Goal: Task Accomplishment & Management: Use online tool/utility

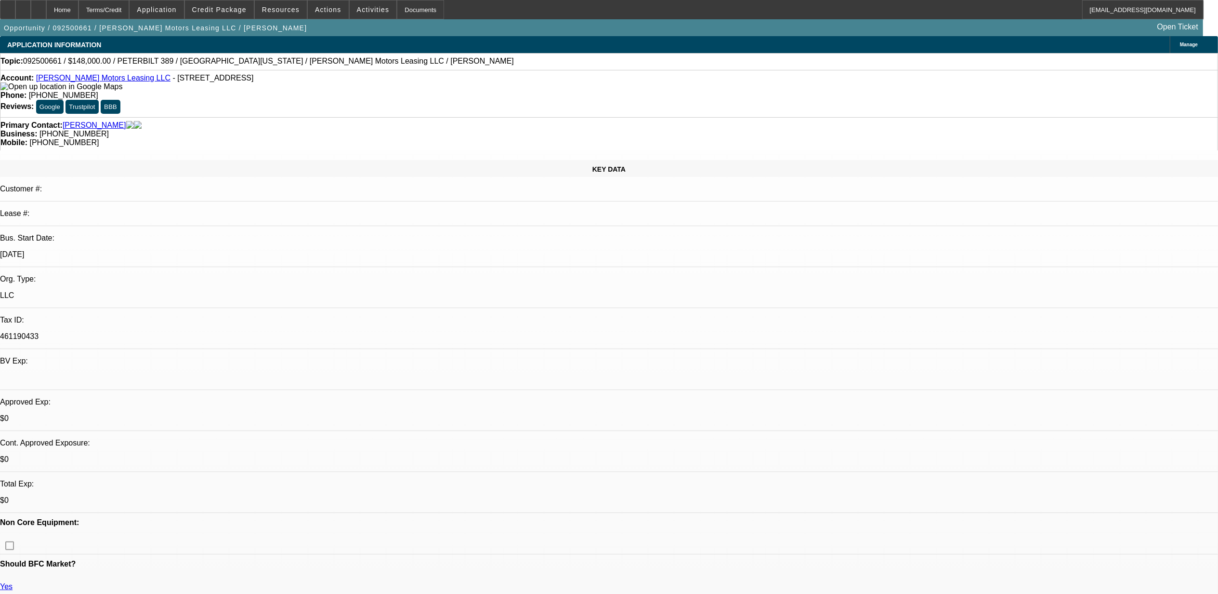
select select "0"
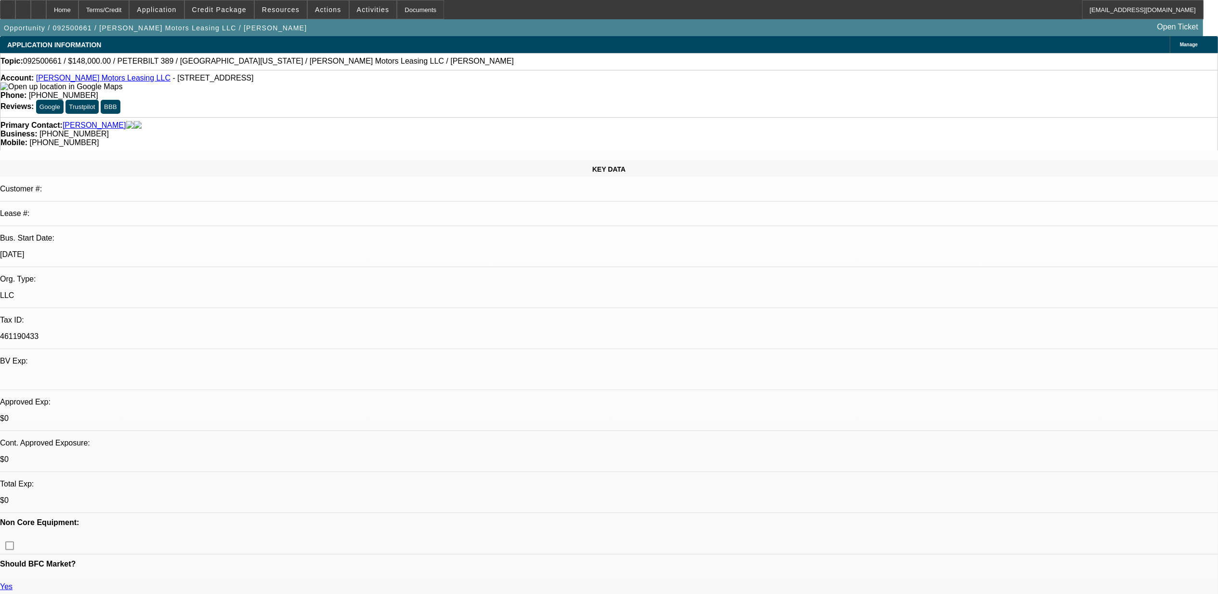
select select "0"
select select "1"
select select "2"
select select "6"
select select "1"
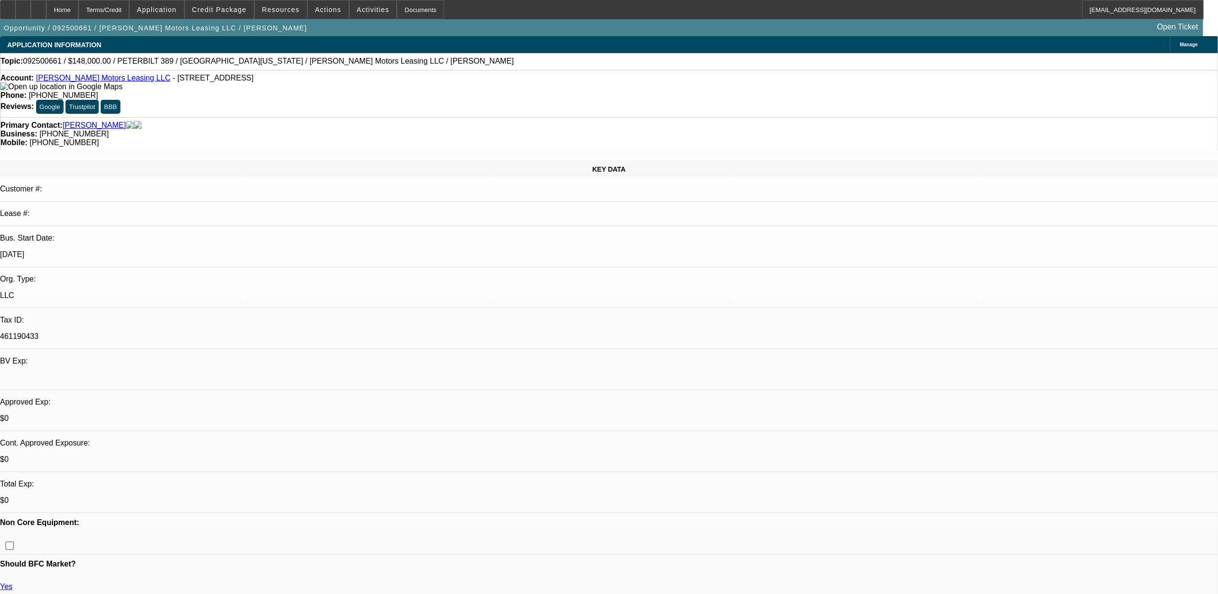
select select "2"
select select "6"
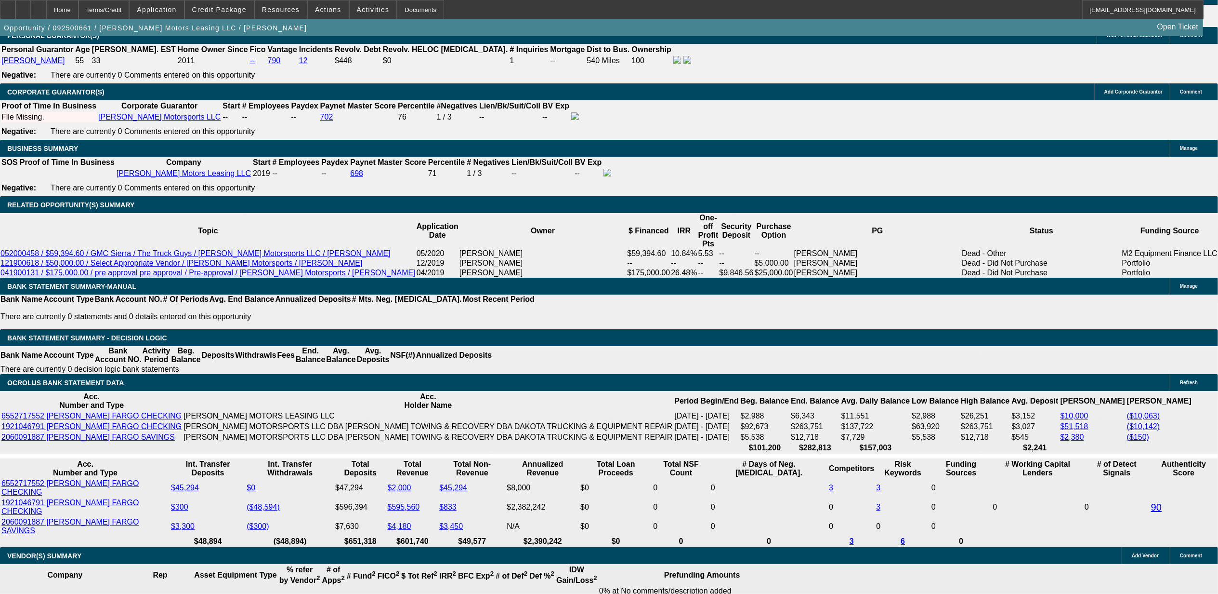
scroll to position [1477, 0]
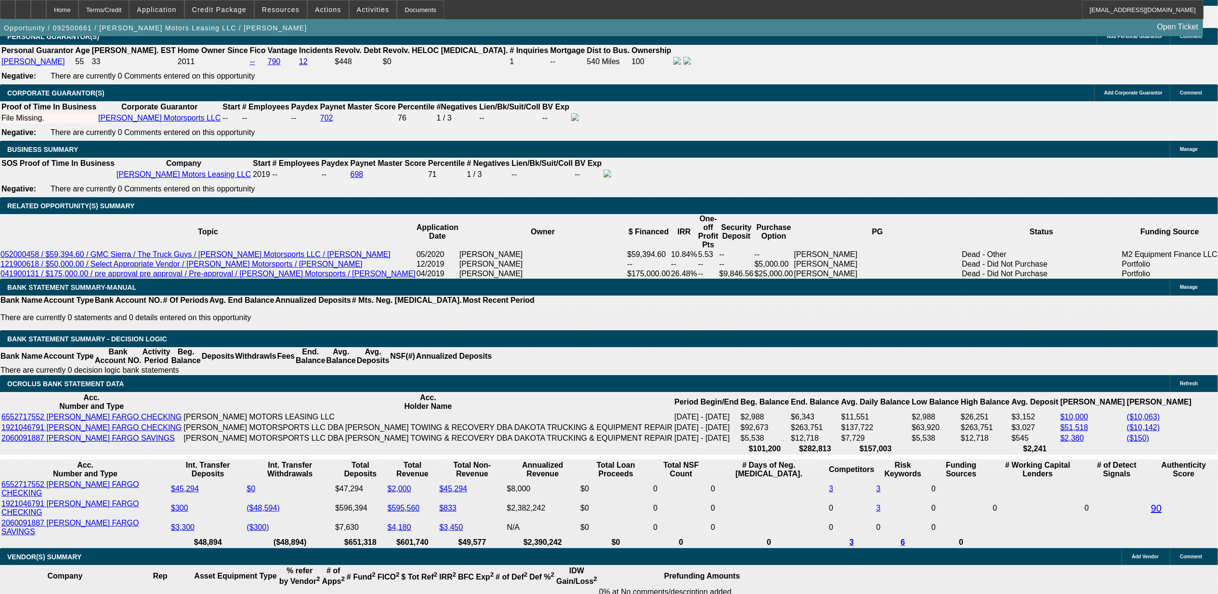
type input "UNKNOWN"
type input "8"
type input "$3,000.91"
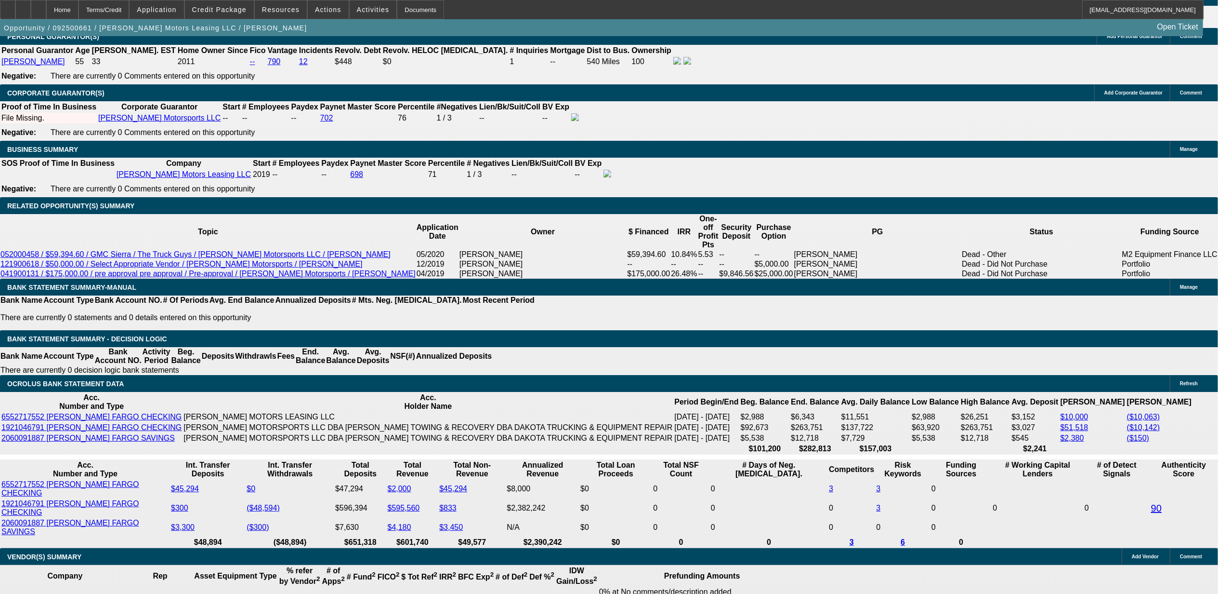
type input "8.9"
type input "$3,065.06"
type input "8.9"
type input "$0.00"
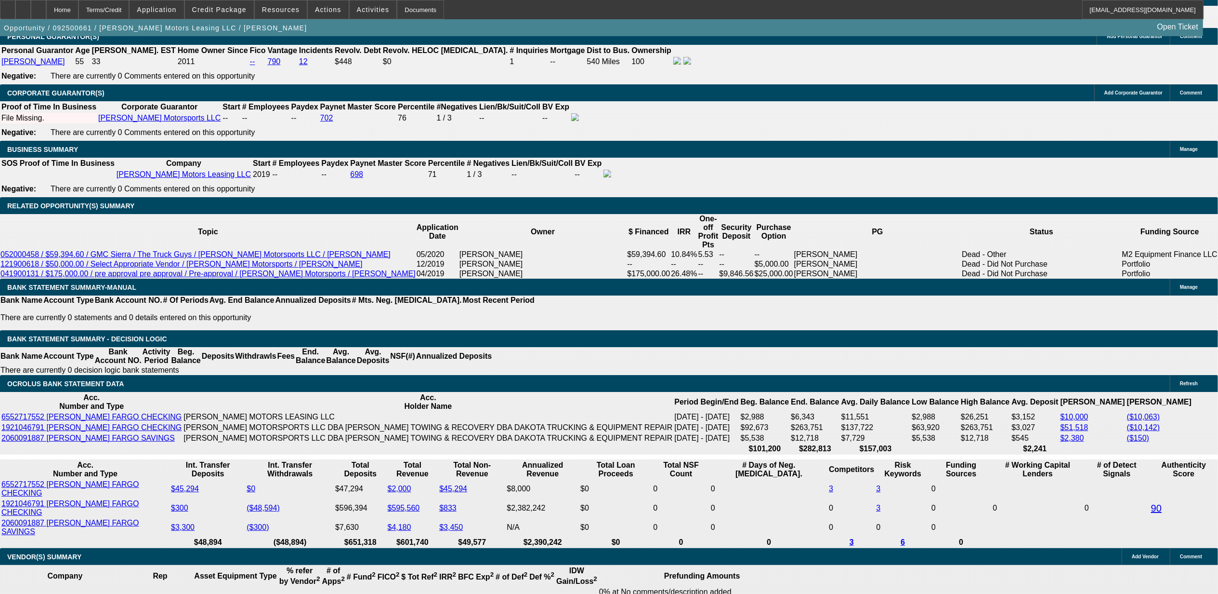
select select "1"
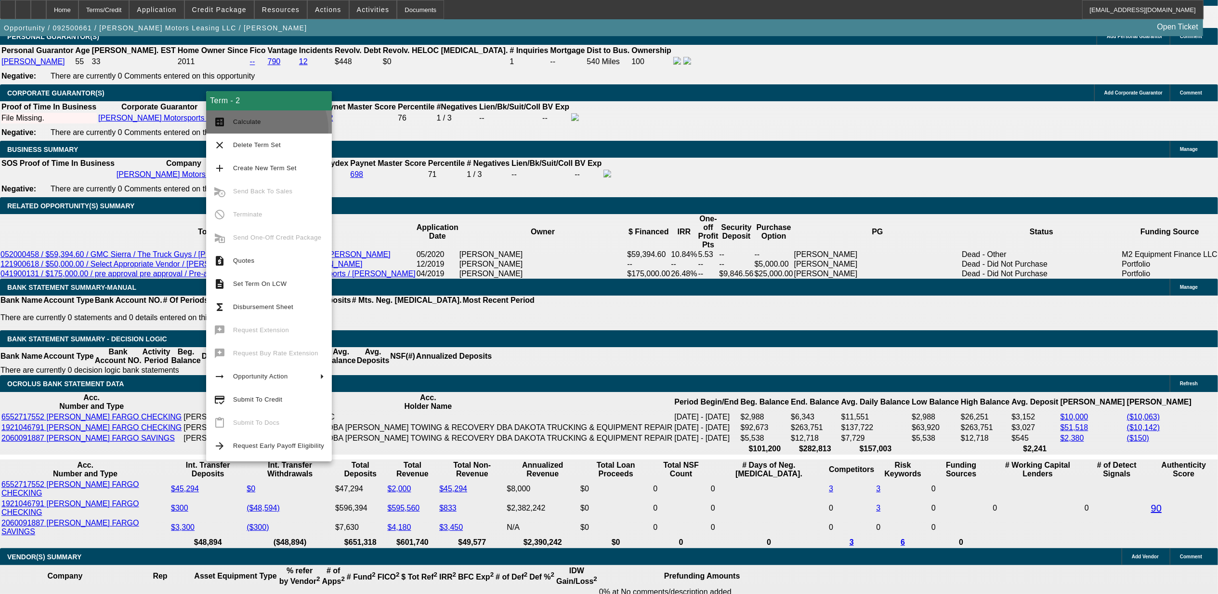
click at [264, 129] on button "calculate Calculate" at bounding box center [269, 121] width 126 height 23
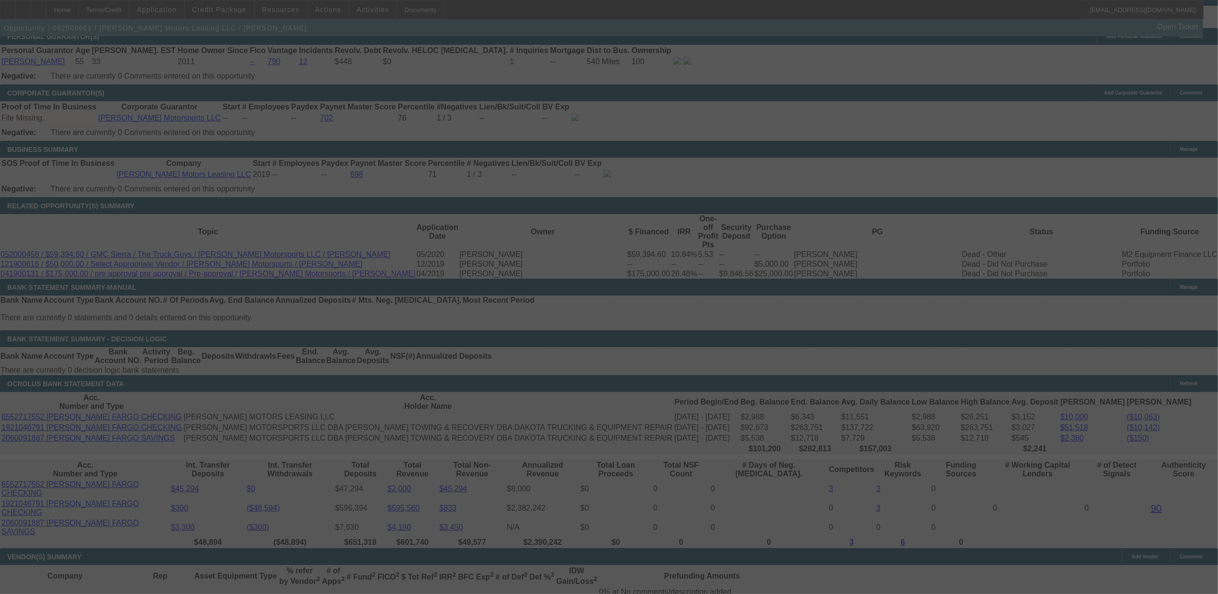
select select "0"
select select "6"
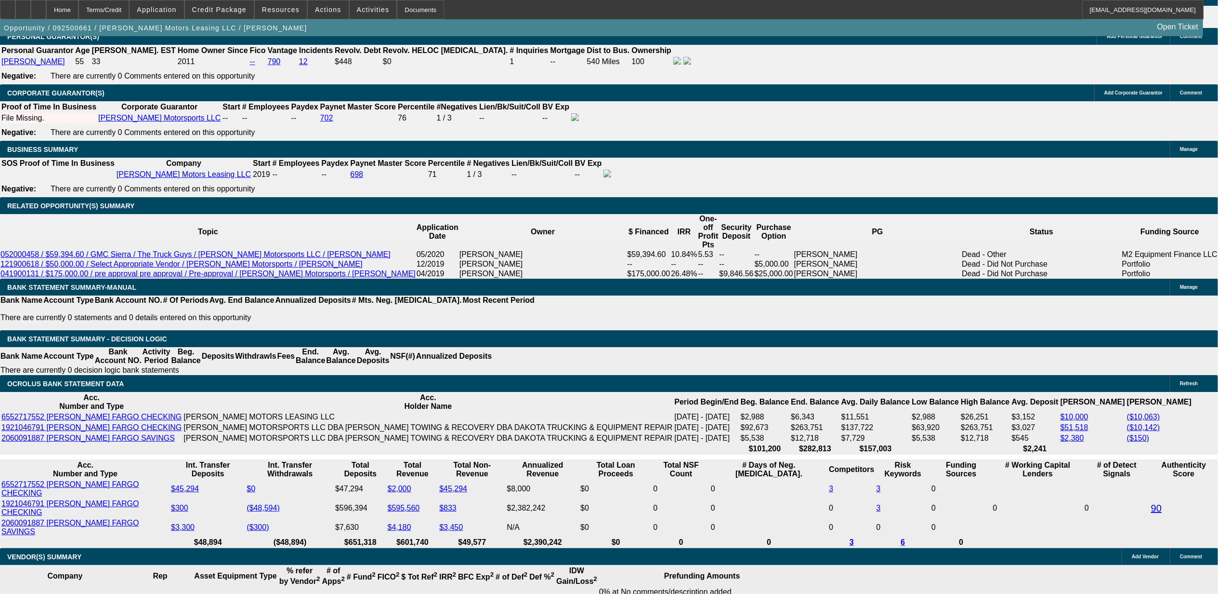
type input "UNKNOWN"
type input "8"
type input "$3,000.91"
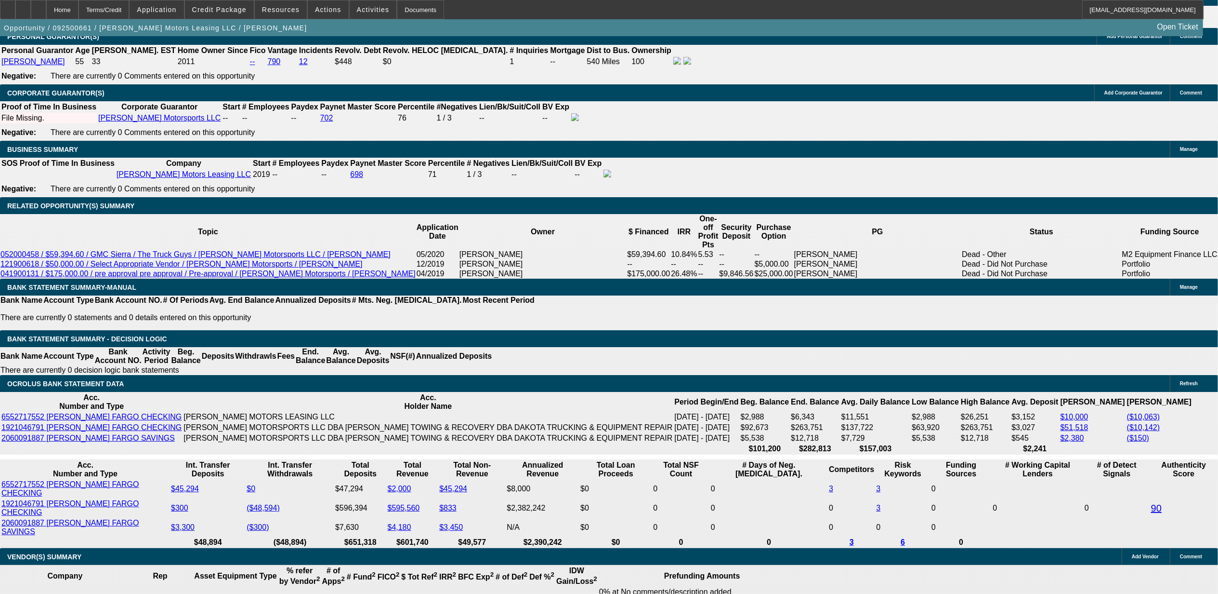
type input "8.5"
type input "0"
type input "$3,036.45"
type input "$0.00"
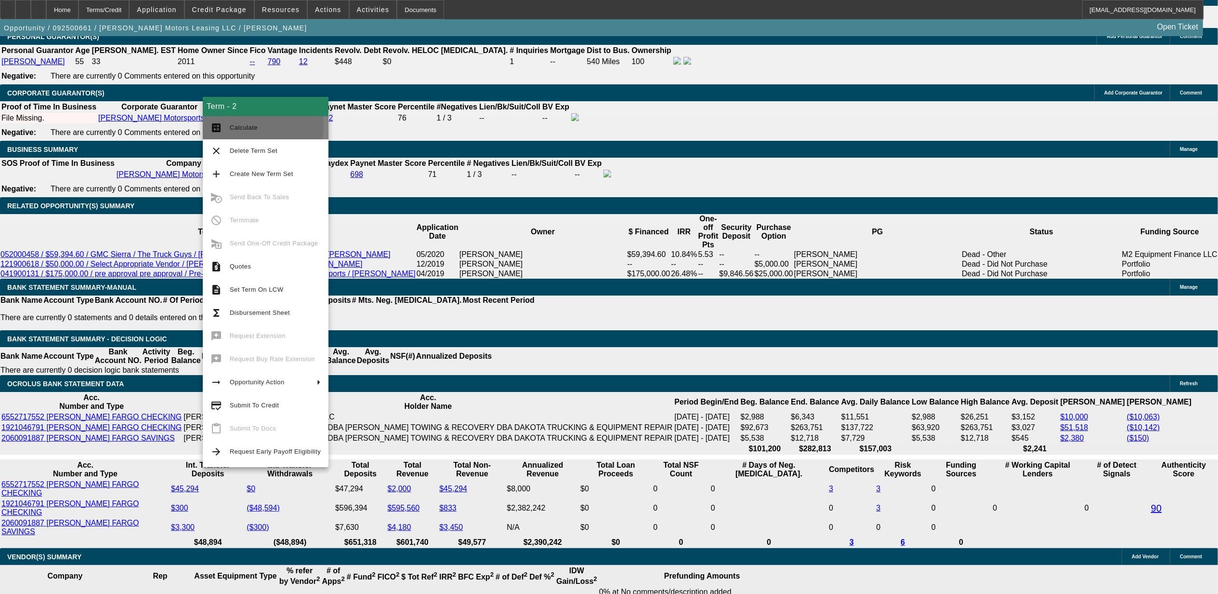
click at [253, 126] on span "Calculate" at bounding box center [244, 127] width 28 height 7
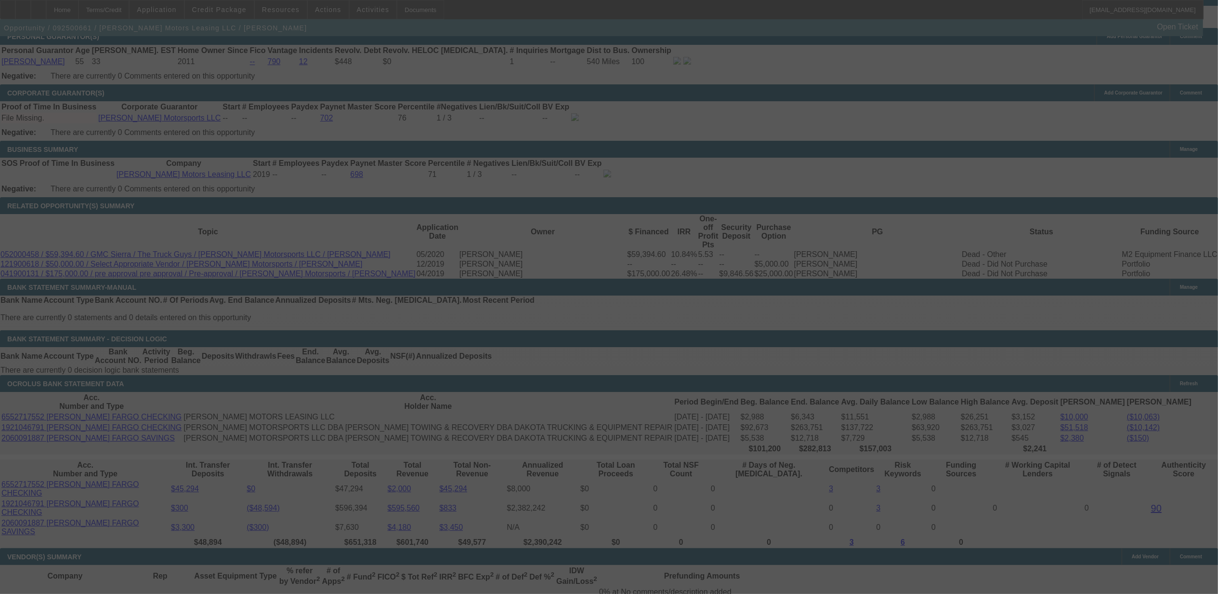
select select "0"
select select "6"
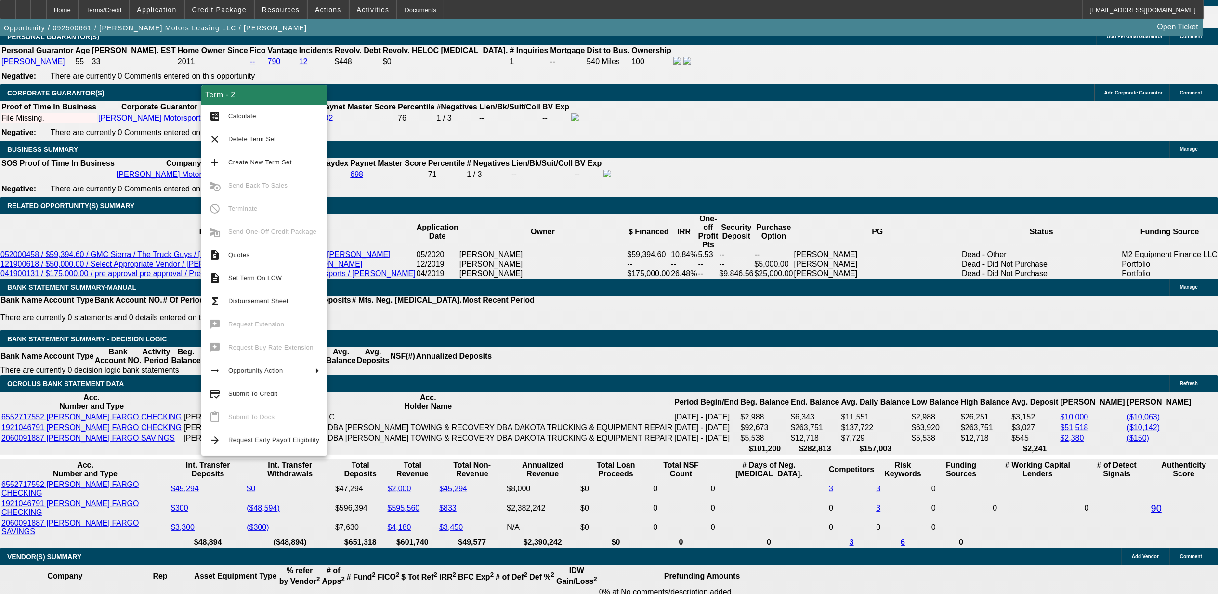
drag, startPoint x: 129, startPoint y: 308, endPoint x: 132, endPoint y: 297, distance: 11.5
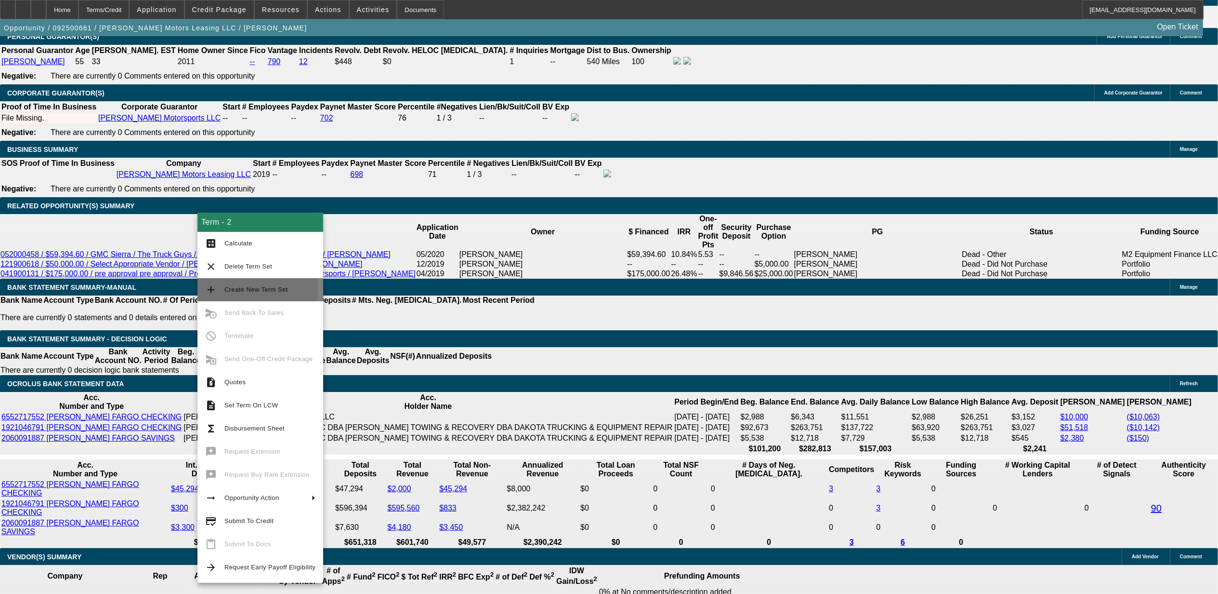
click at [234, 288] on span "Create New Term Set" at bounding box center [257, 289] width 64 height 7
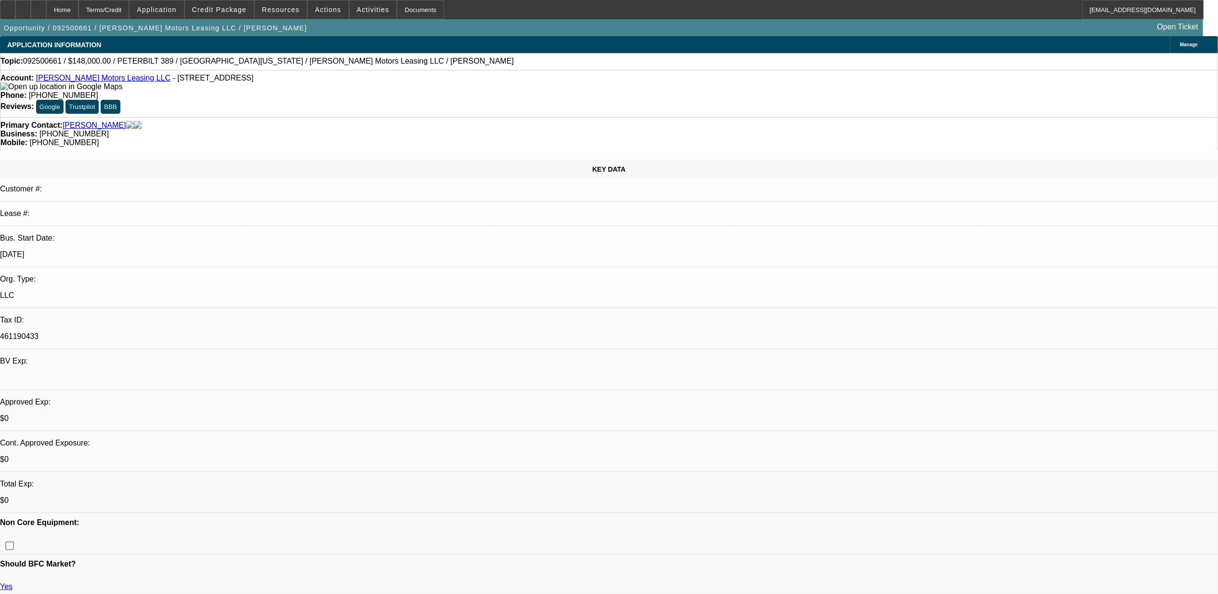
select select "0"
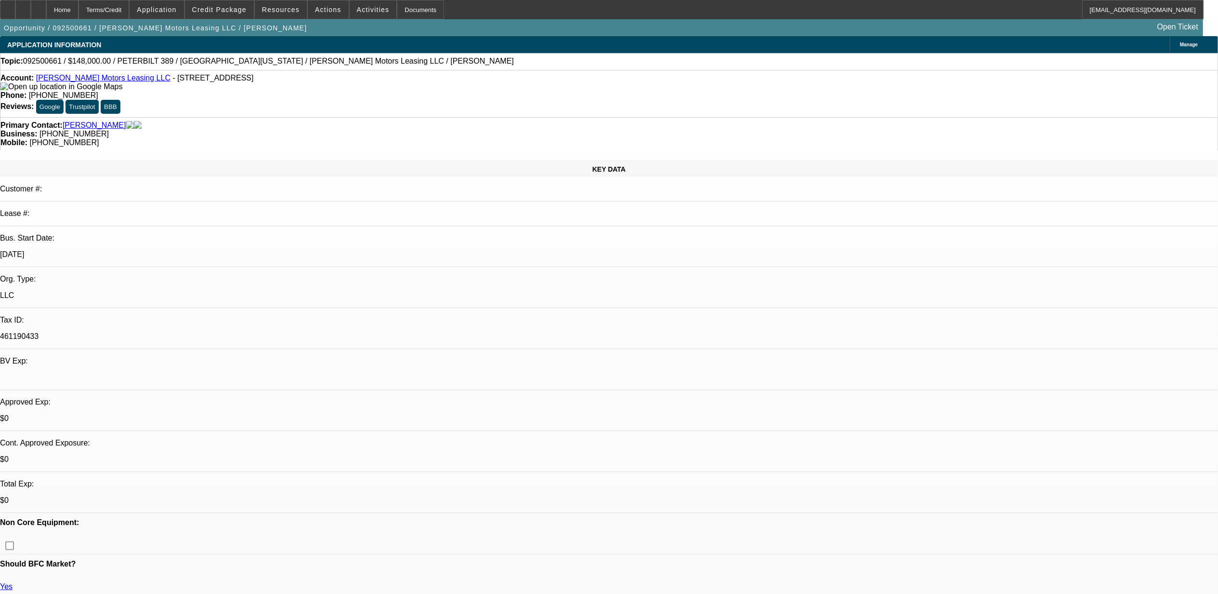
select select "0"
select select "1"
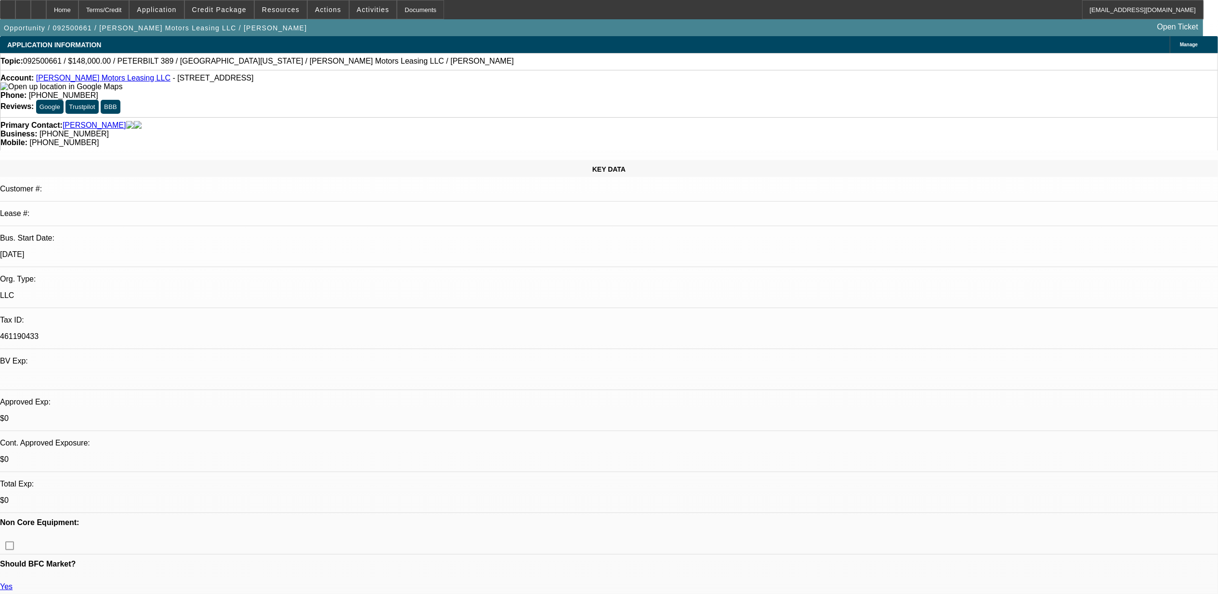
select select "1"
select select "6"
select select "1"
select select "6"
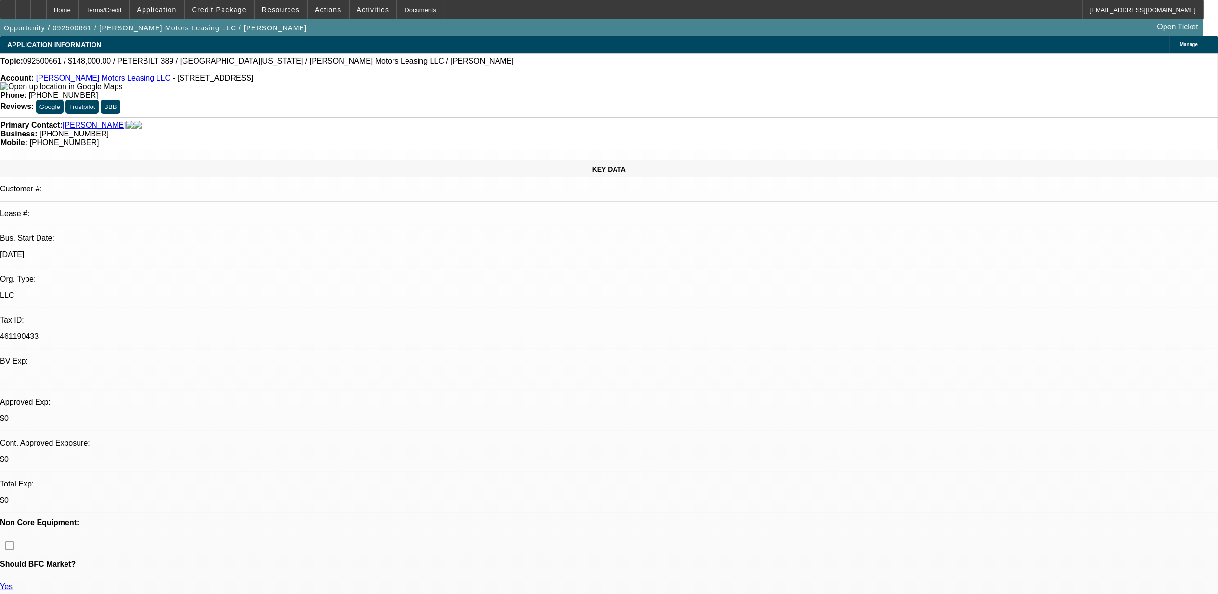
select select "1"
select select "2"
select select "6"
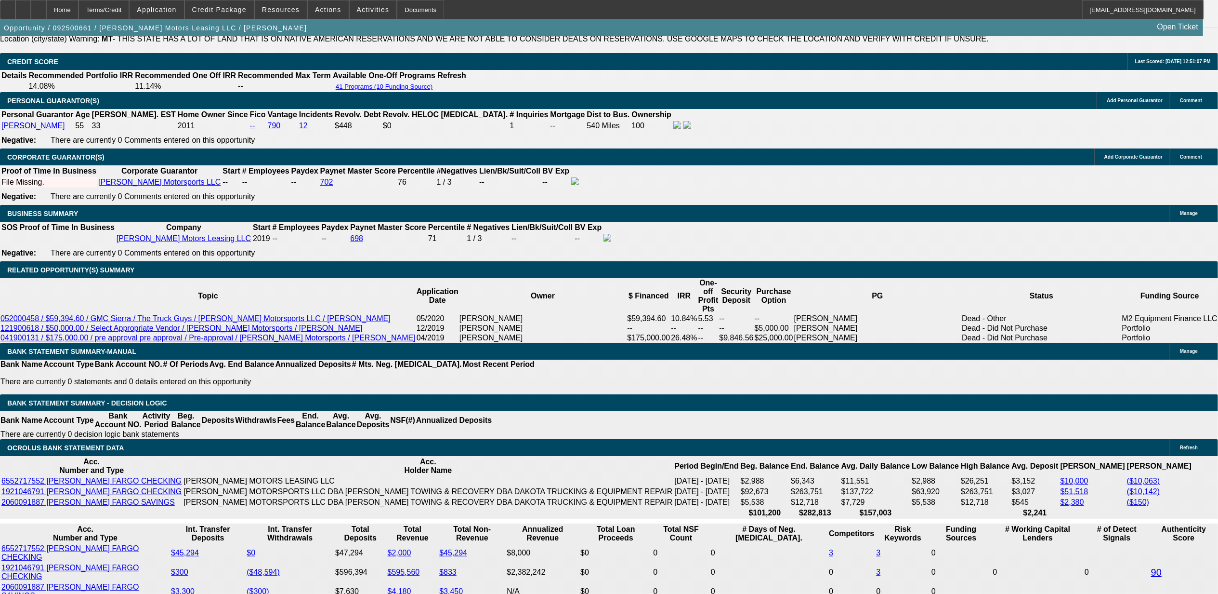
scroll to position [1442, 0]
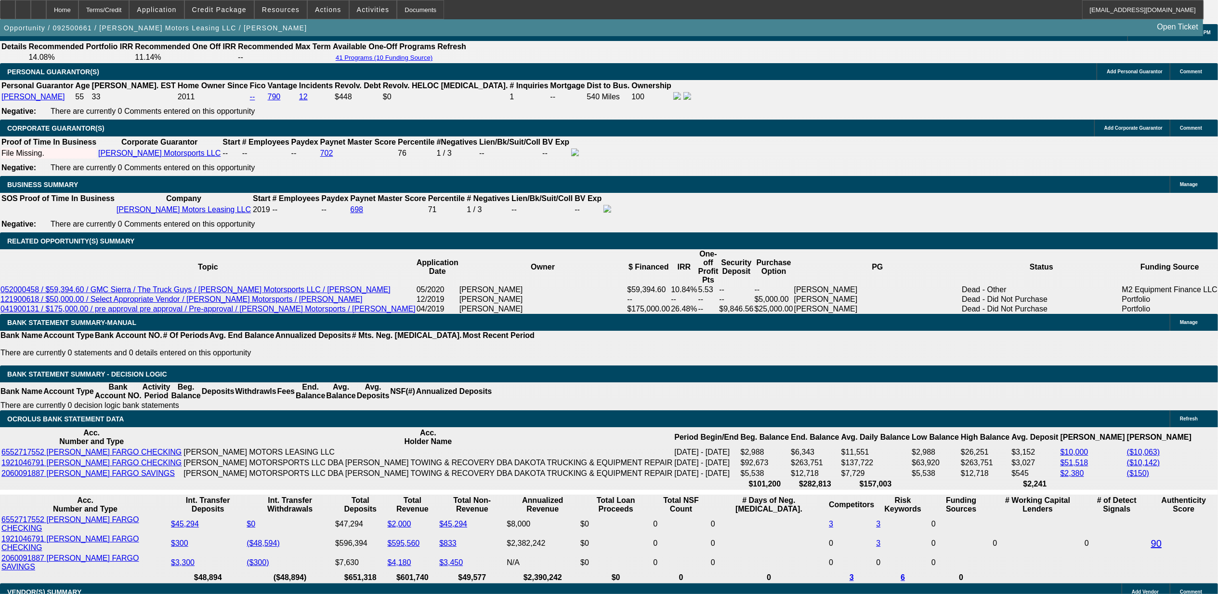
type input "UNKNOWN"
type input "9."
type input "$3,072.24"
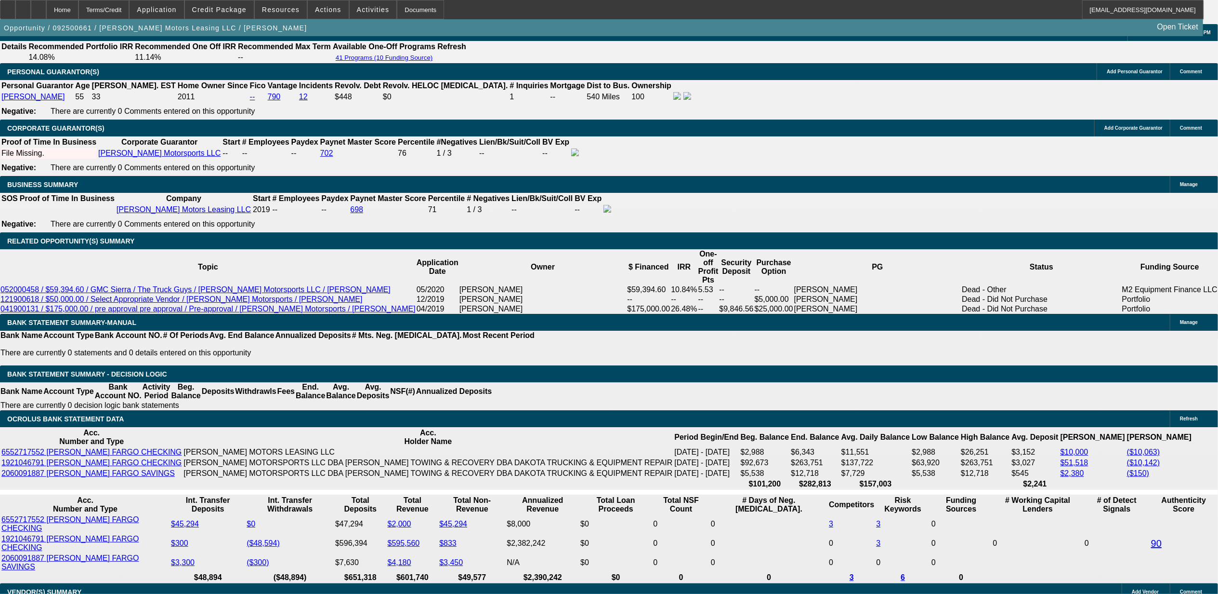
type input "9.5"
type input "$3,108.28"
type input "9.5"
type input "$0.00"
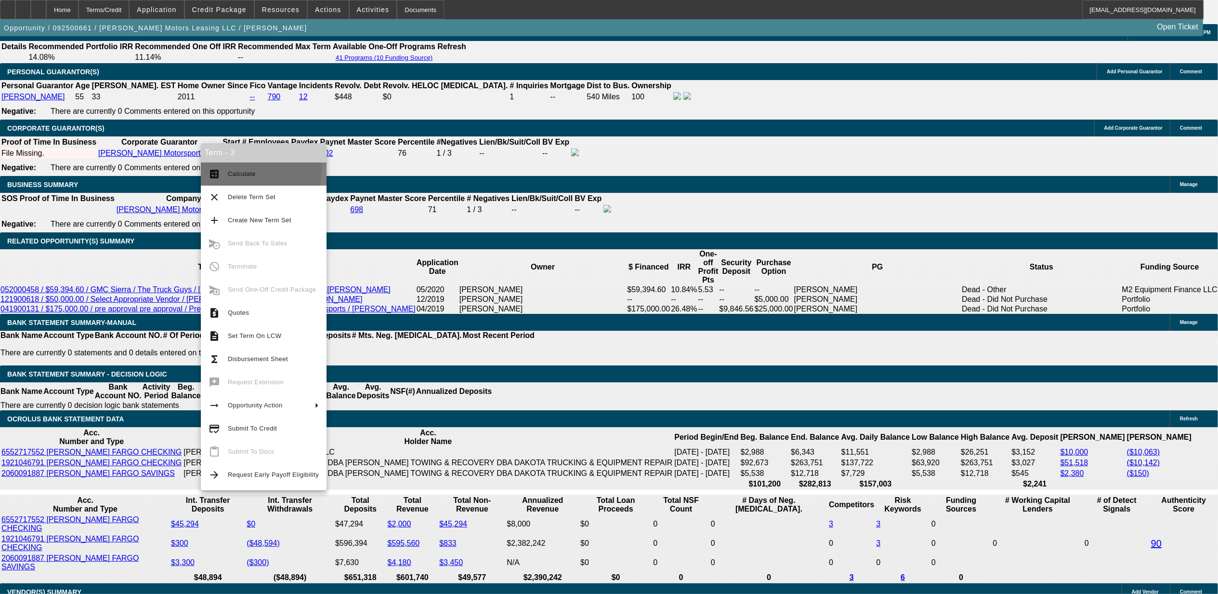
click at [233, 168] on span "Calculate" at bounding box center [273, 174] width 91 height 12
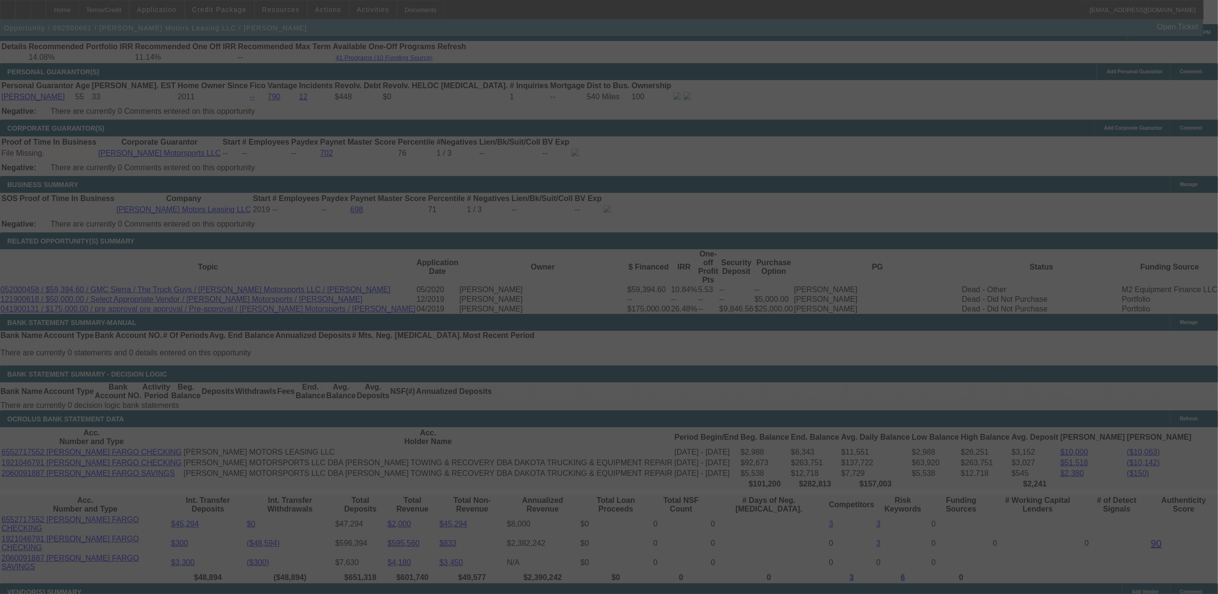
select select "0"
select select "6"
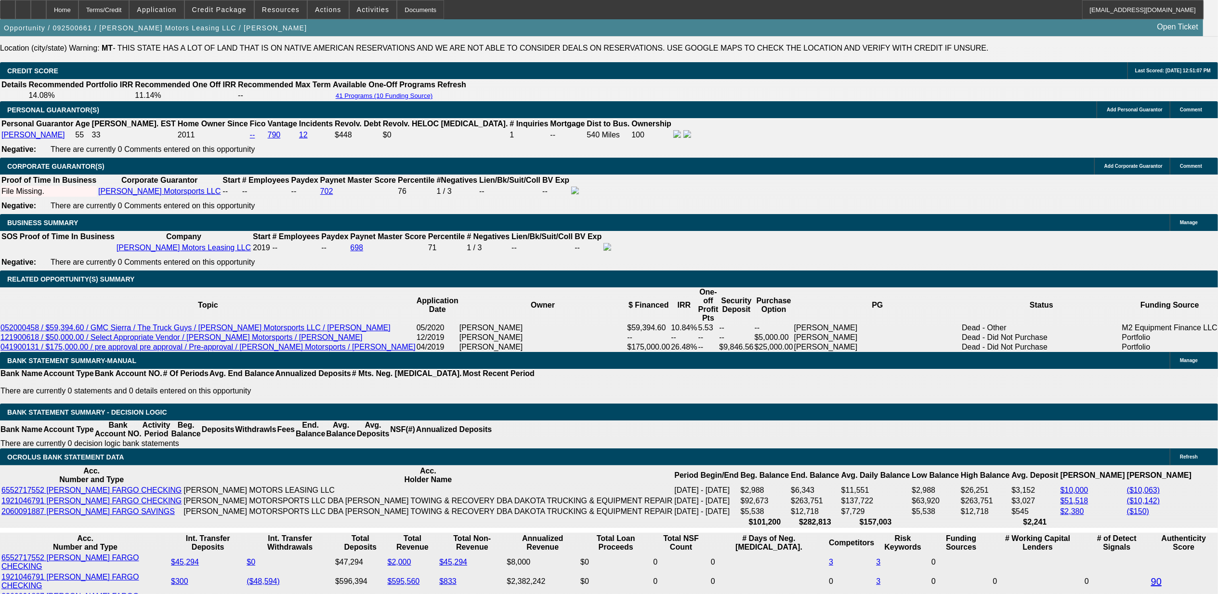
scroll to position [1477, 0]
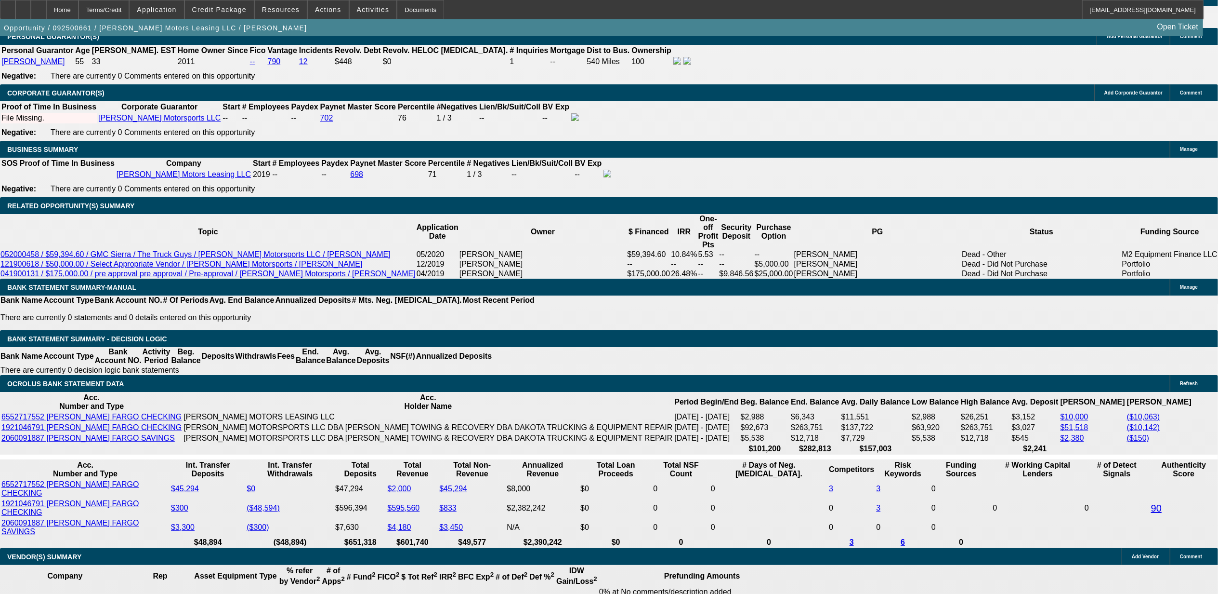
select select "2"
type input "UNKNOWN"
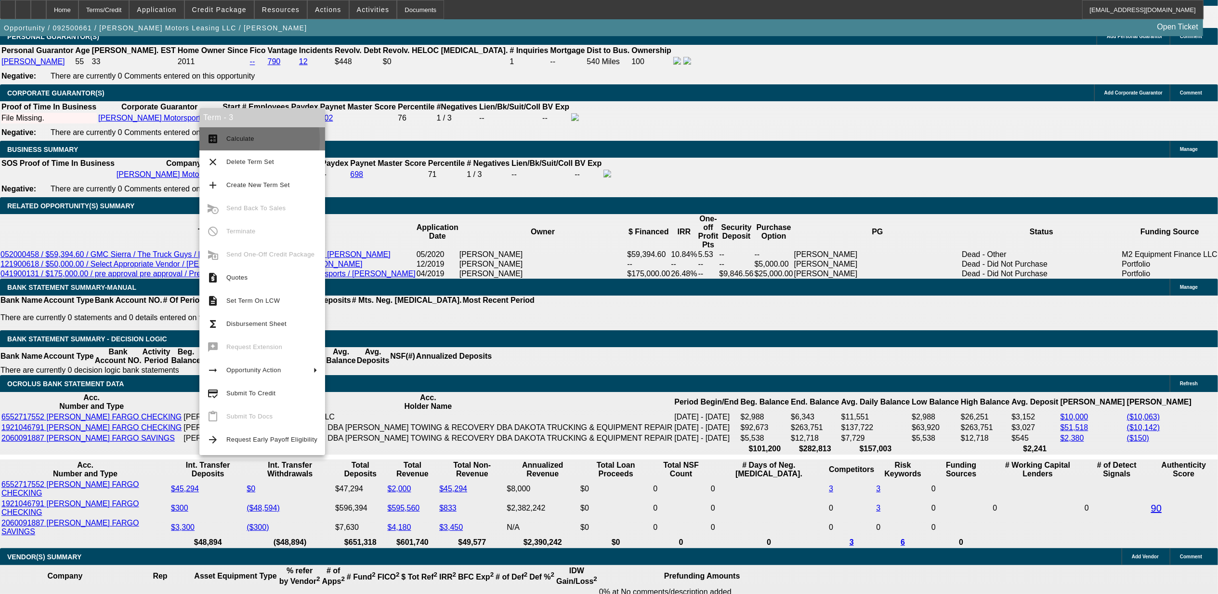
click at [223, 139] on button "calculate Calculate" at bounding box center [262, 138] width 126 height 23
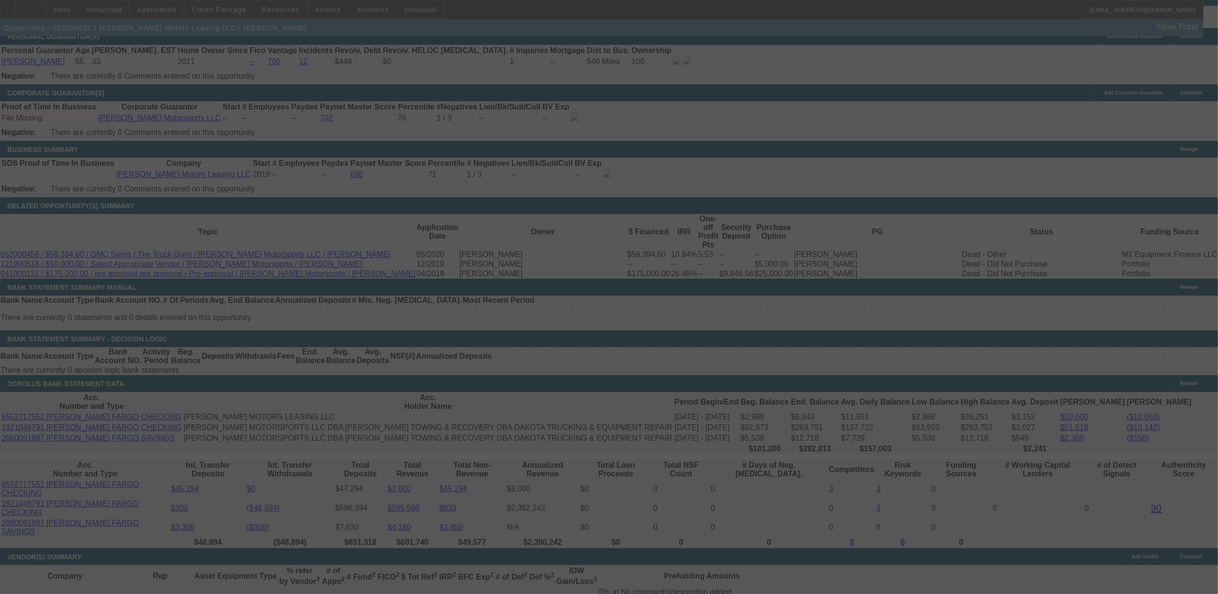
select select "0"
select select "2"
select select "0"
select select "6"
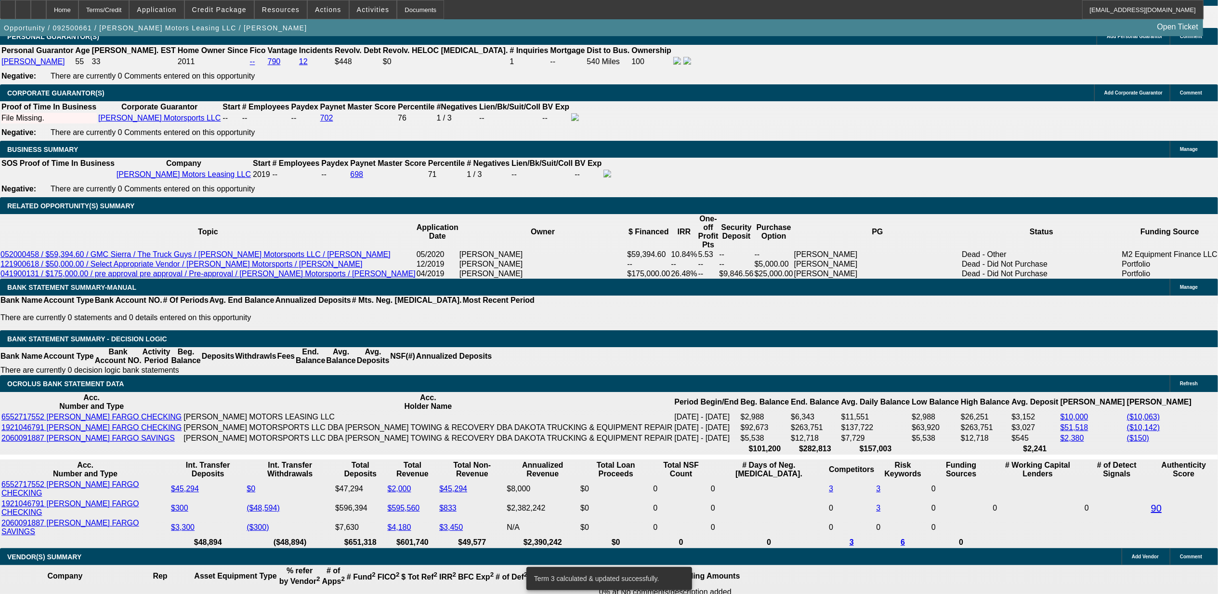
type input "UNKNOWN"
type input "9.9"
type input "$3,137.29"
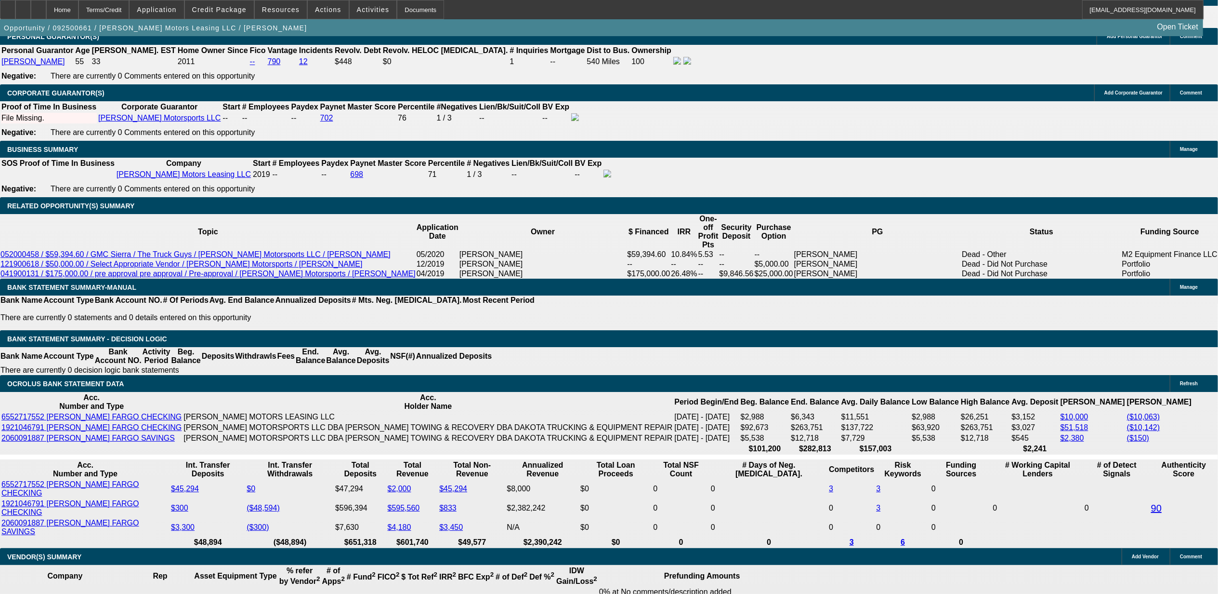
type input "9.9"
type input "$0.00"
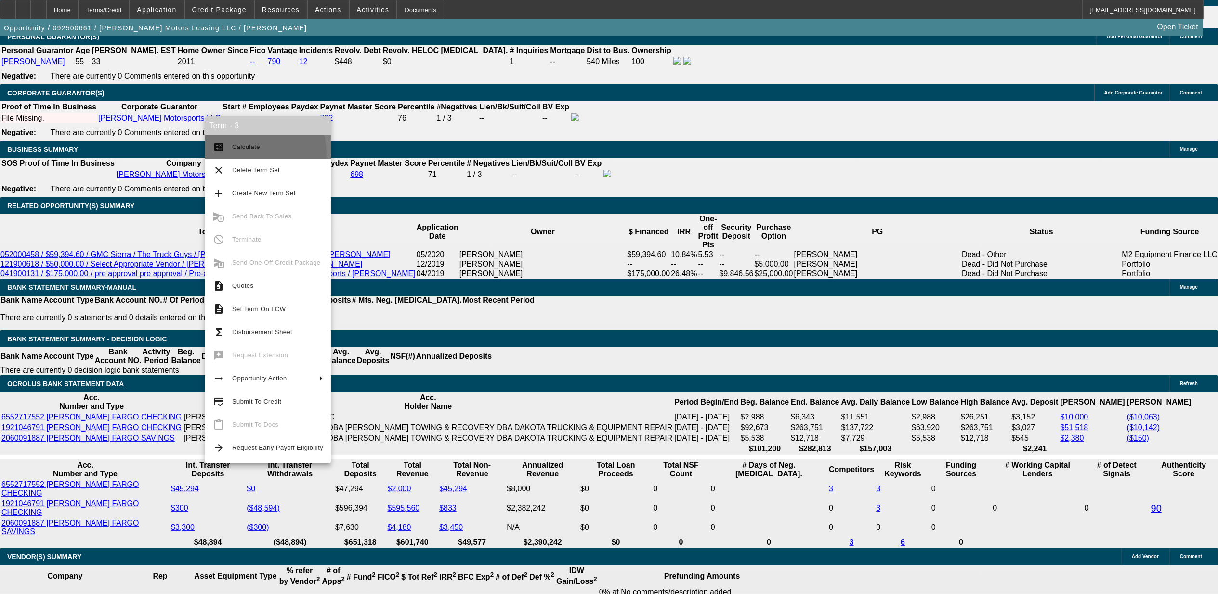
click at [250, 153] on button "calculate Calculate" at bounding box center [268, 146] width 126 height 23
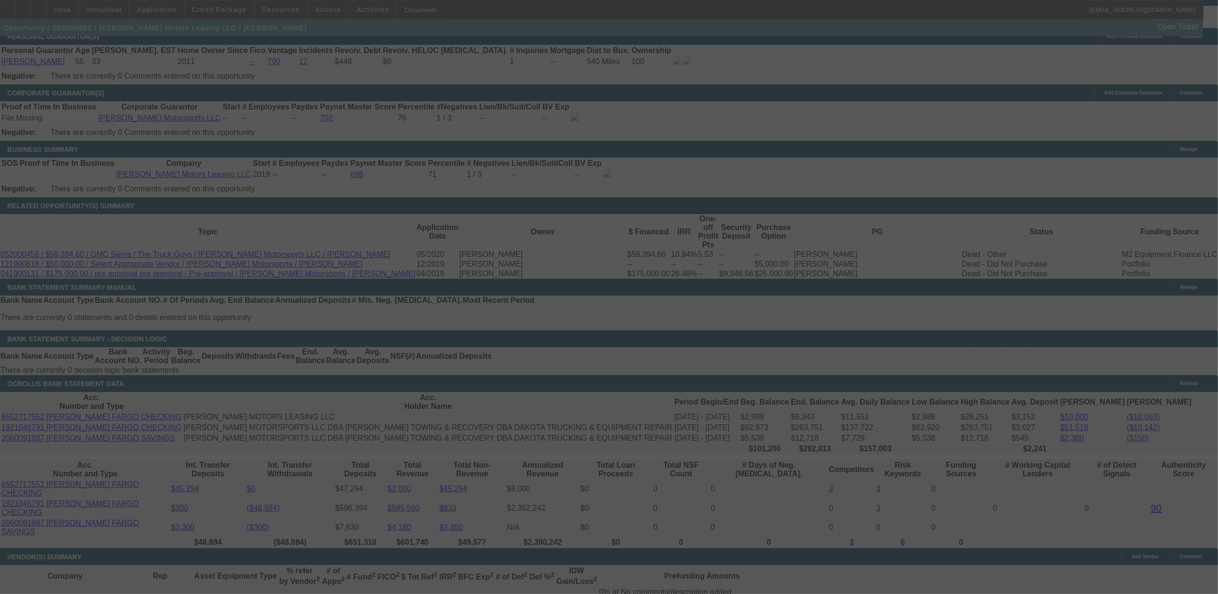
select select "0"
select select "2"
select select "0"
select select "6"
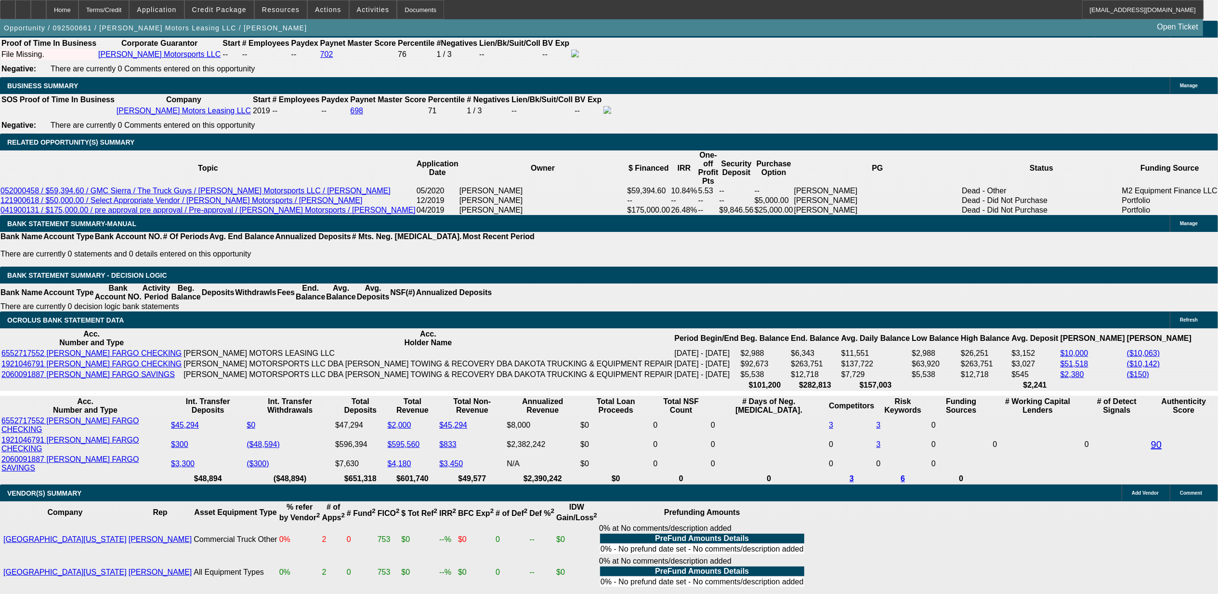
scroll to position [1542, 0]
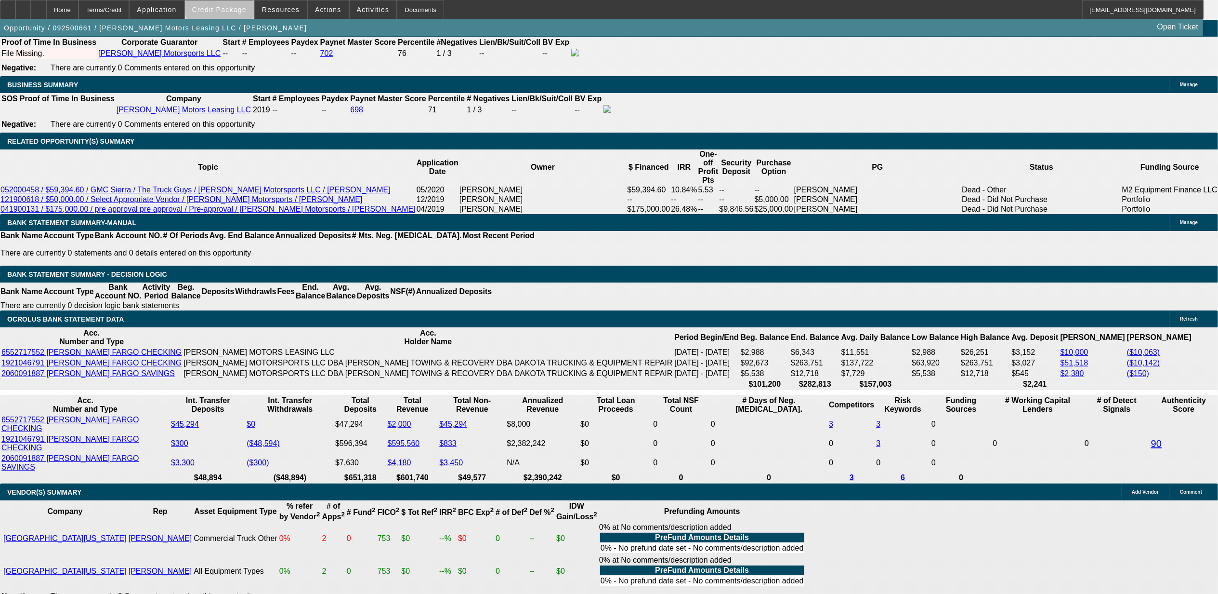
click at [237, 8] on span "Credit Package" at bounding box center [219, 10] width 54 height 8
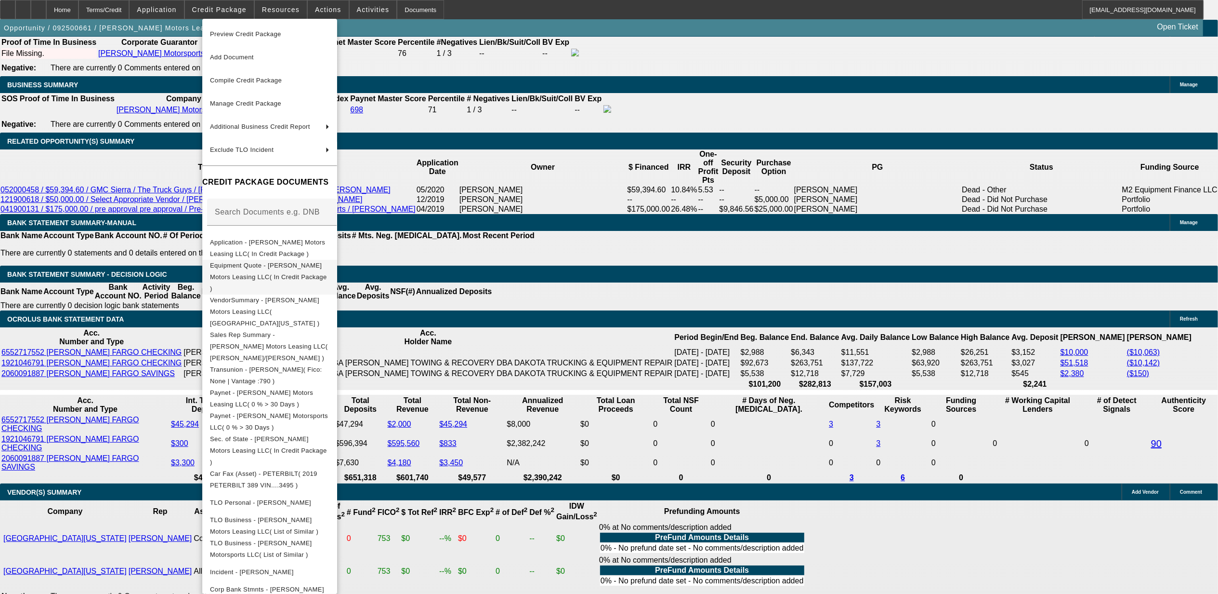
click at [276, 266] on span "Equipment Quote - Durick Motors Leasing LLC( In Credit Package )" at bounding box center [268, 276] width 117 height 30
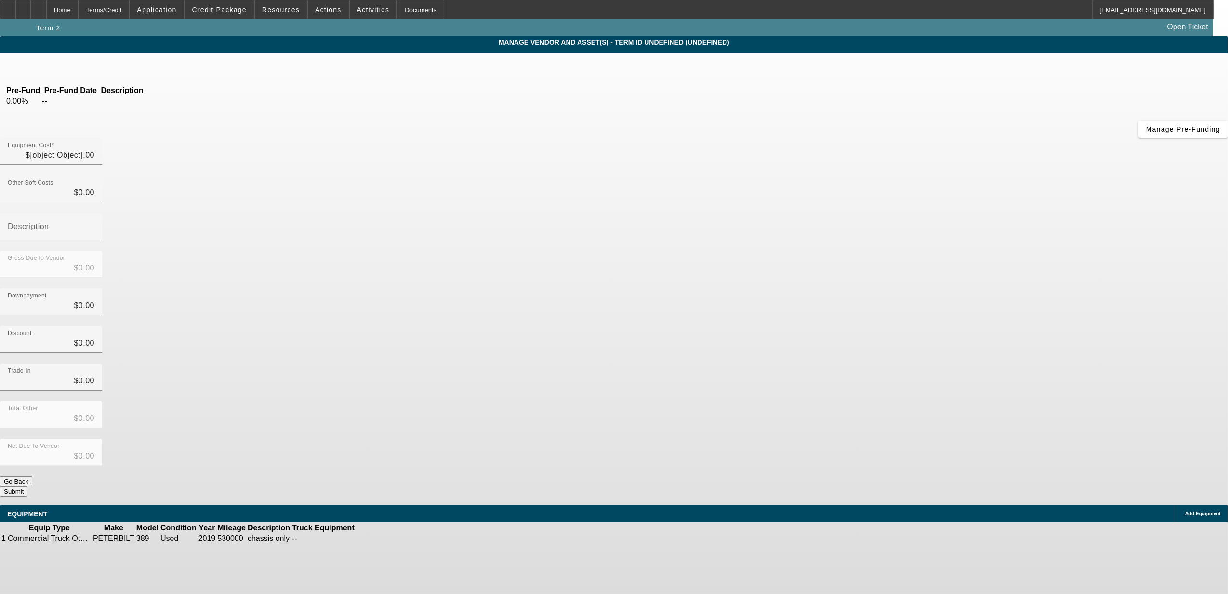
type input "$148,000.00"
click at [102, 165] on div at bounding box center [51, 170] width 102 height 11
click at [94, 149] on input "148000" at bounding box center [51, 155] width 87 height 12
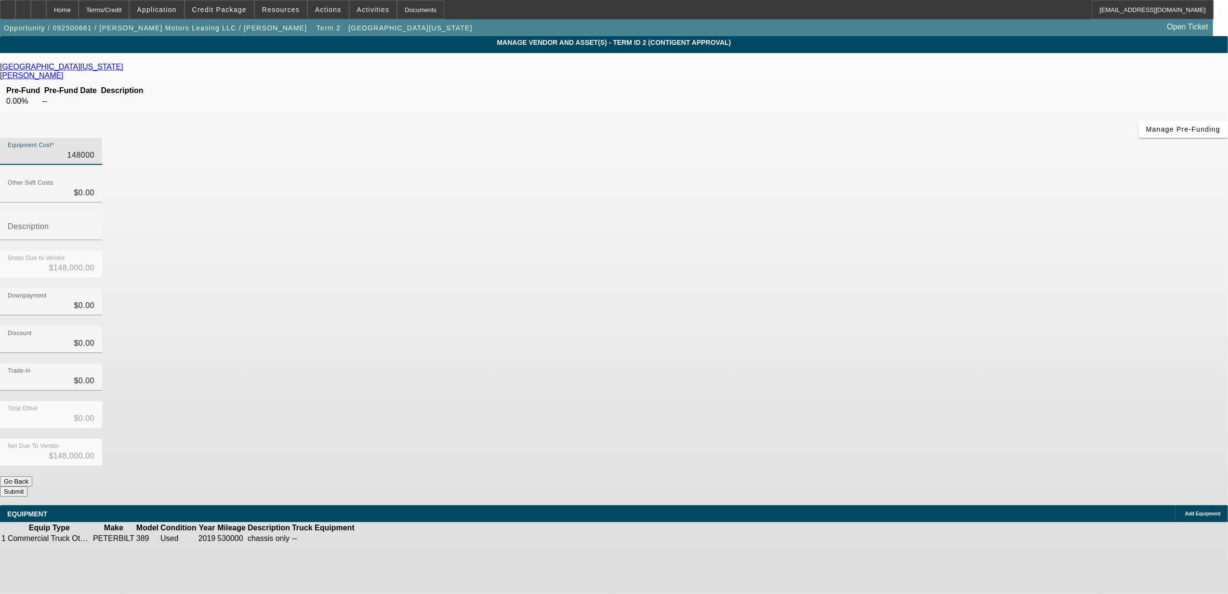
click at [94, 149] on input "148000" at bounding box center [51, 155] width 87 height 12
type input "1"
type input "$1.00"
type input "14"
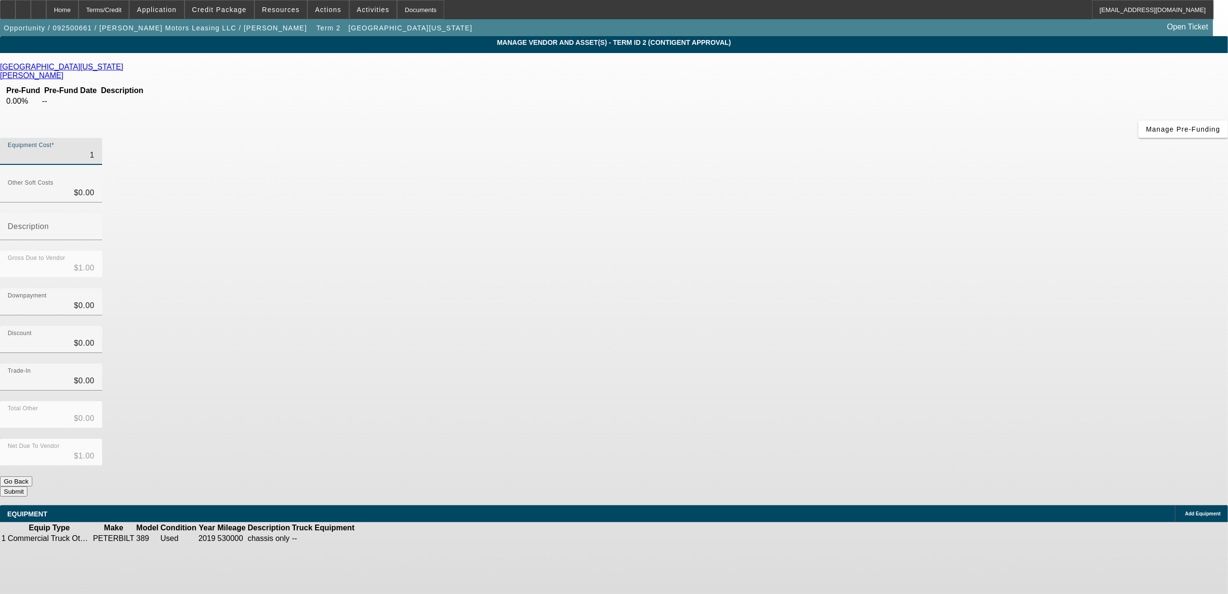
type input "$14.00"
type input "144"
type input "$144.00"
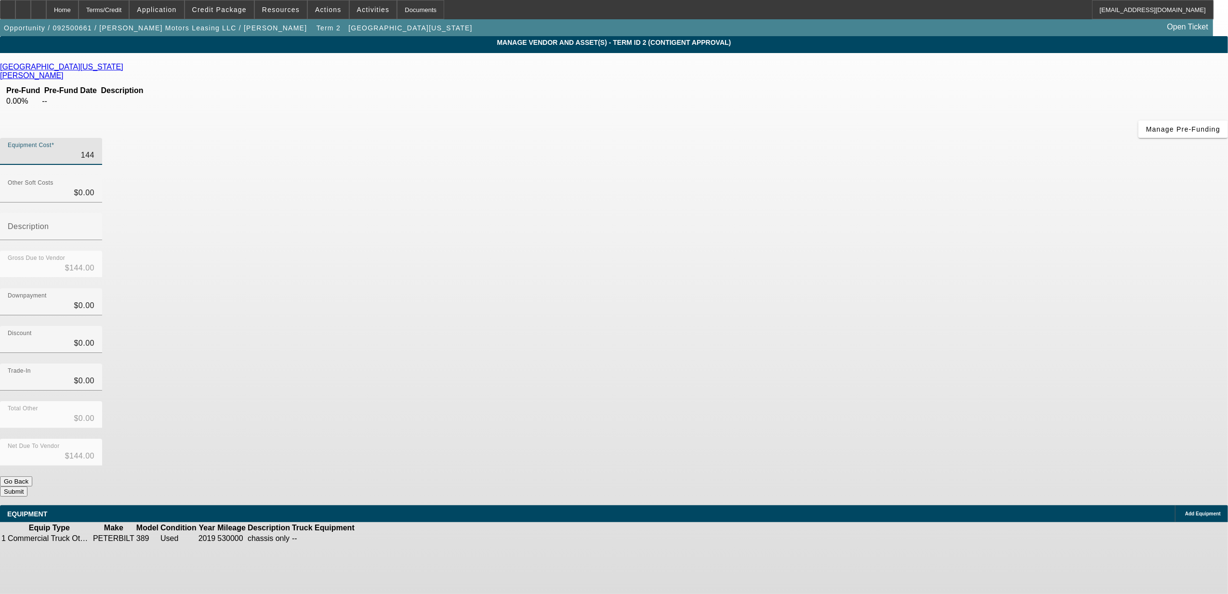
type input "1440"
type input "$1,440.00"
type input "14400"
type input "$14,400.00"
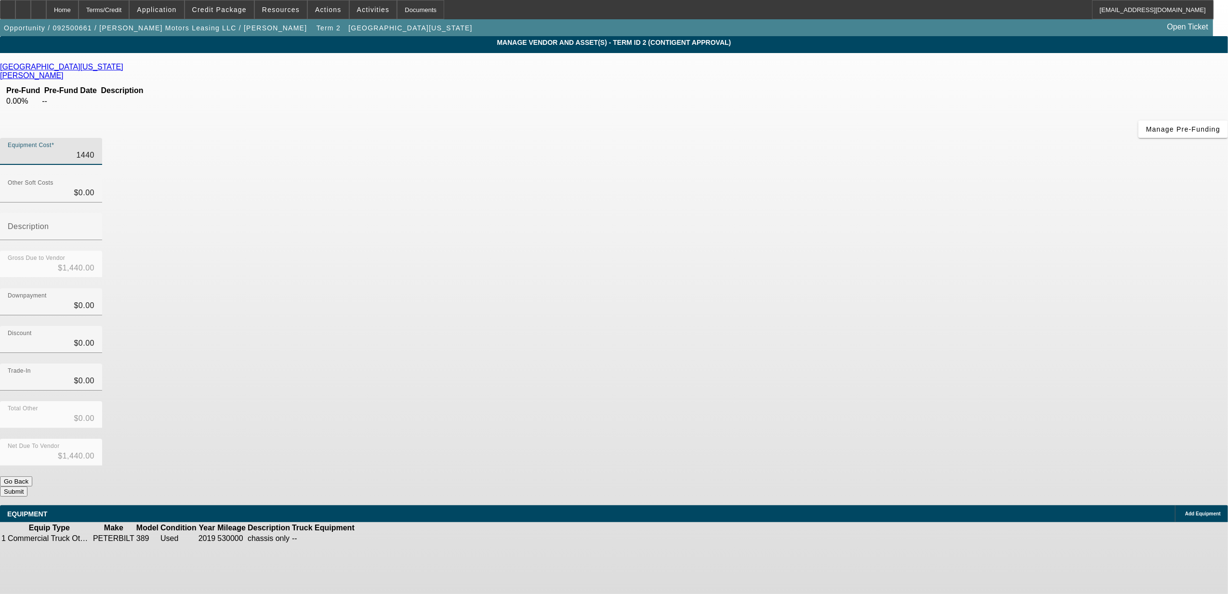
type input "$14,400.00"
type input "144000"
type input "$144,000.00"
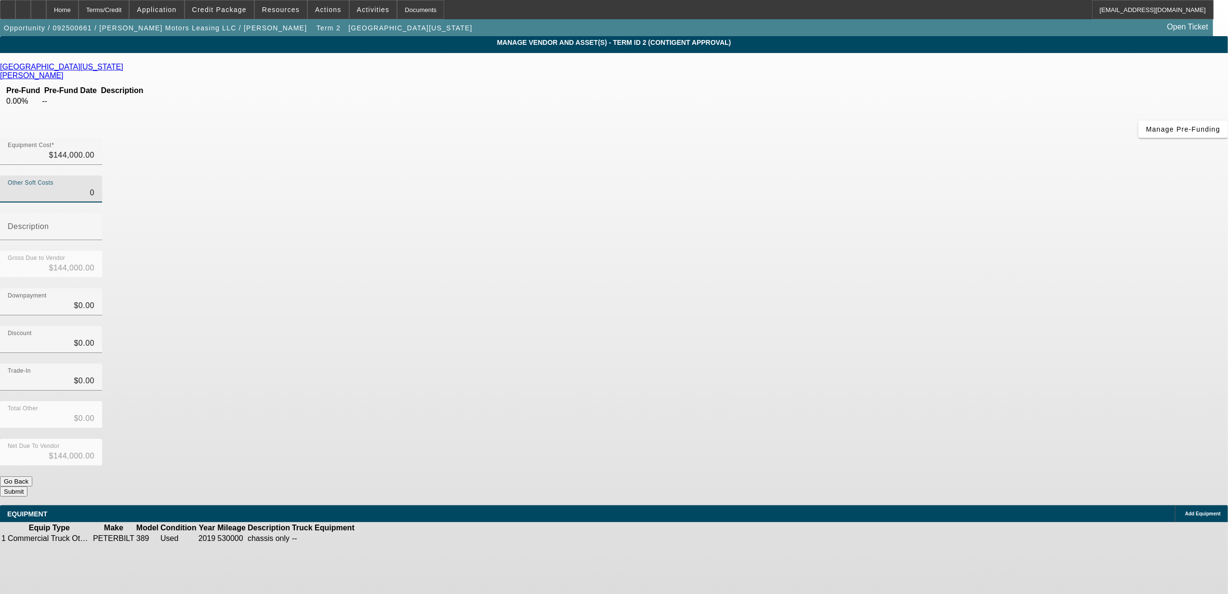
type input "$0.00"
click at [27, 486] on button "Submit" at bounding box center [13, 491] width 27 height 10
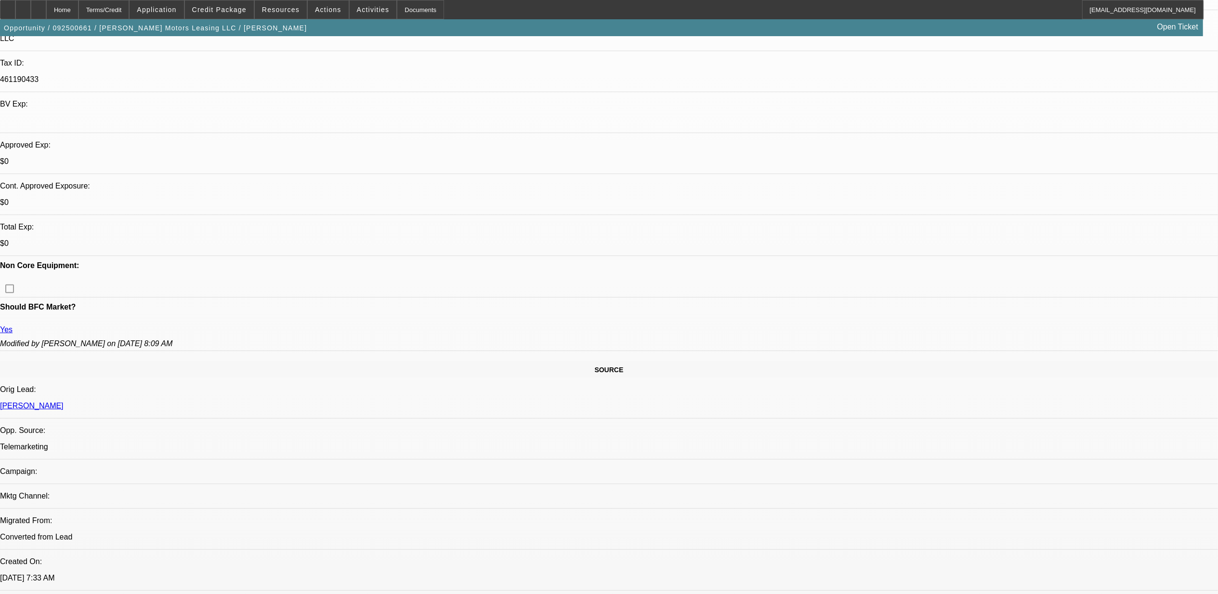
select select "0"
select select "2"
select select "0"
select select "6"
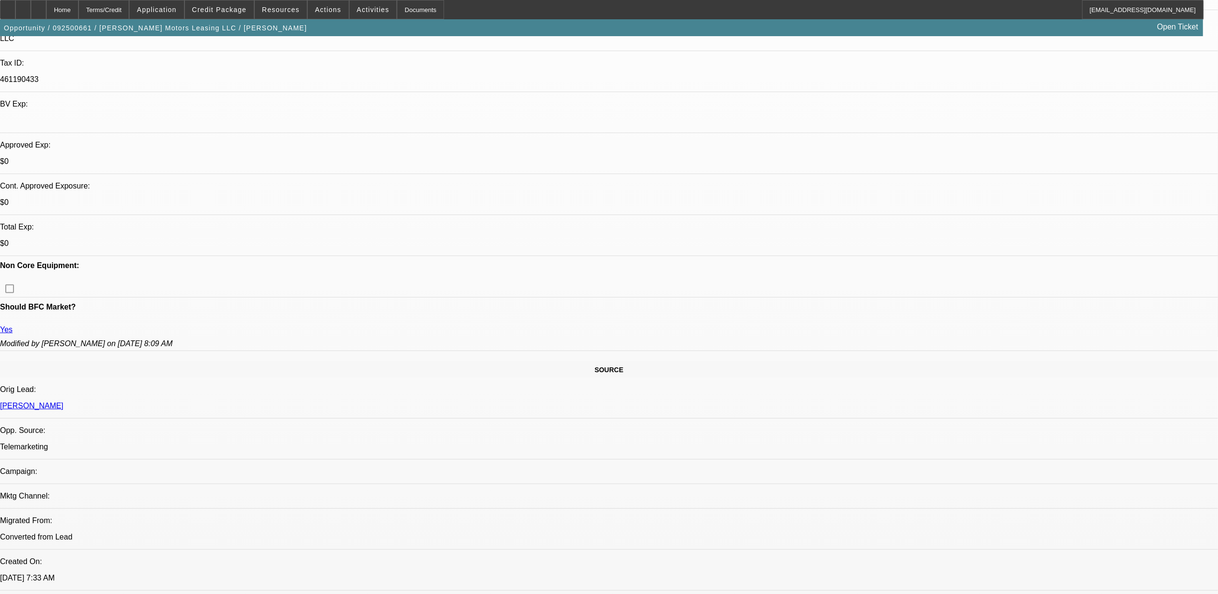
select select "0"
select select "6"
select select "0"
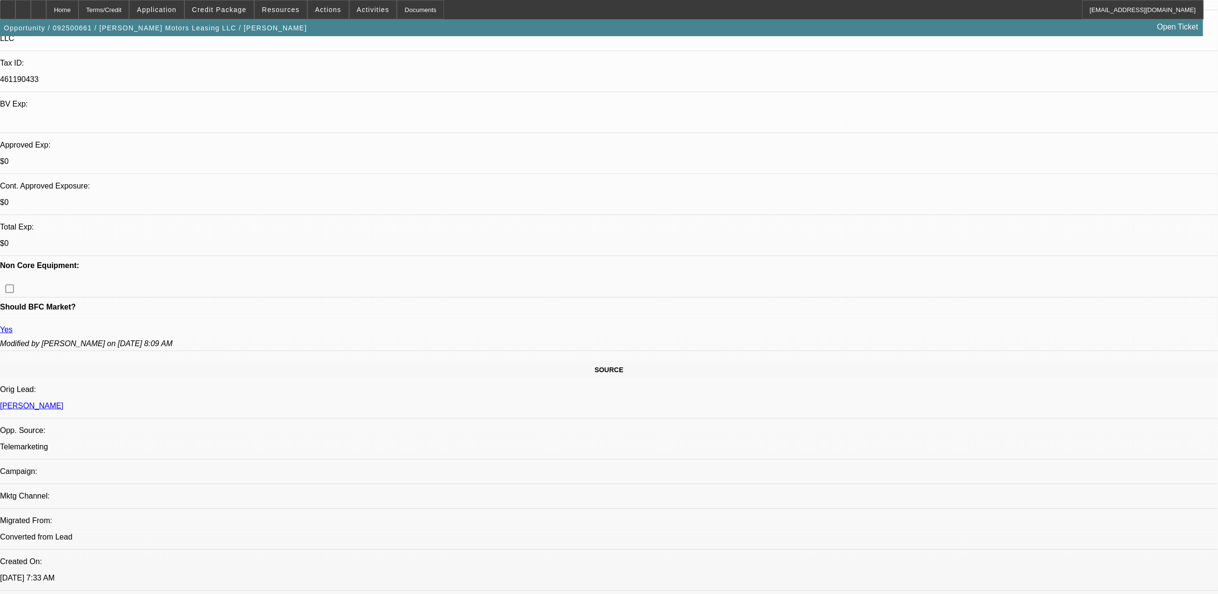
select select "0"
select select "2"
select select "0"
select select "6"
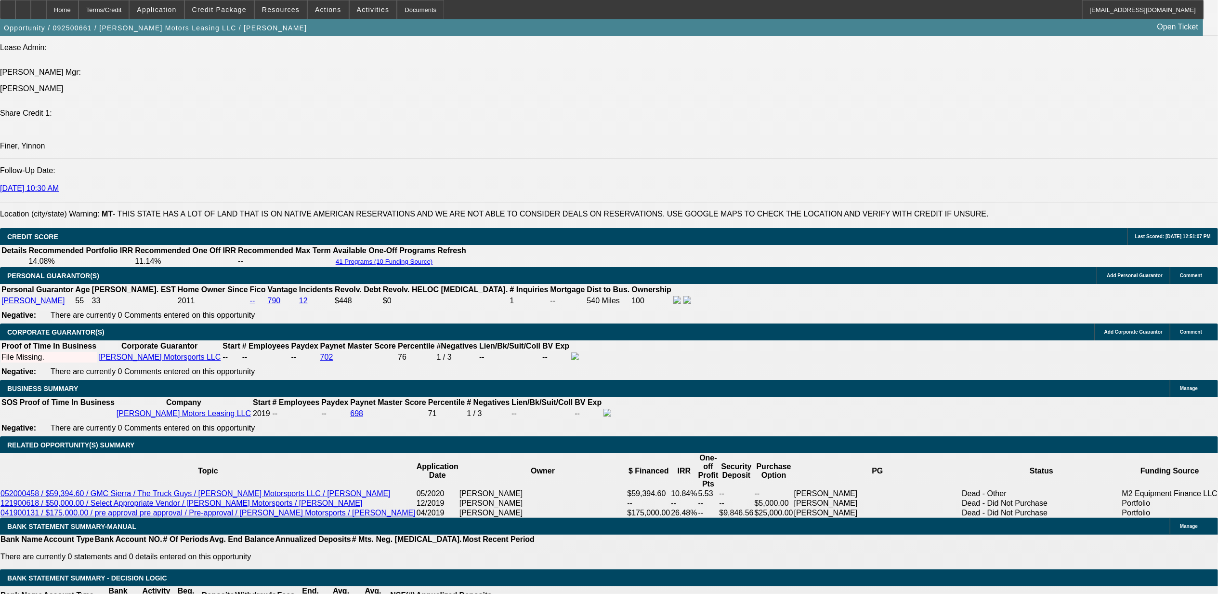
scroll to position [1409, 0]
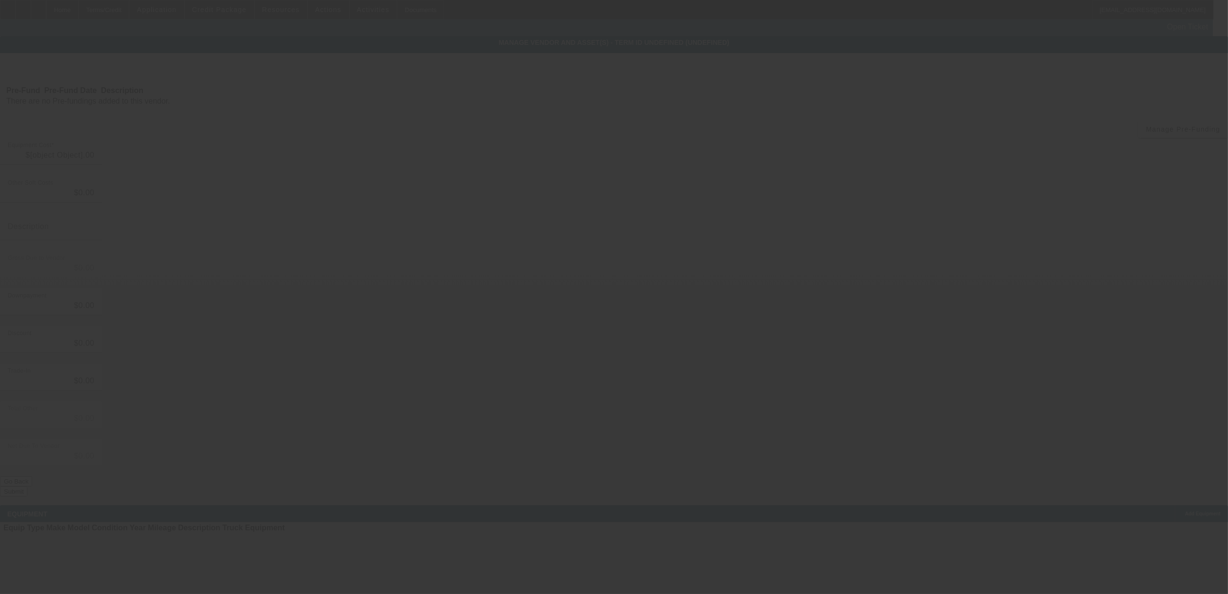
type input "$148,000.00"
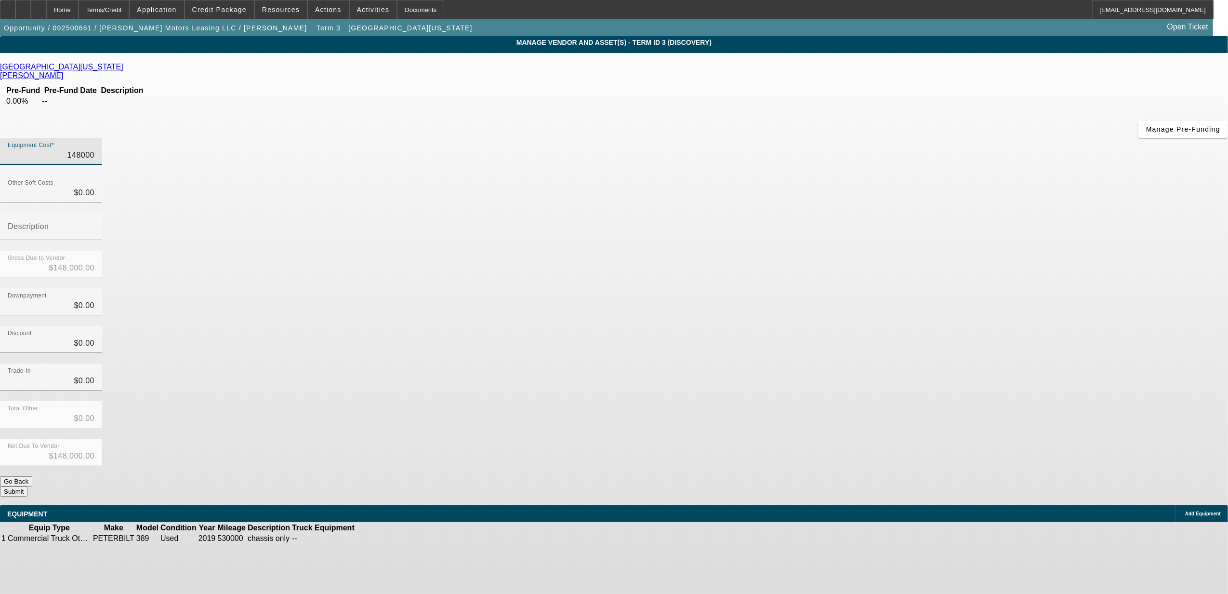
click at [94, 149] on input "148000" at bounding box center [51, 155] width 87 height 12
type input "1"
type input "$1.00"
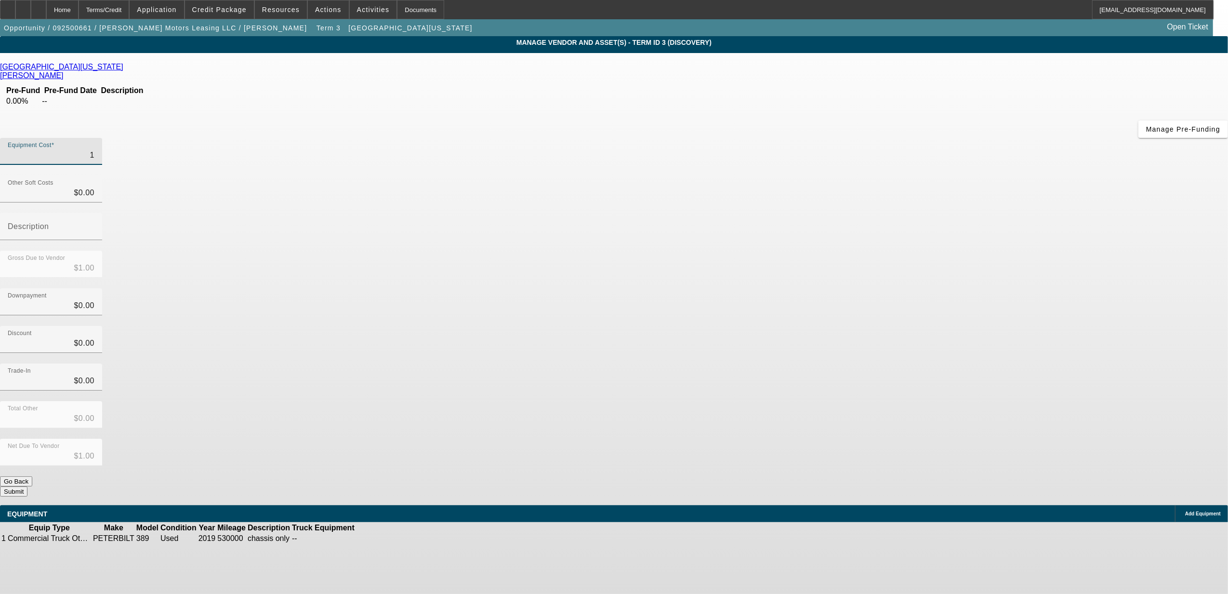
type input "14"
type input "$14.00"
type input "144"
type input "$144.00"
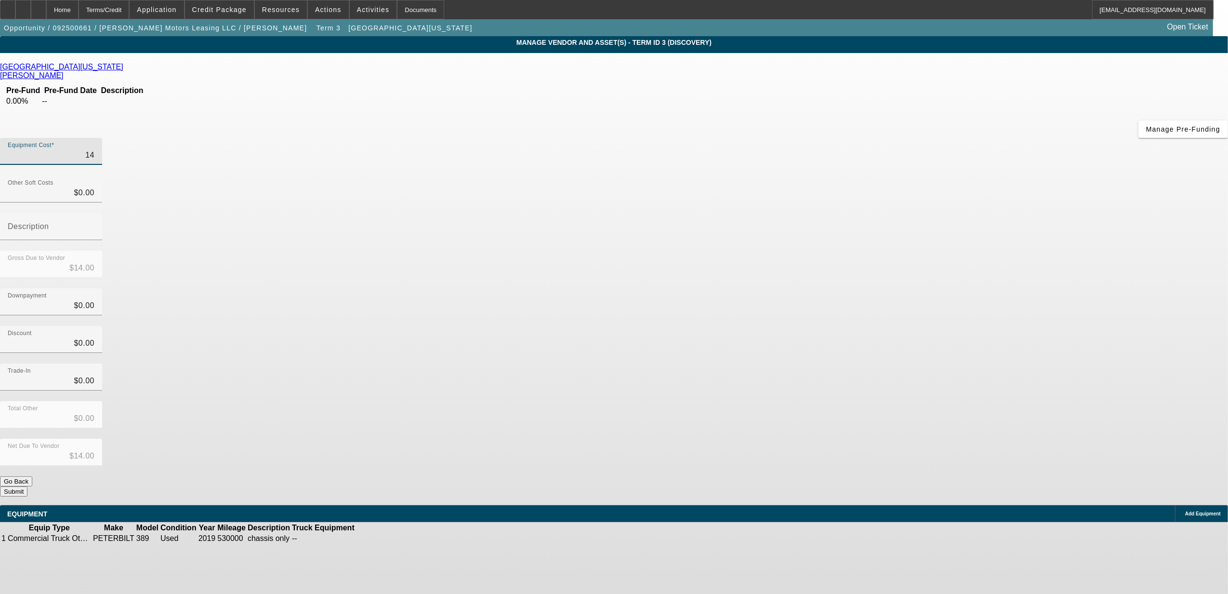
type input "$144.00"
type input "1440"
type input "$1,440.00"
type input "14400"
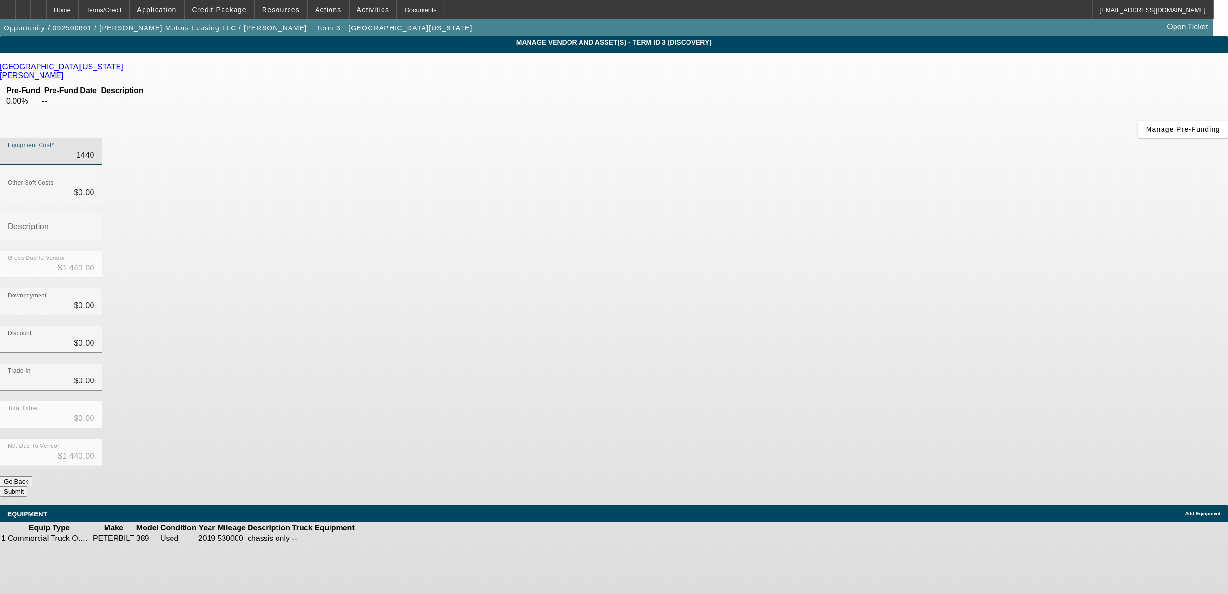
type input "$14,400.00"
type input "144000"
type input "$144,000.00"
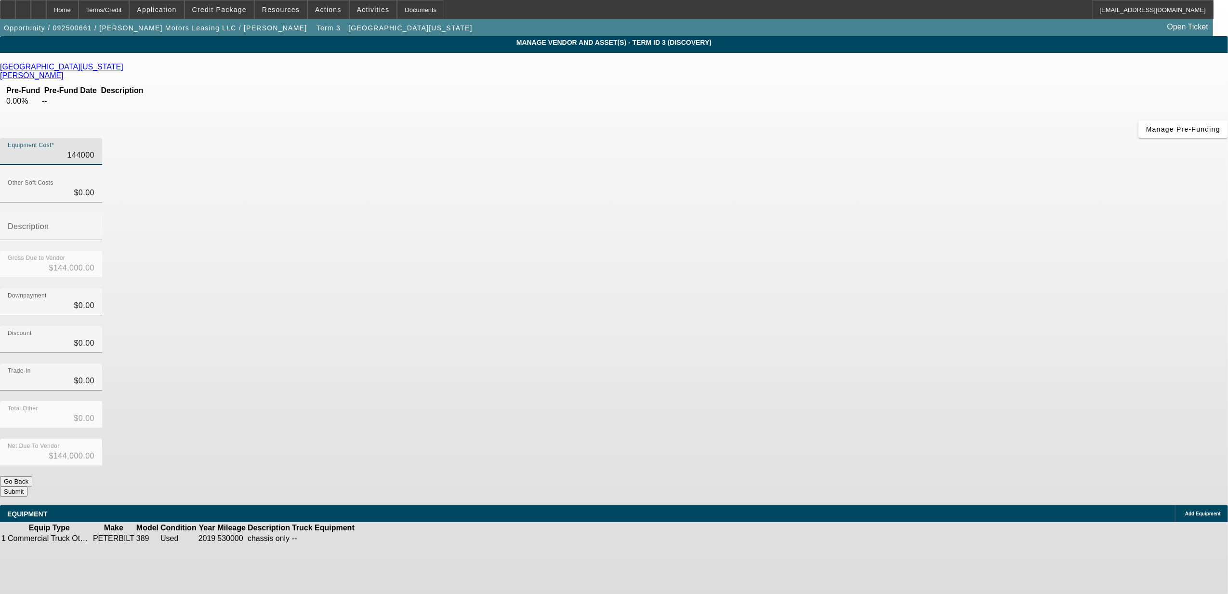
type input "$144,000.00"
click at [810, 326] on div "Discount $0.00" at bounding box center [614, 345] width 1228 height 38
click at [27, 486] on button "Submit" at bounding box center [13, 491] width 27 height 10
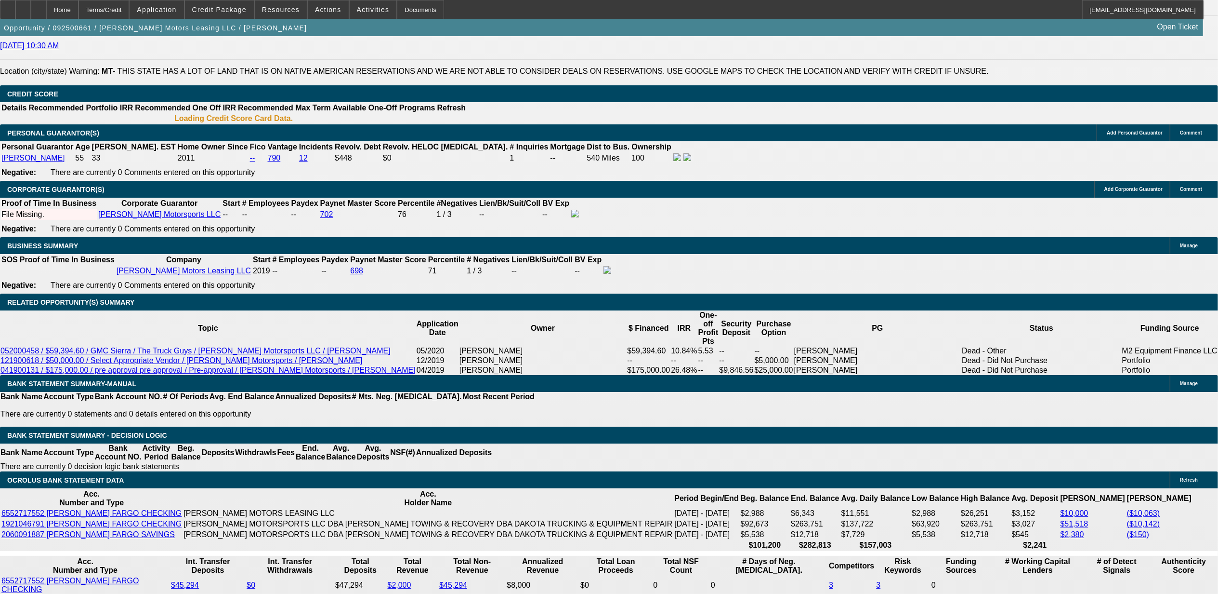
select select "0"
select select "2"
select select "0"
select select "6"
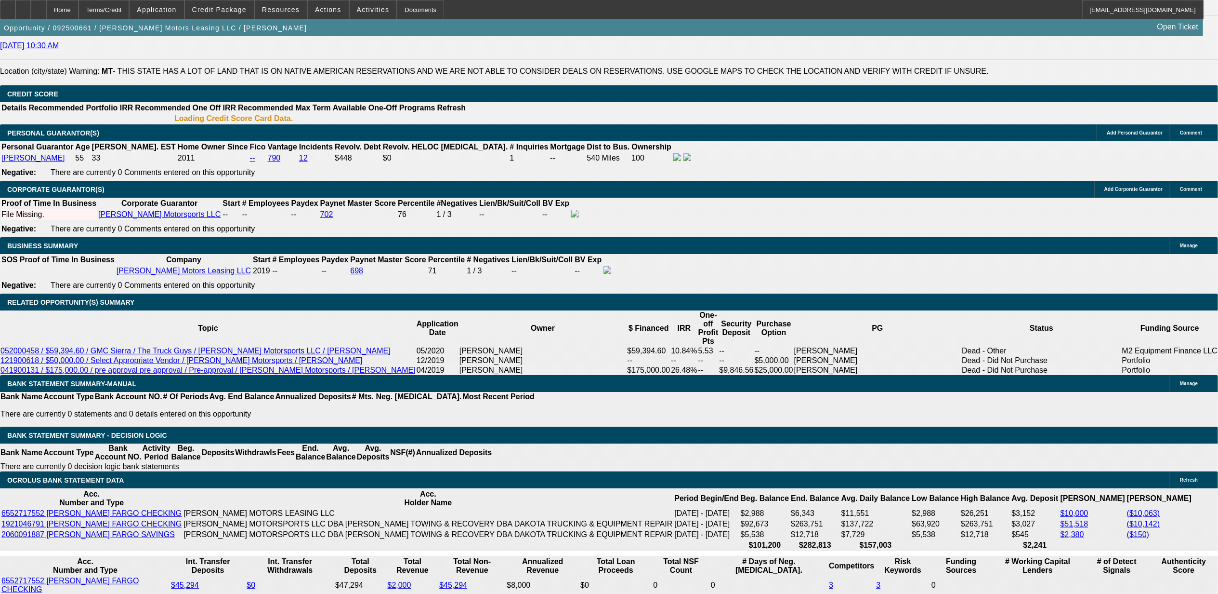
select select "0"
select select "6"
select select "0"
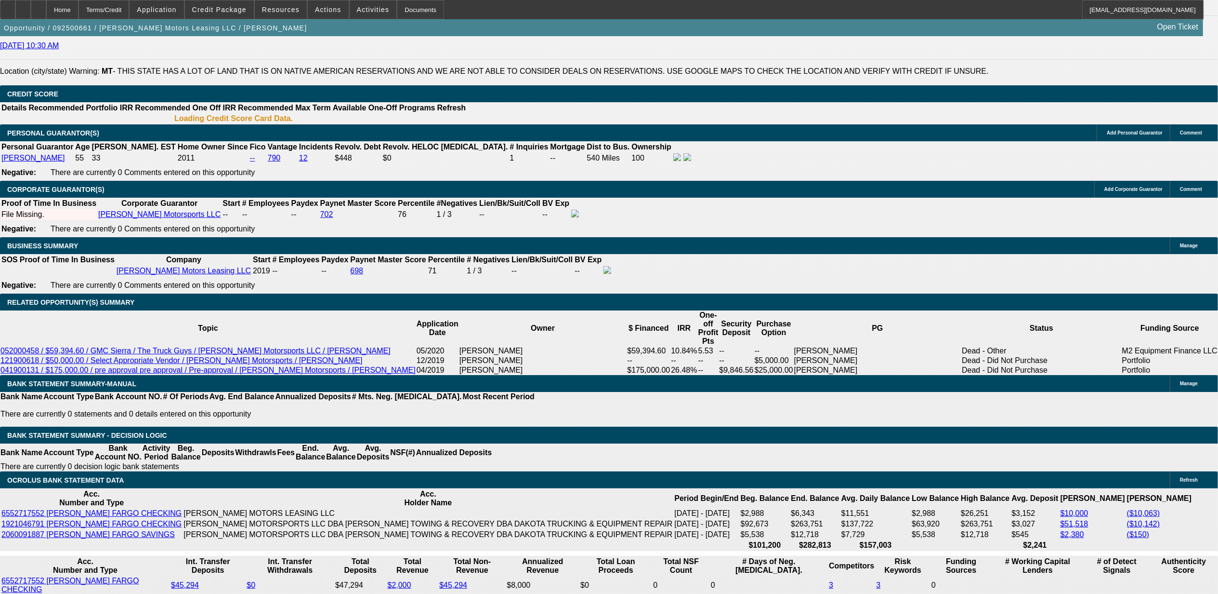
select select "0"
select select "2"
select select "0"
select select "6"
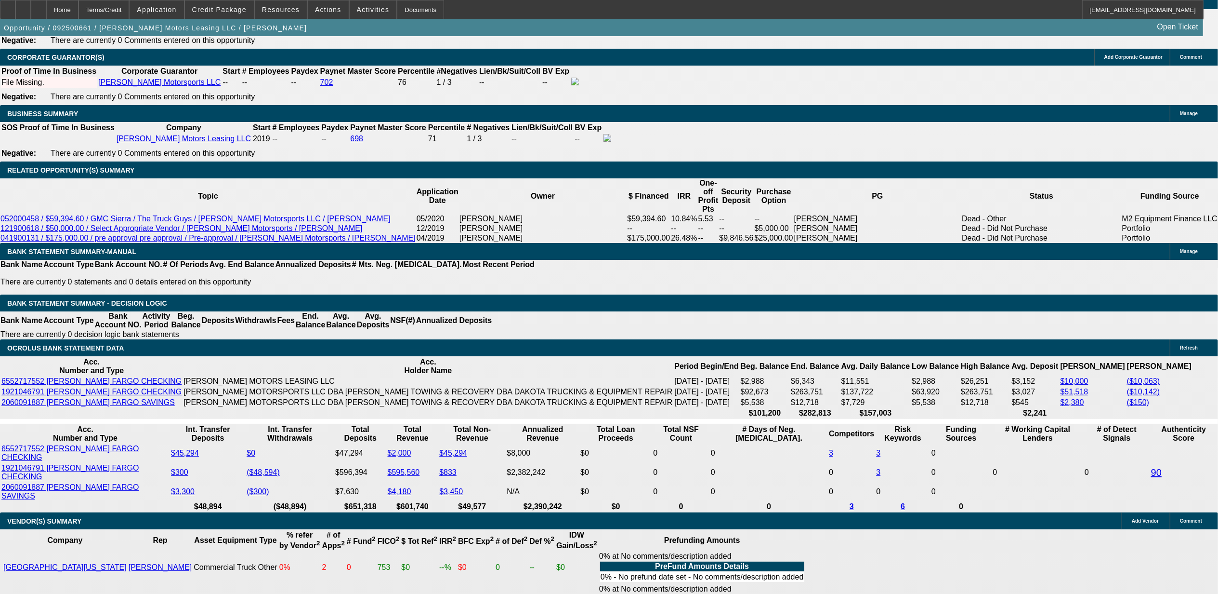
scroll to position [1542, 0]
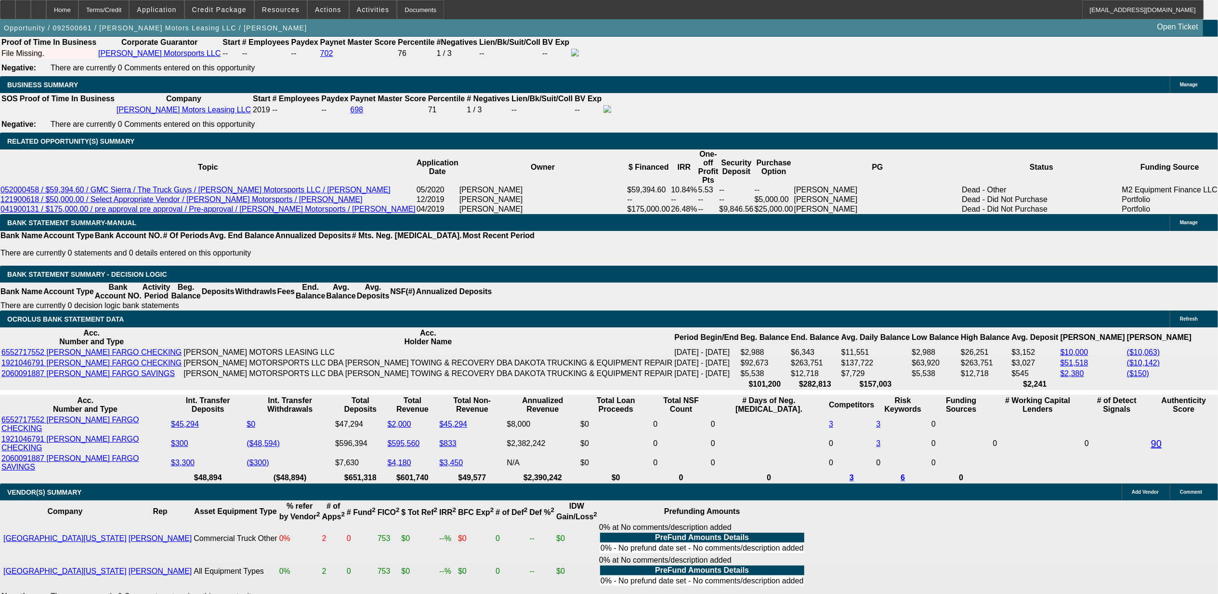
type input "30"
type input "UNKNOWN"
type input "3056"
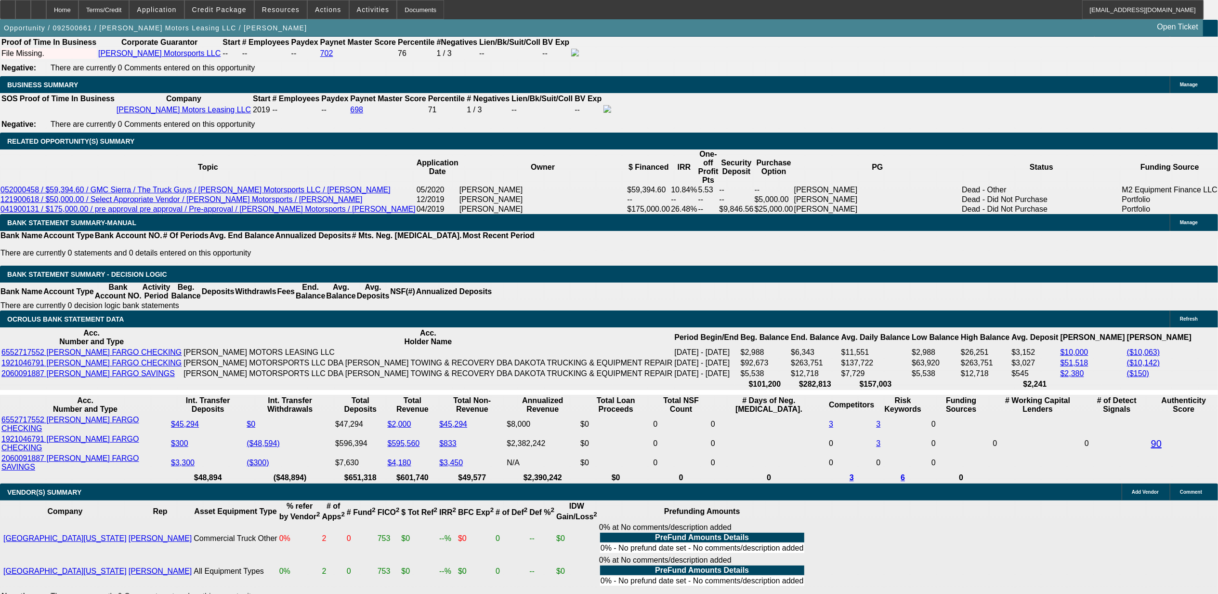
type input "9.9"
type input "$3,056.00"
drag, startPoint x: 126, startPoint y: 339, endPoint x: 147, endPoint y: 363, distance: 31.4
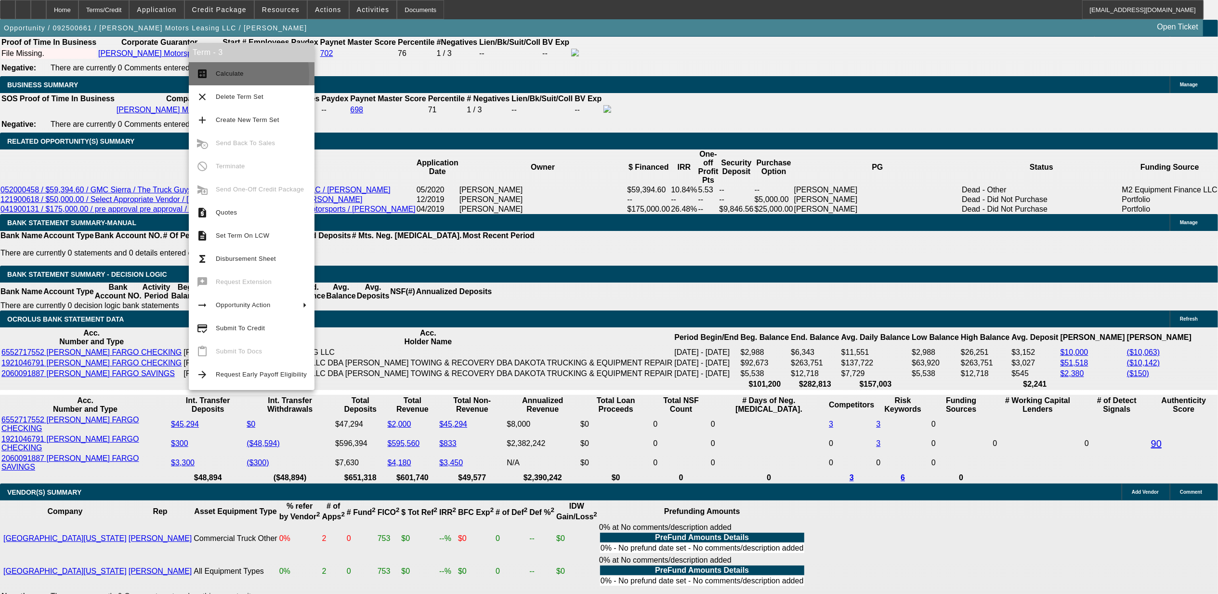
click at [214, 75] on button "calculate Calculate" at bounding box center [252, 73] width 126 height 23
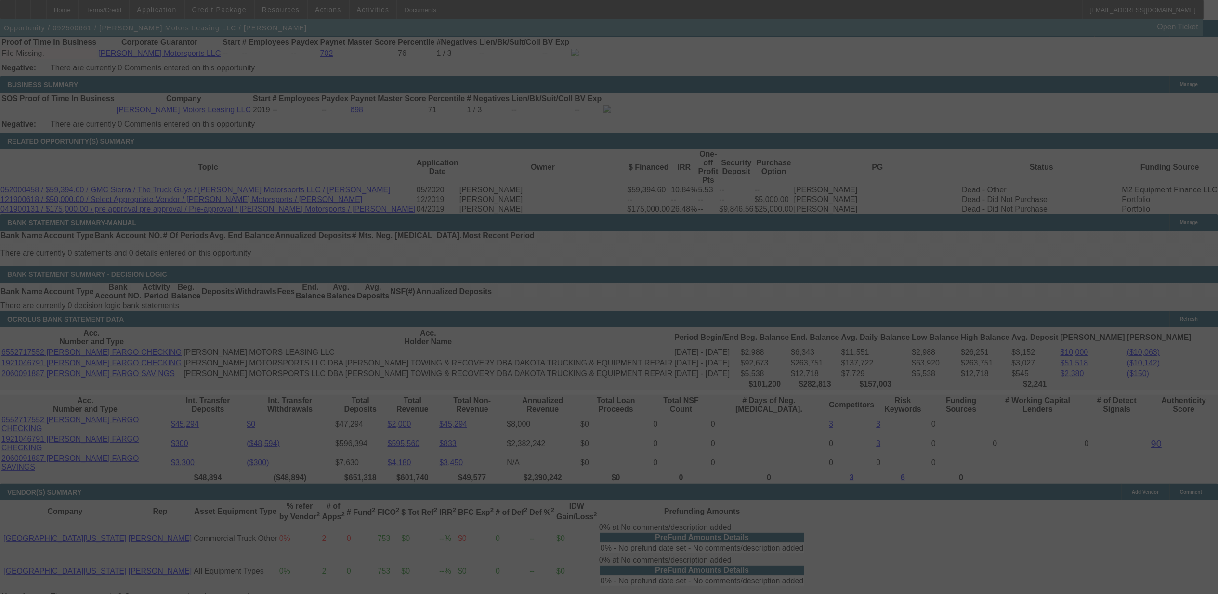
select select "0"
select select "2"
select select "0"
select select "6"
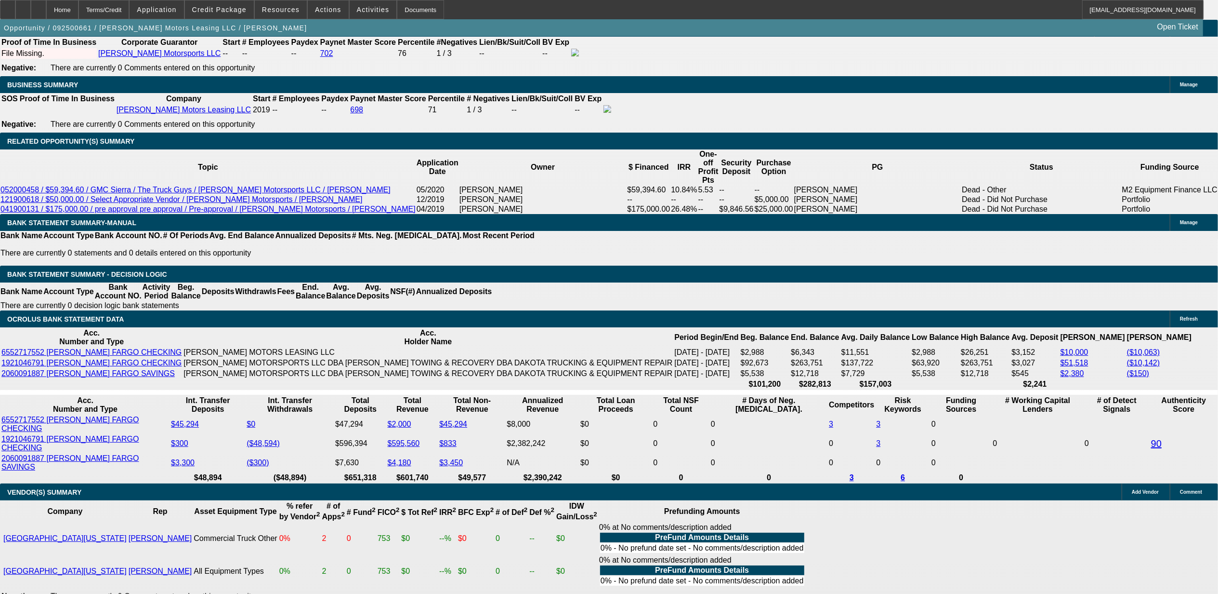
type input "$2,500.00"
type input "UNKNOWN"
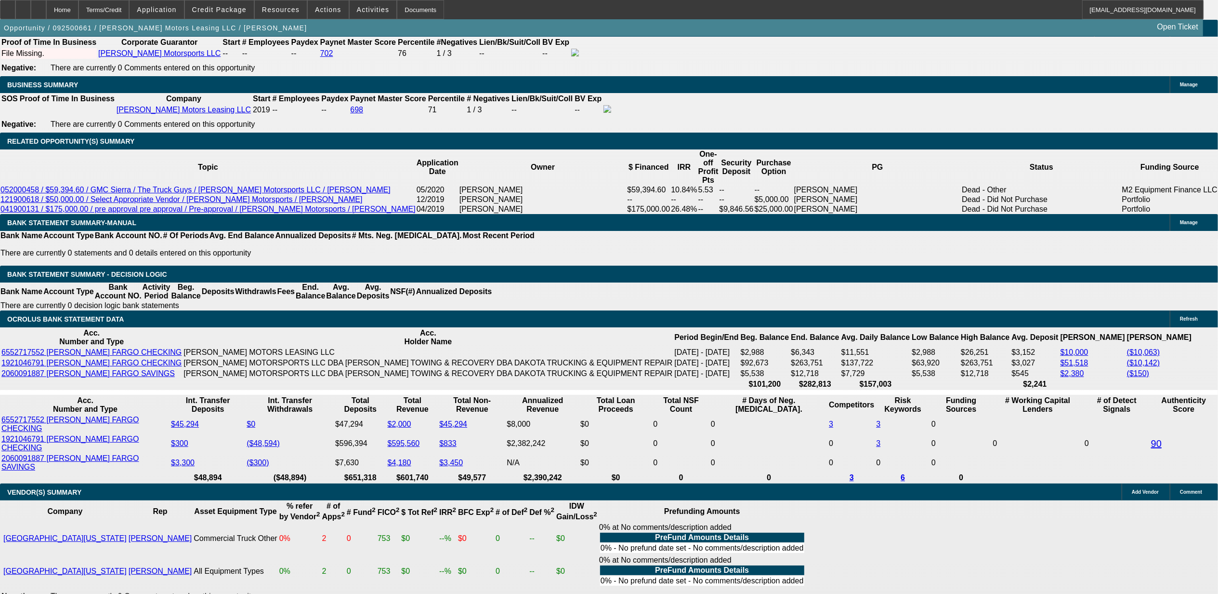
drag, startPoint x: 334, startPoint y: 163, endPoint x: 310, endPoint y: 158, distance: 24.6
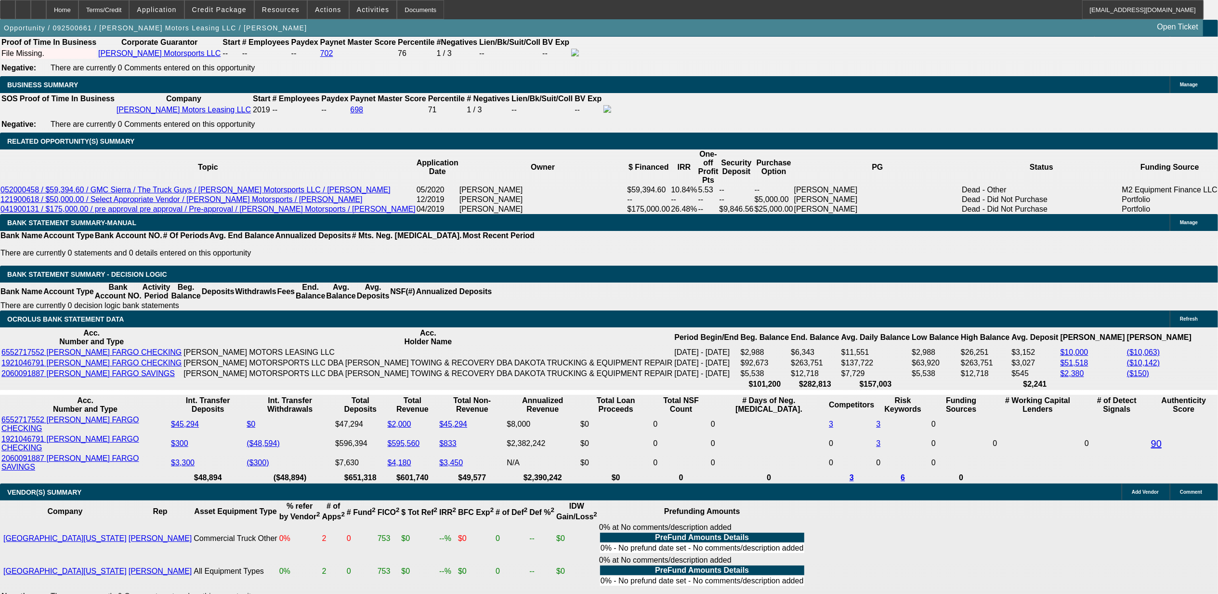
type input "$2,500.00"
type input "$2,903.09"
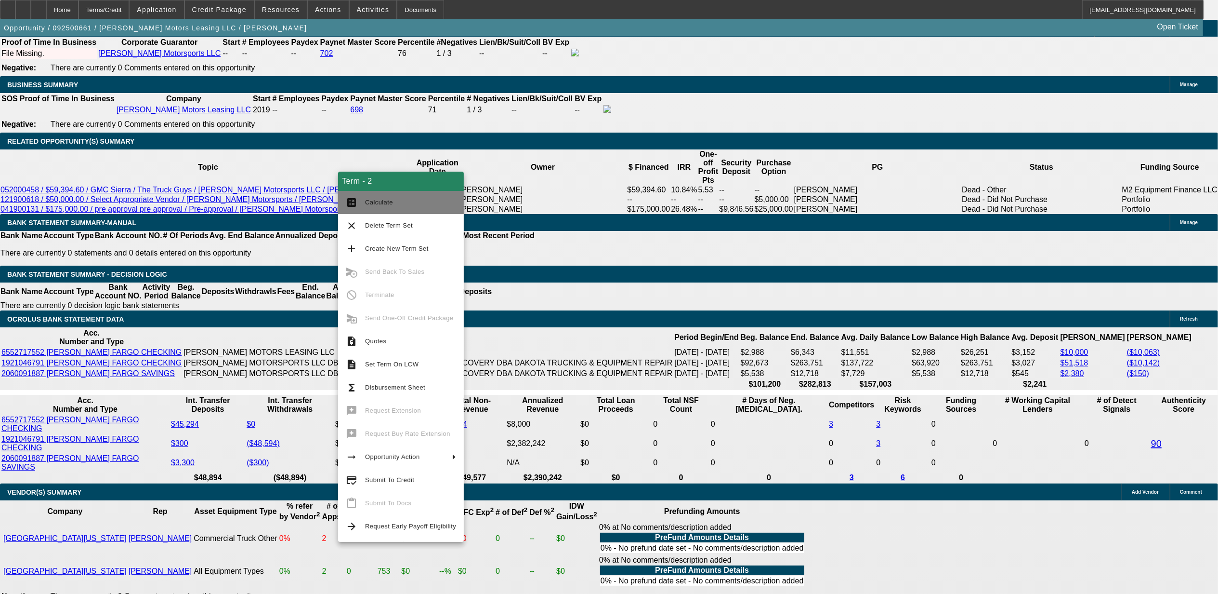
click at [376, 199] on span "Calculate" at bounding box center [379, 202] width 28 height 7
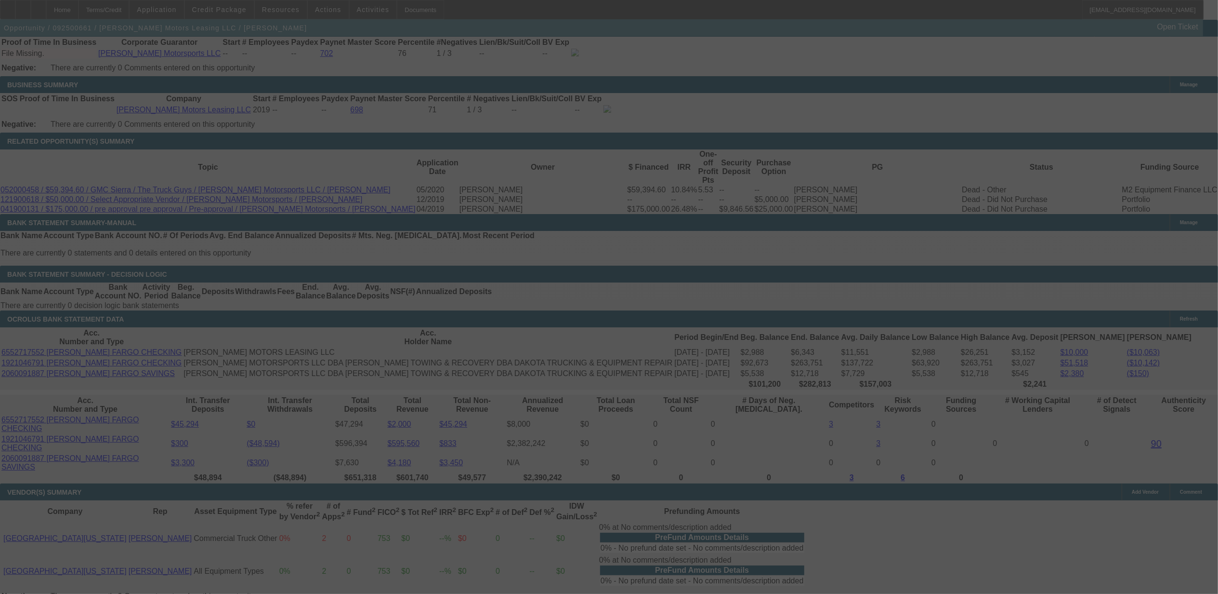
select select "0"
select select "6"
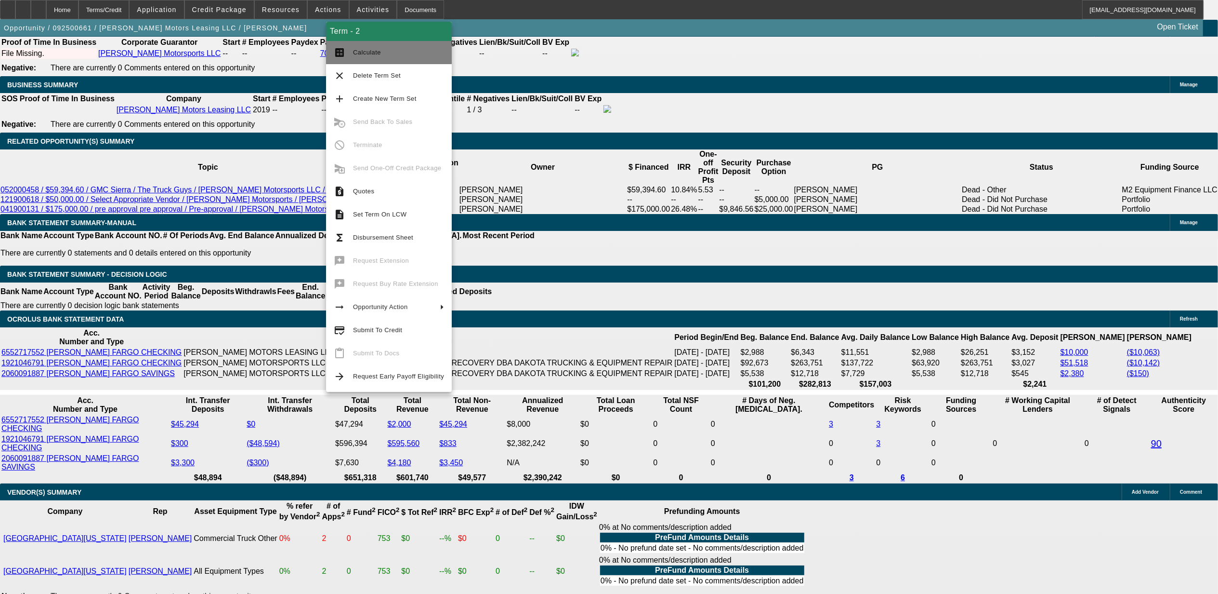
click at [344, 54] on mat-icon "calculate" at bounding box center [340, 53] width 12 height 12
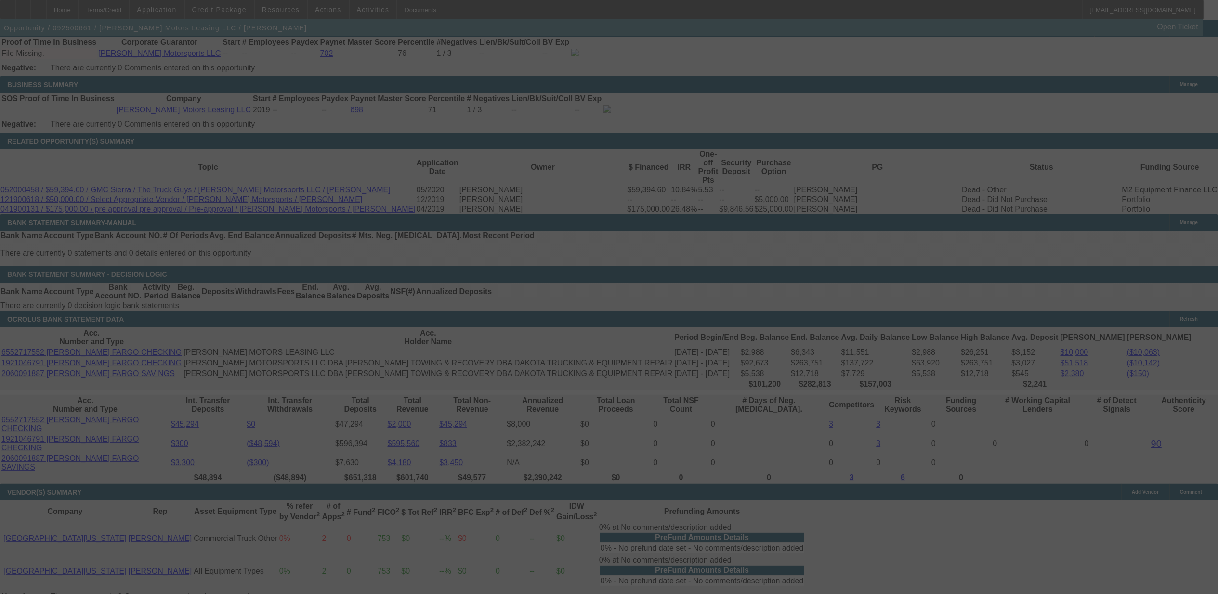
select select "0"
select select "6"
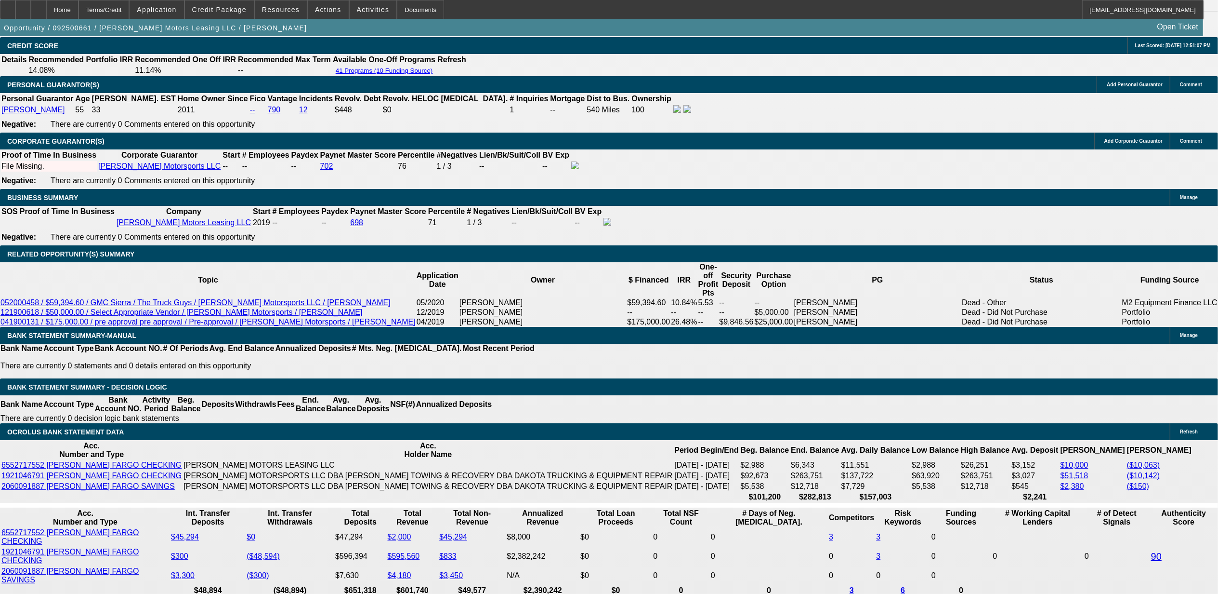
scroll to position [1454, 0]
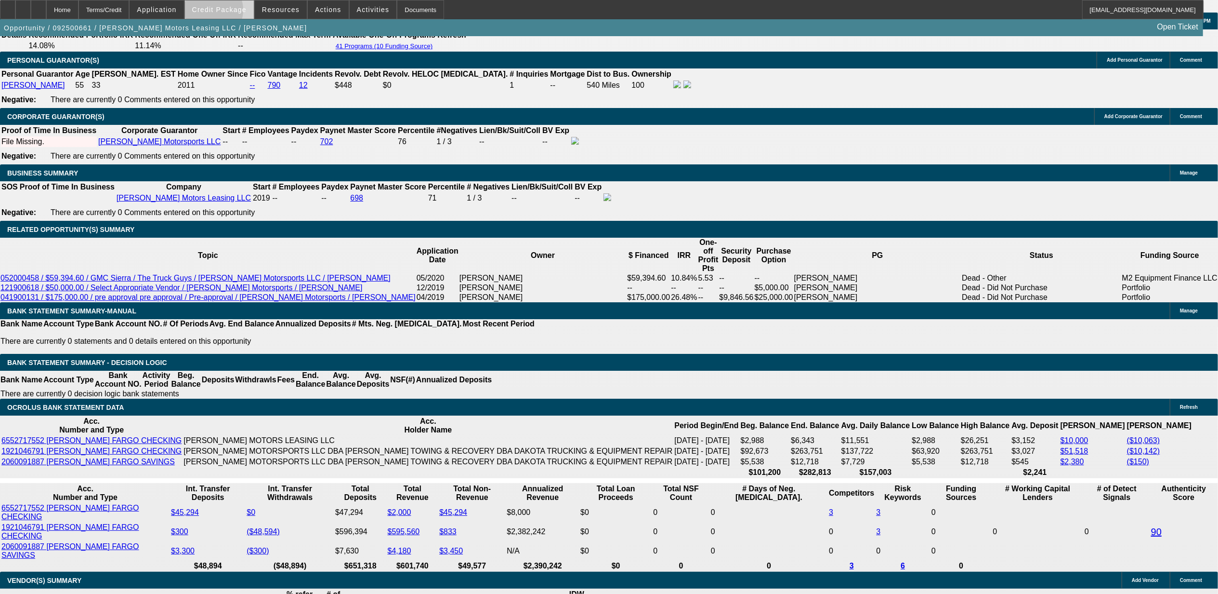
click at [228, 13] on span "Credit Package" at bounding box center [219, 10] width 54 height 8
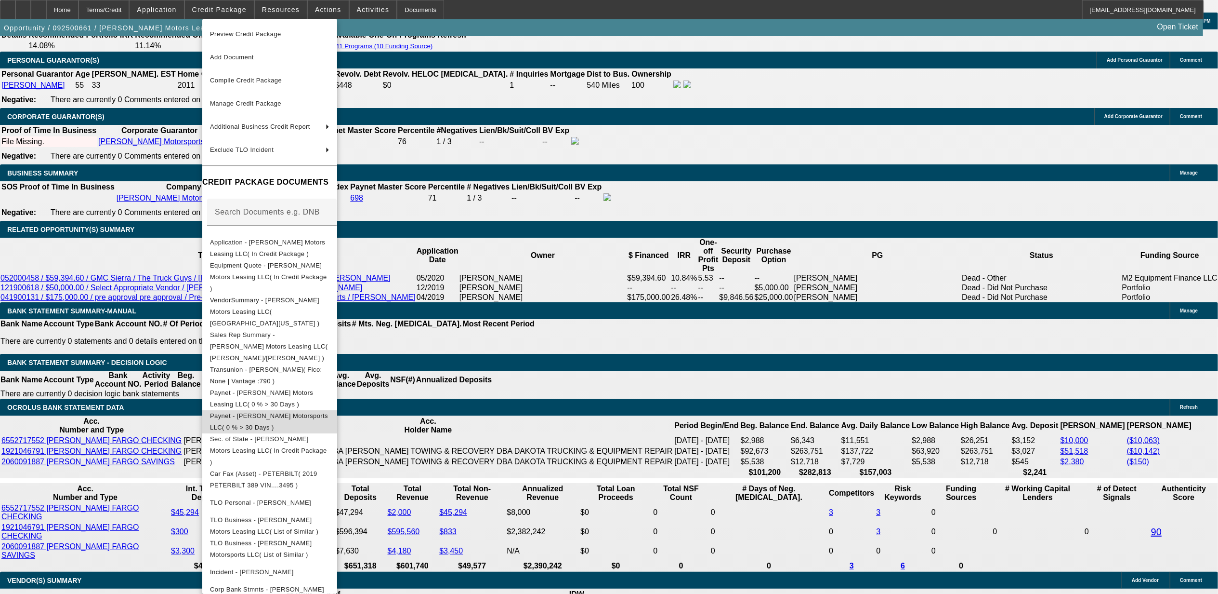
click at [261, 411] on span "Paynet - Durick Motorsports LLC( 0 % > 30 Days )" at bounding box center [269, 420] width 118 height 19
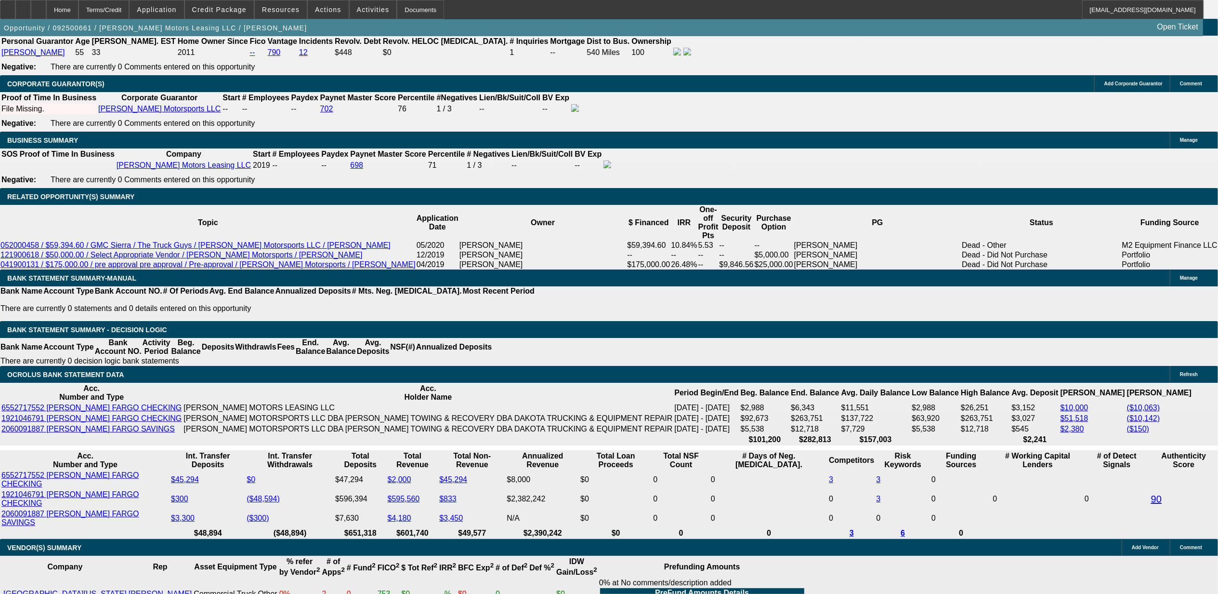
scroll to position [1518, 0]
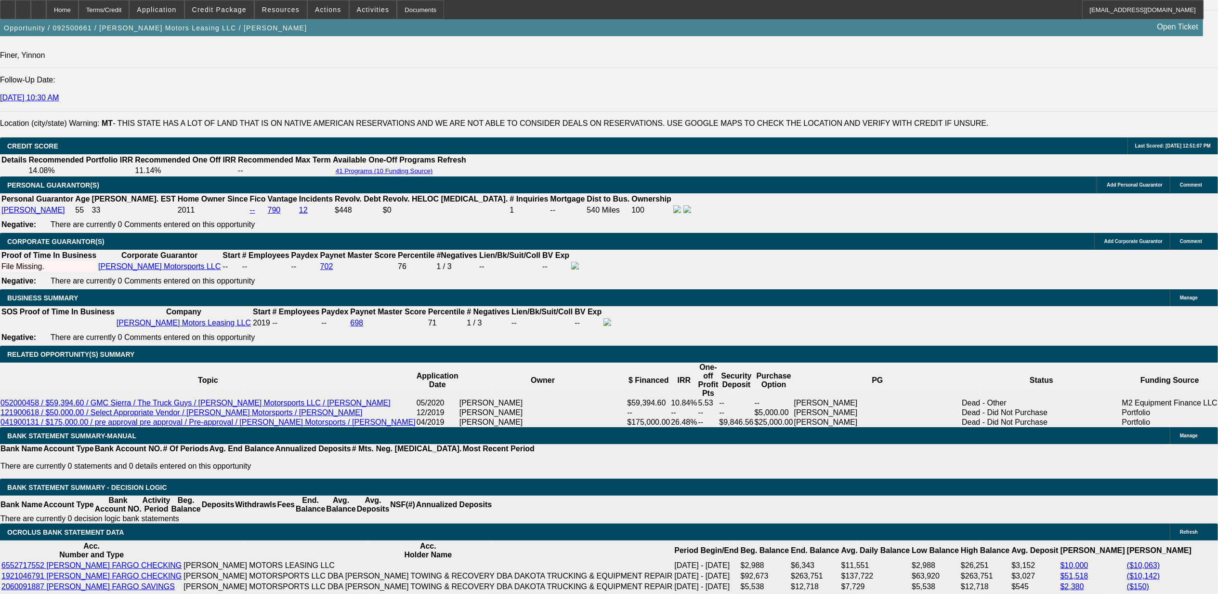
scroll to position [1413, 0]
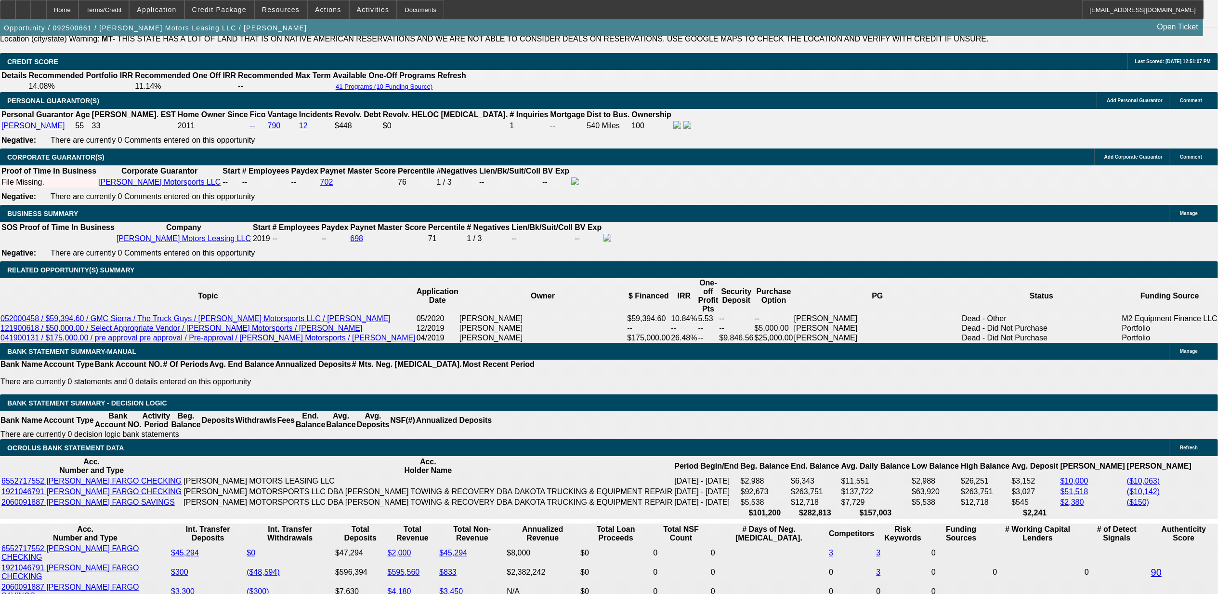
type input "$0.00"
type input "UNKNOWN"
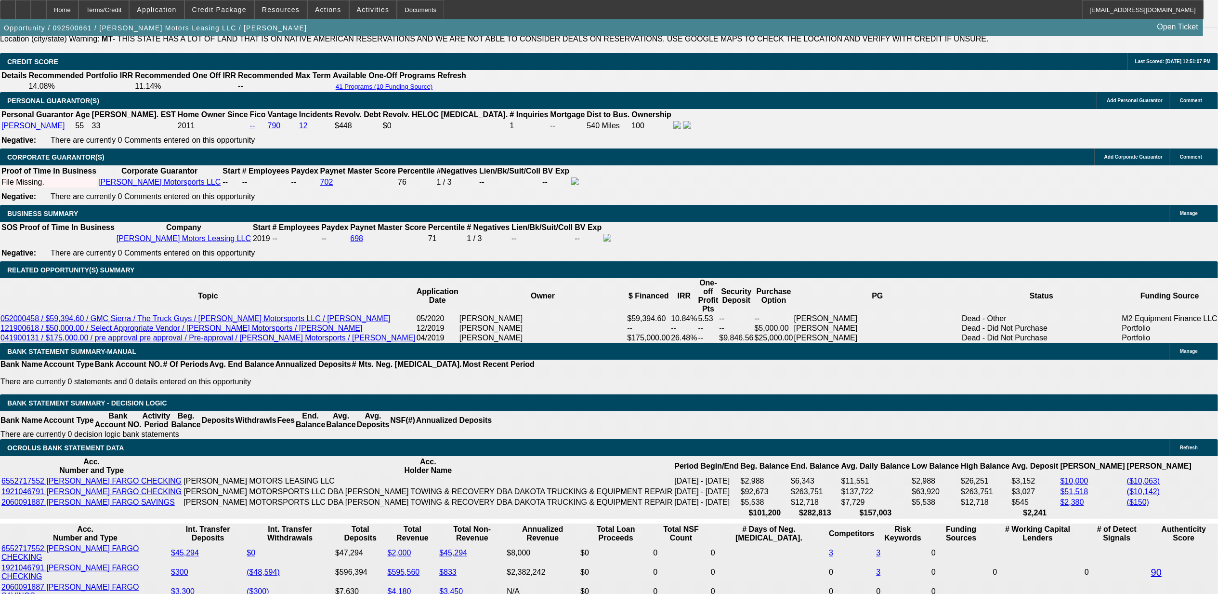
type input "$2,954.38"
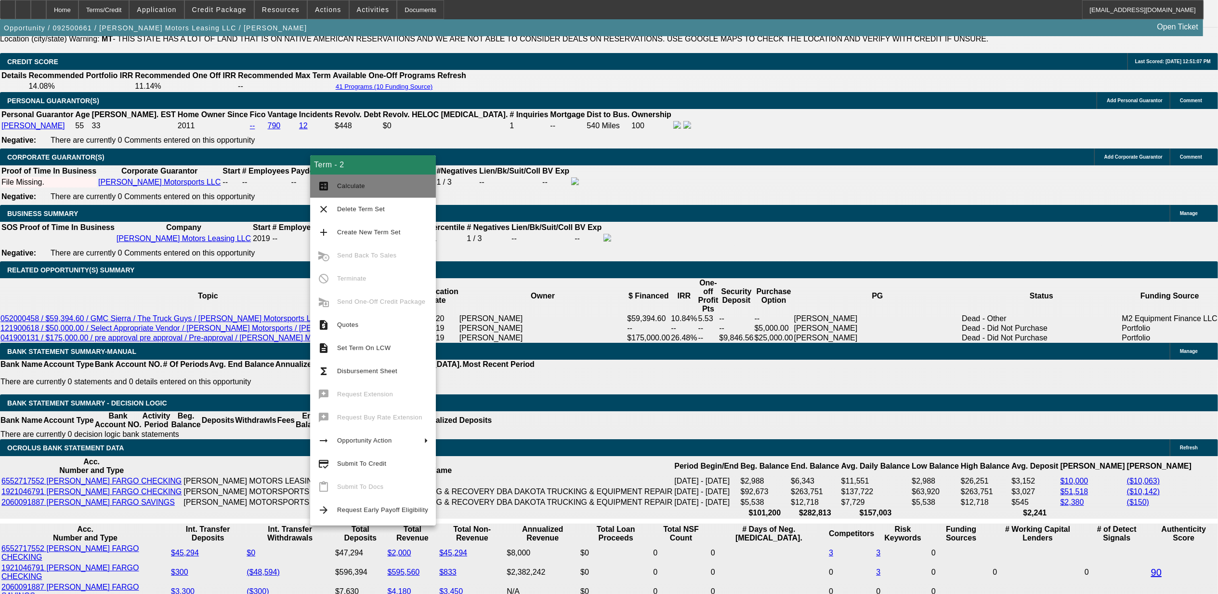
click at [341, 191] on button "calculate Calculate" at bounding box center [373, 185] width 126 height 23
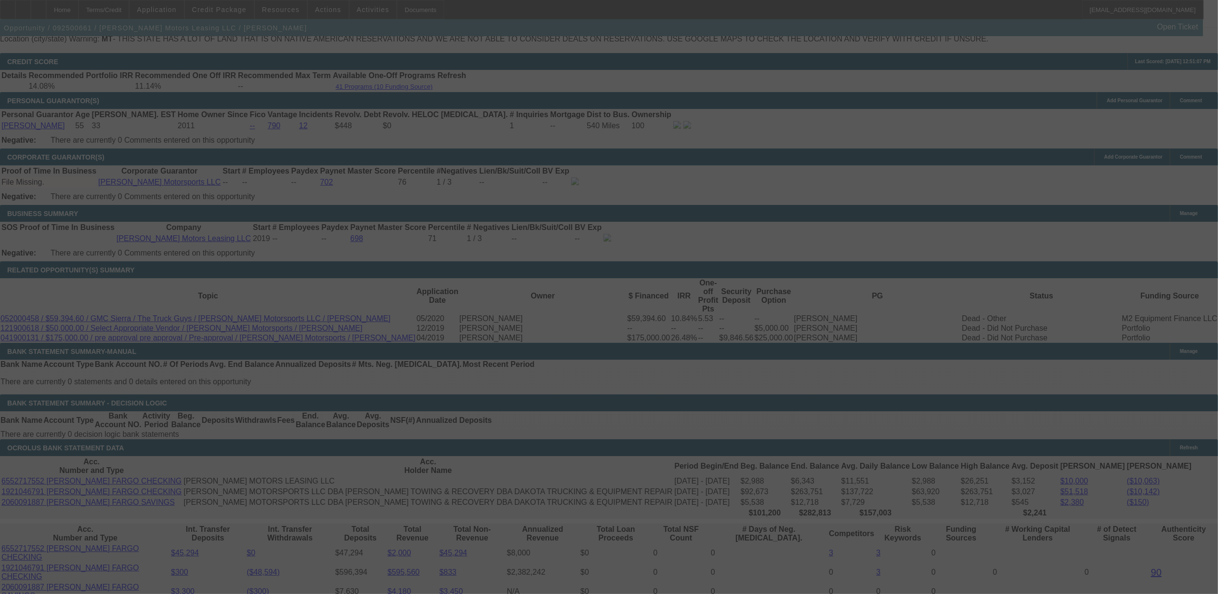
select select "0"
select select "6"
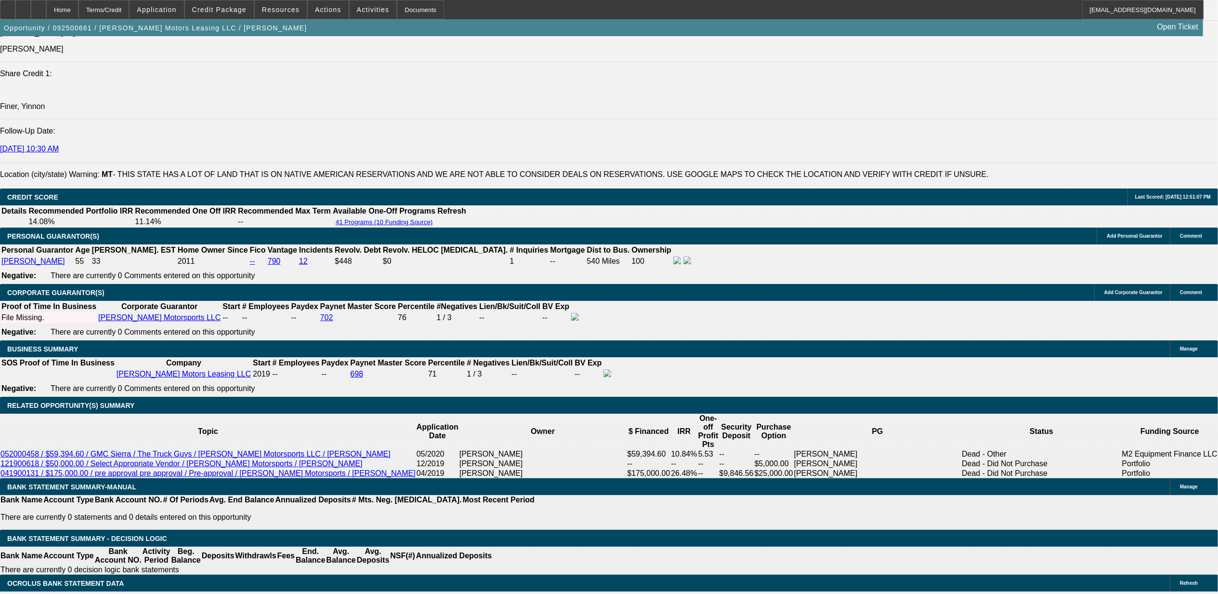
scroll to position [1156, 0]
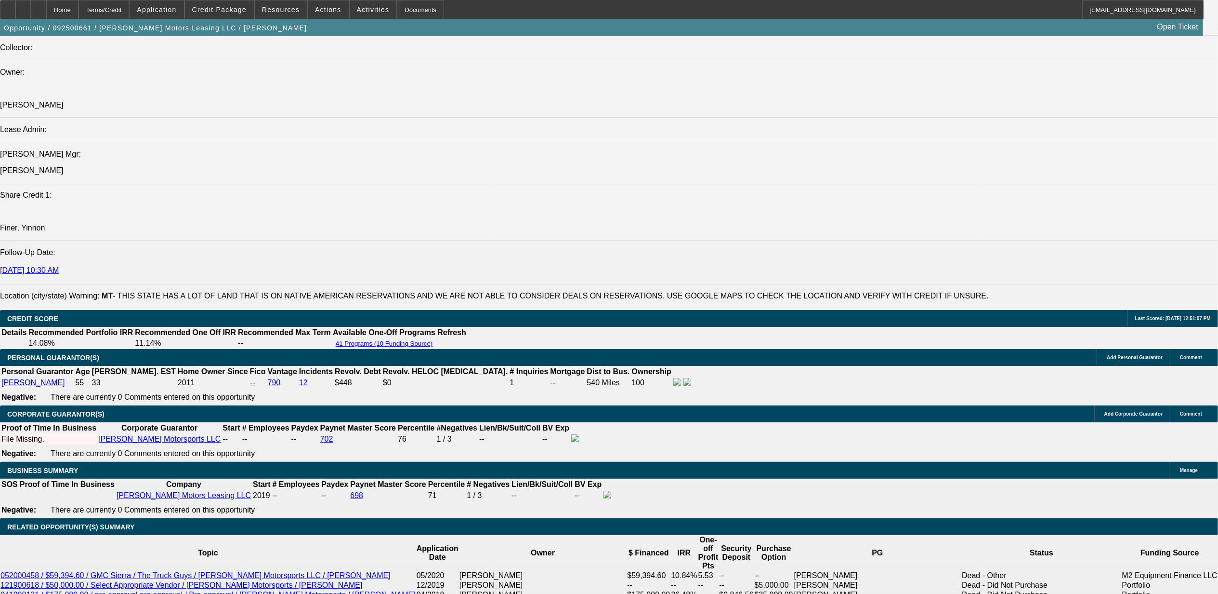
drag, startPoint x: 543, startPoint y: 284, endPoint x: 60, endPoint y: 280, distance: 483.3
drag, startPoint x: 60, startPoint y: 280, endPoint x: 74, endPoint y: 280, distance: 13.5
copy span "Durick Motors Leasing LLC, established in 2019, was formed by the personal guar…"
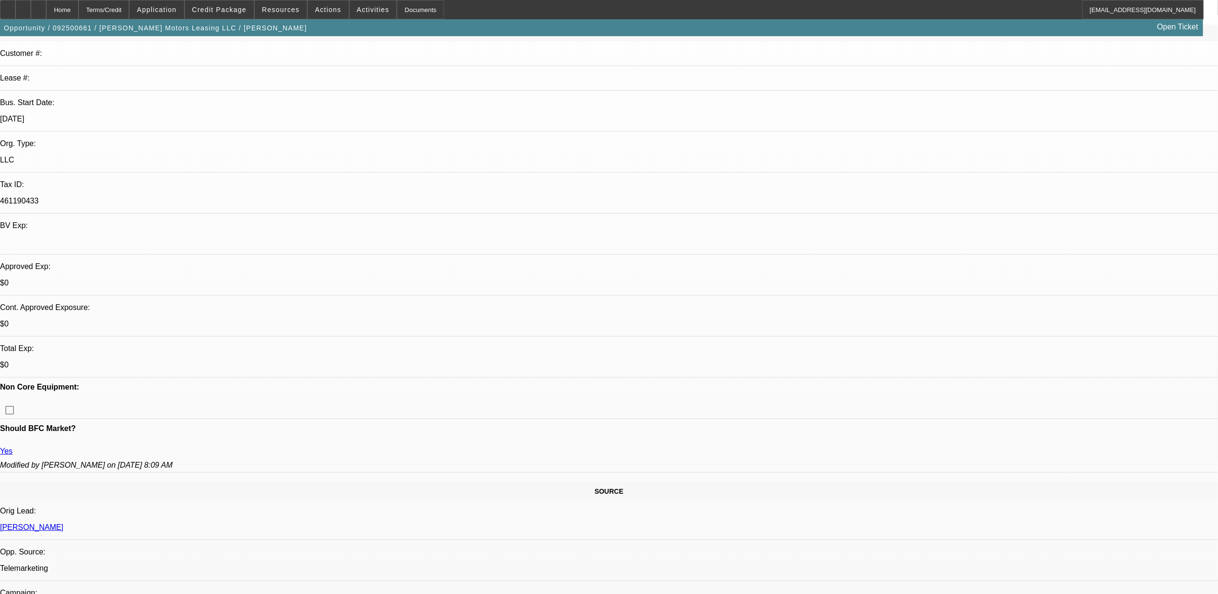
scroll to position [128, 0]
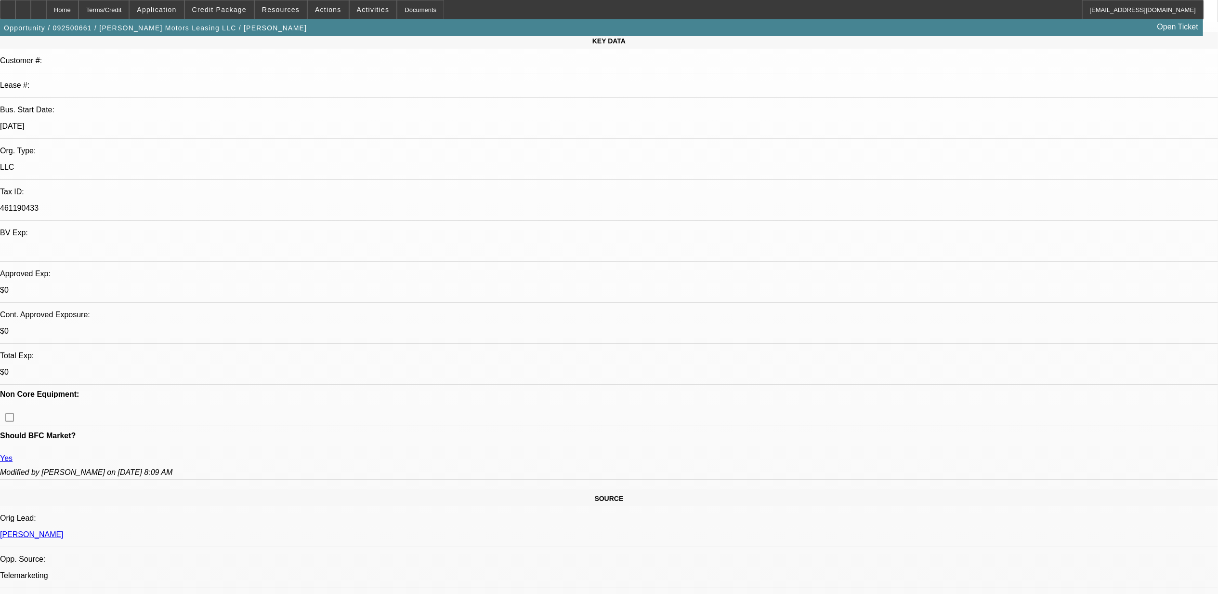
drag, startPoint x: 638, startPoint y: 146, endPoint x: 631, endPoint y: 162, distance: 17.5
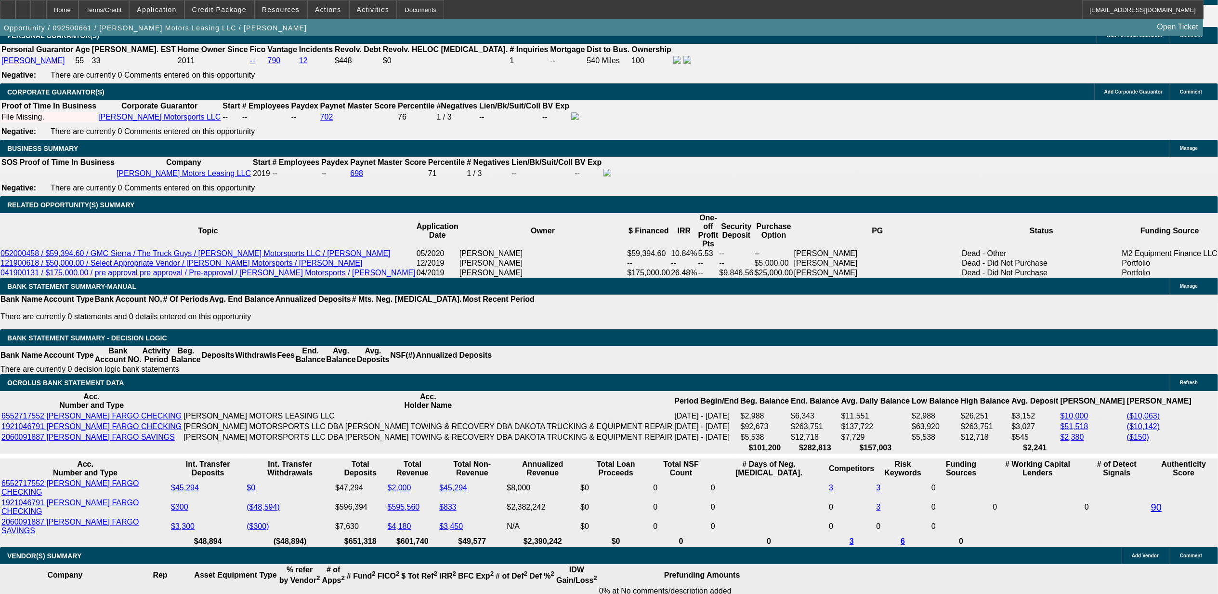
scroll to position [1477, 0]
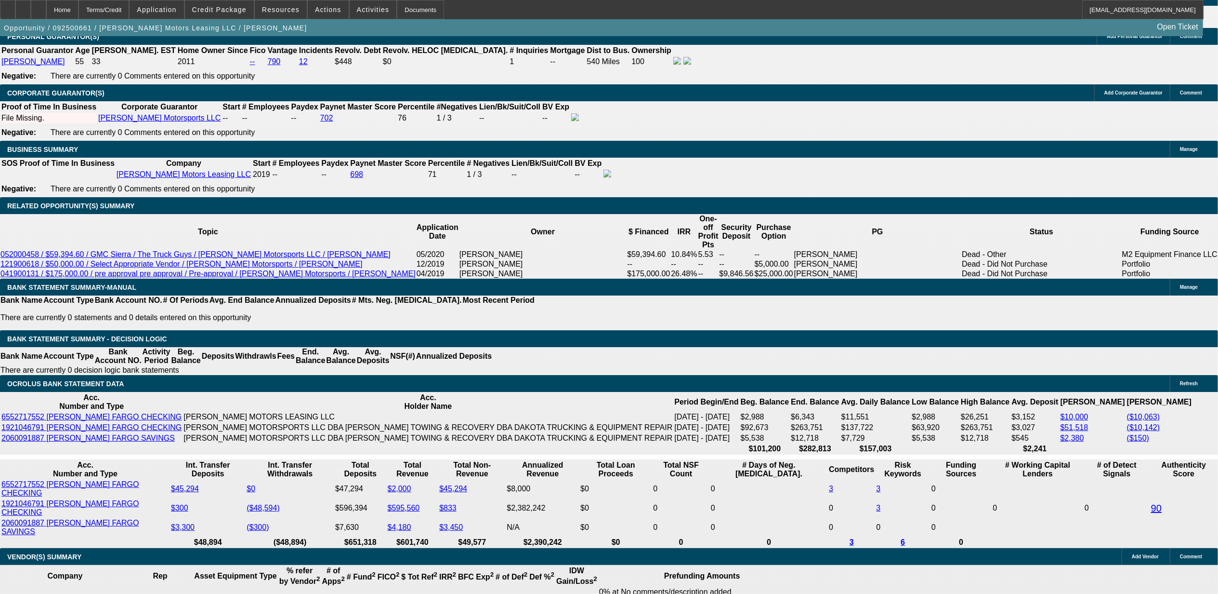
drag, startPoint x: 654, startPoint y: 388, endPoint x: 642, endPoint y: 392, distance: 12.2
type input "UNKNOWN"
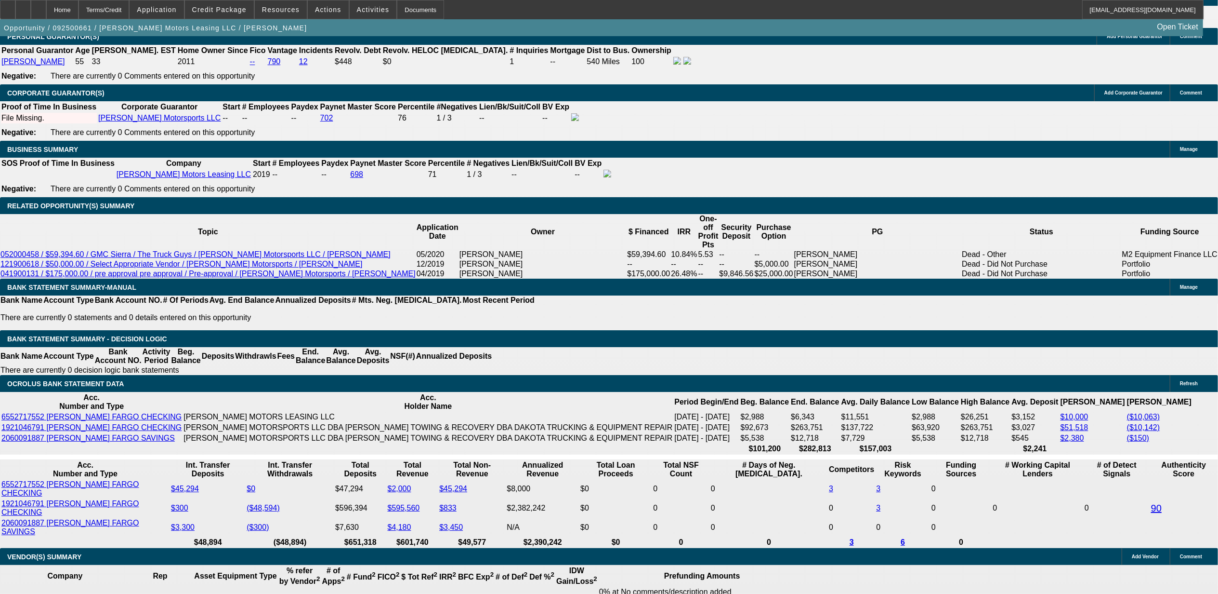
type input "9.9"
type input "$3,052.49"
type input "9.9"
drag, startPoint x: 107, startPoint y: 381, endPoint x: 131, endPoint y: 431, distance: 55.6
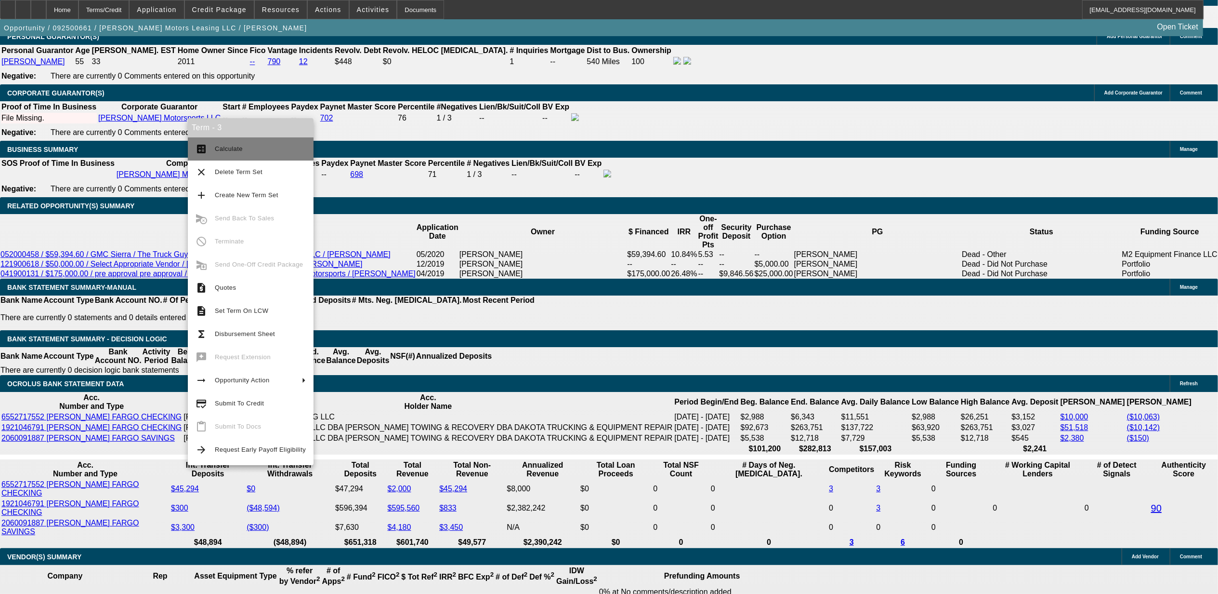
click at [245, 153] on span "Calculate" at bounding box center [260, 149] width 91 height 12
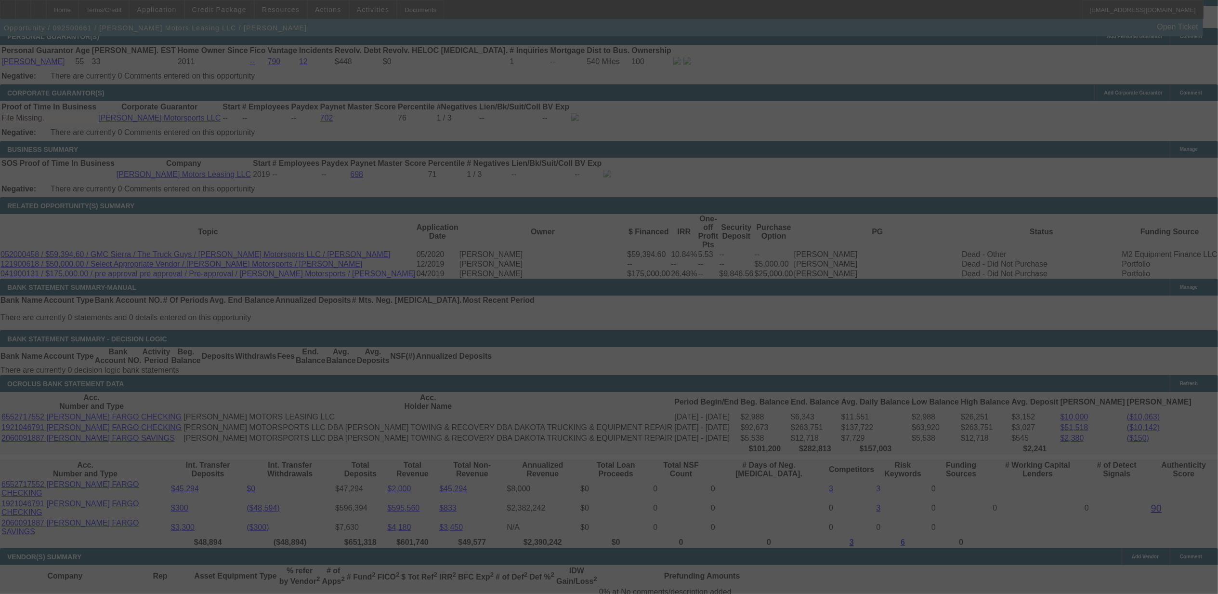
select select "0"
select select "2"
select select "0"
select select "6"
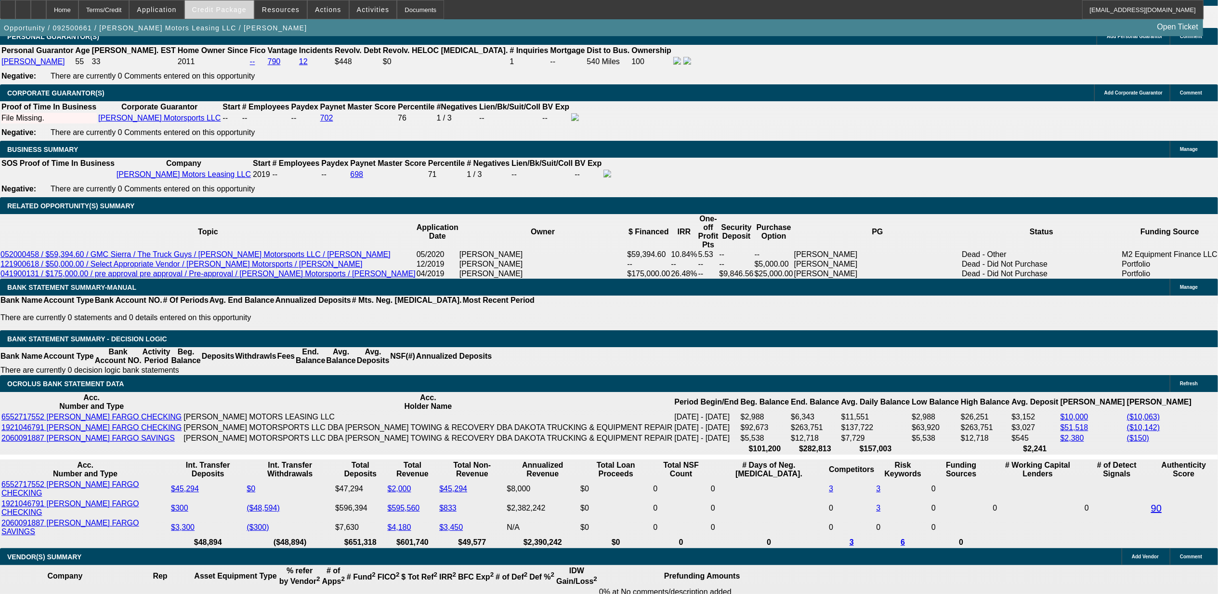
click at [229, 6] on span "Credit Package" at bounding box center [219, 10] width 54 height 8
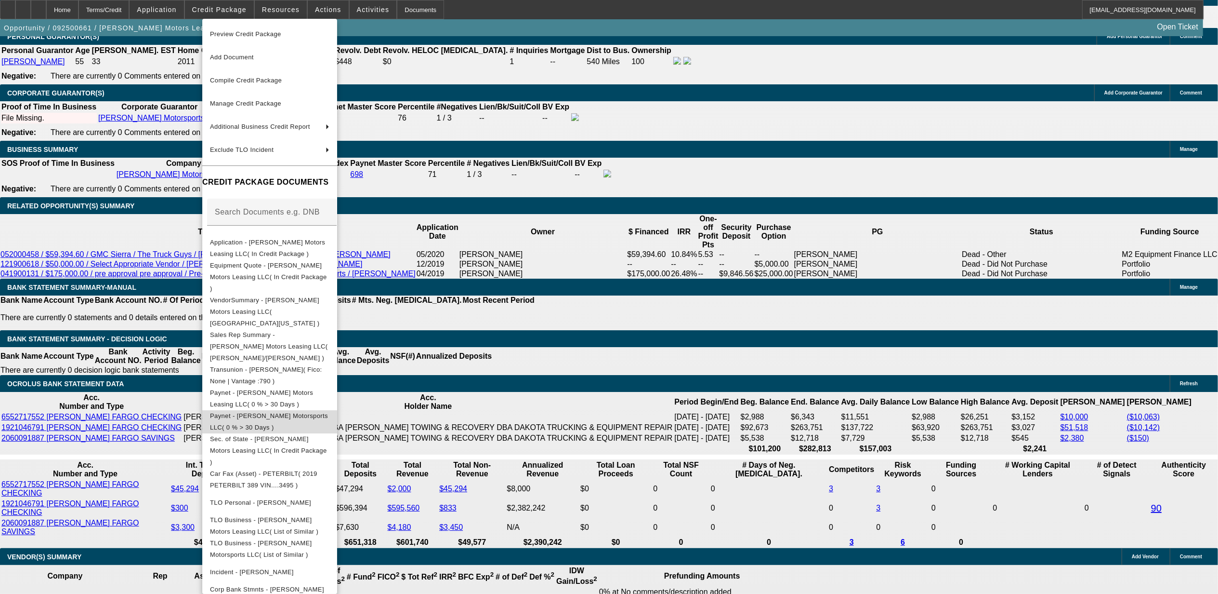
click at [258, 410] on button "Paynet - Durick Motorsports LLC( 0 % > 30 Days )" at bounding box center [269, 421] width 135 height 23
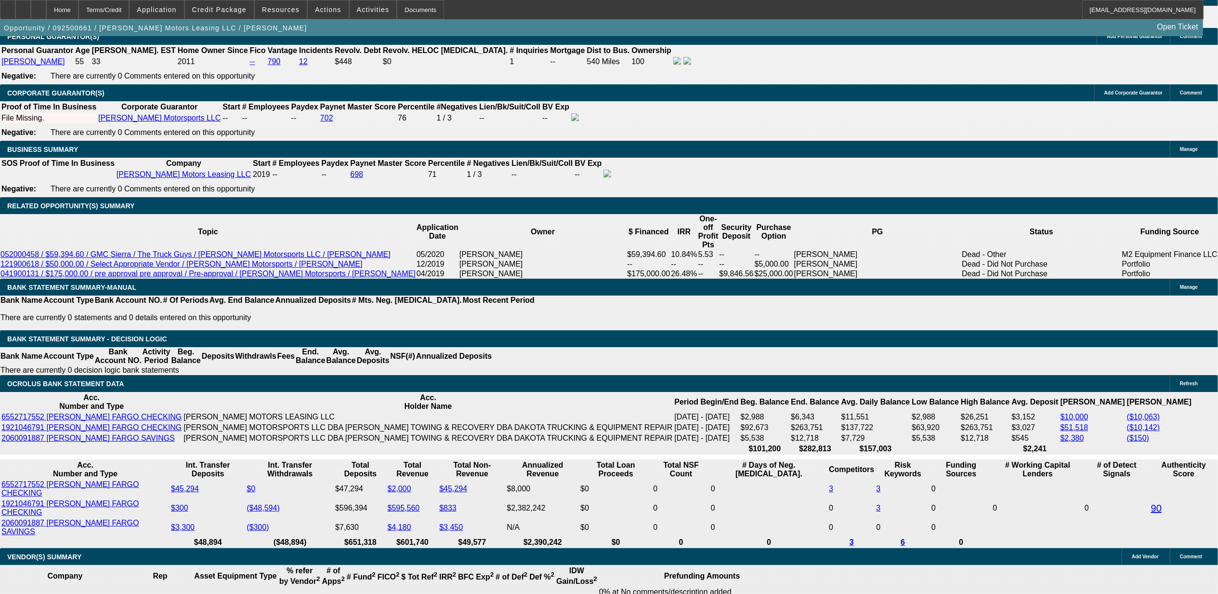
scroll to position [1542, 0]
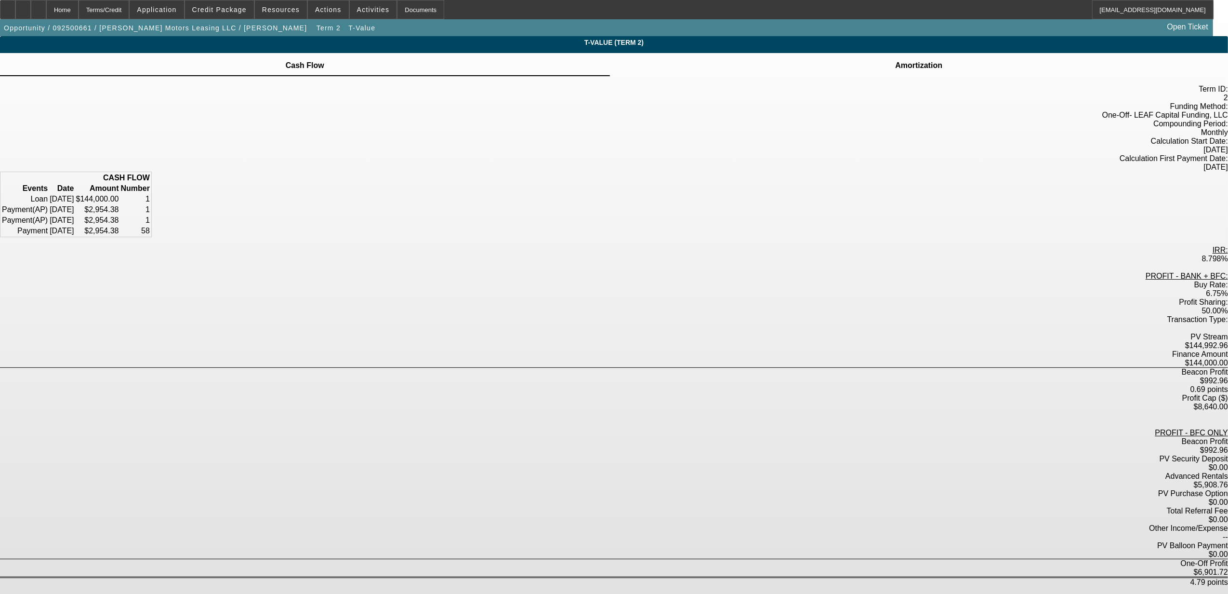
click at [895, 70] on td "Amortization" at bounding box center [919, 65] width 48 height 9
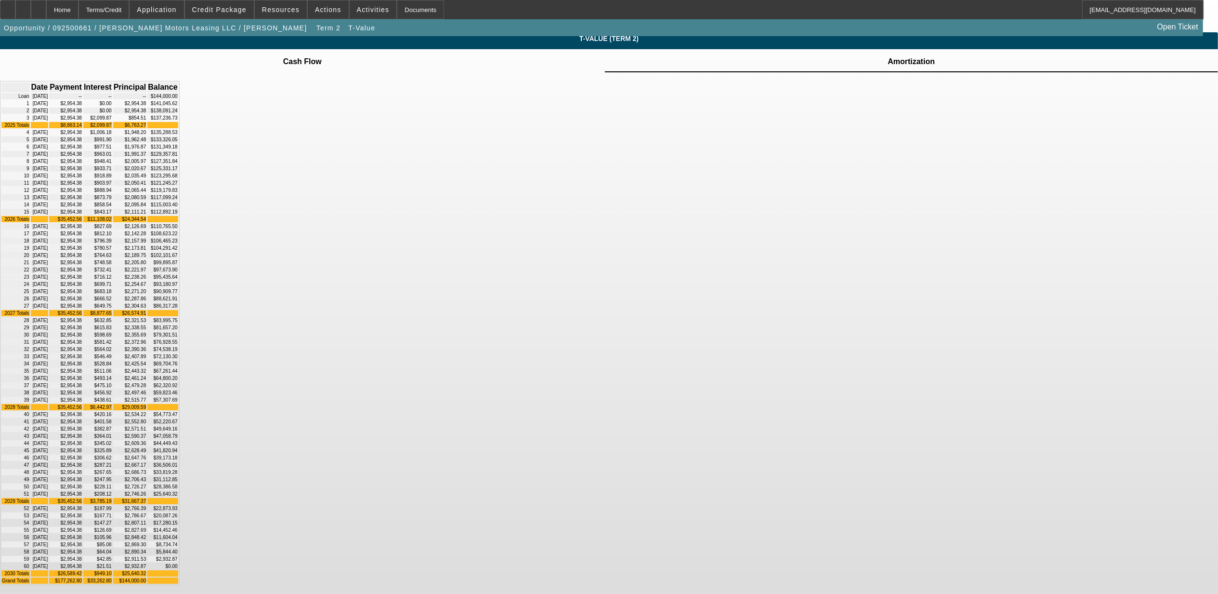
scroll to position [368, 0]
click at [79, 4] on div "Home" at bounding box center [62, 9] width 32 height 19
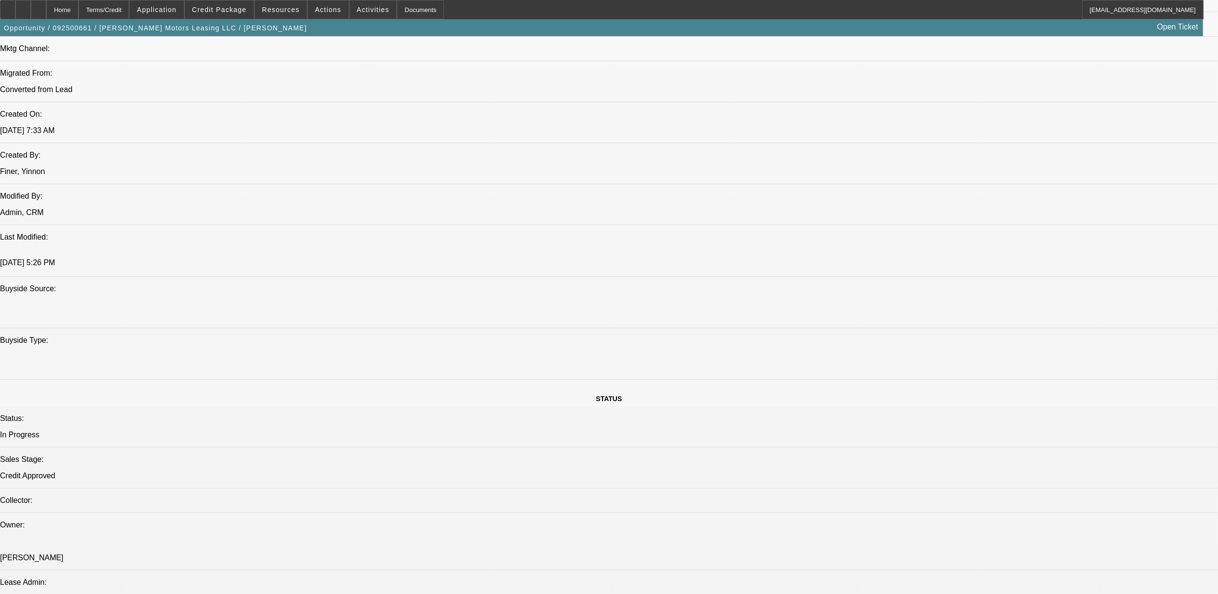
scroll to position [742, 0]
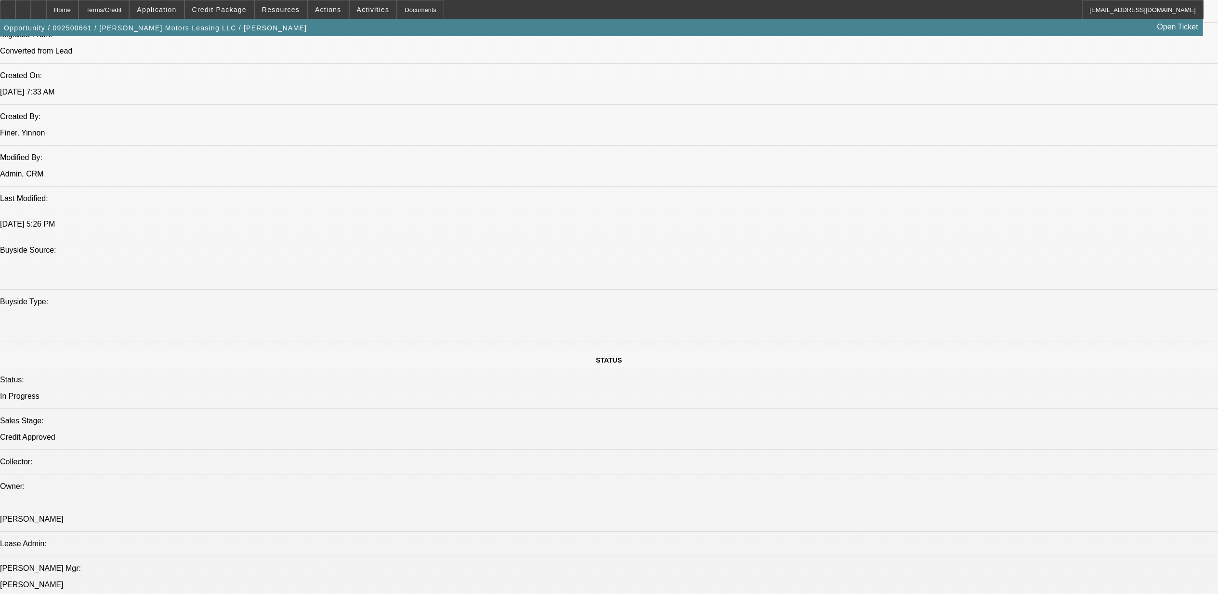
select select "0"
select select "2"
select select "0"
select select "6"
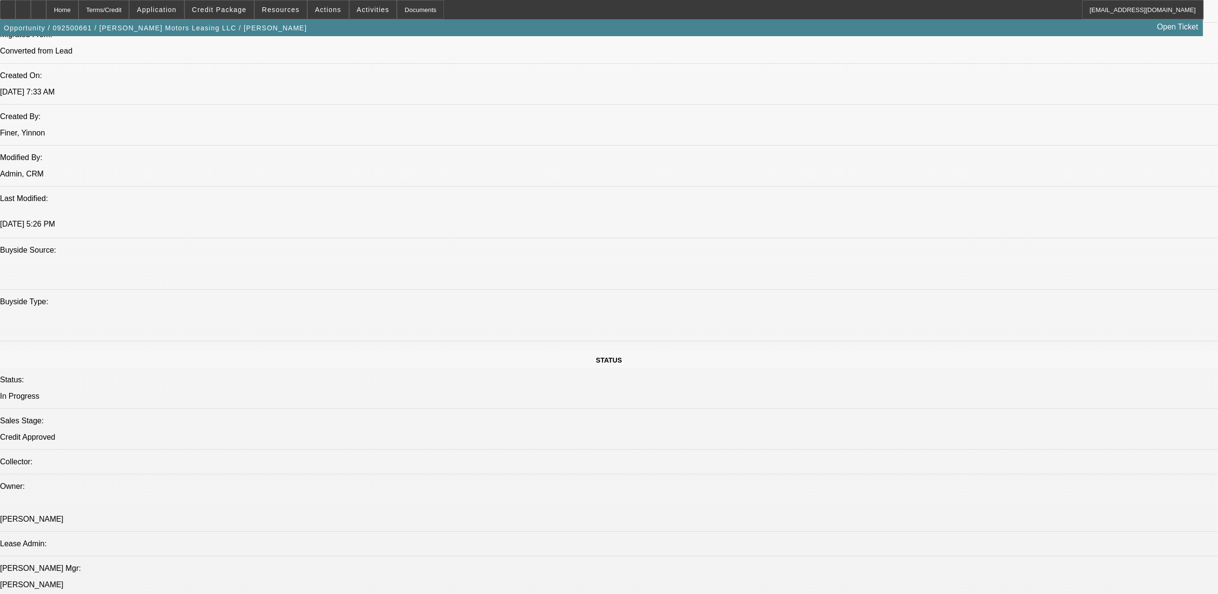
select select "0"
select select "6"
select select "0"
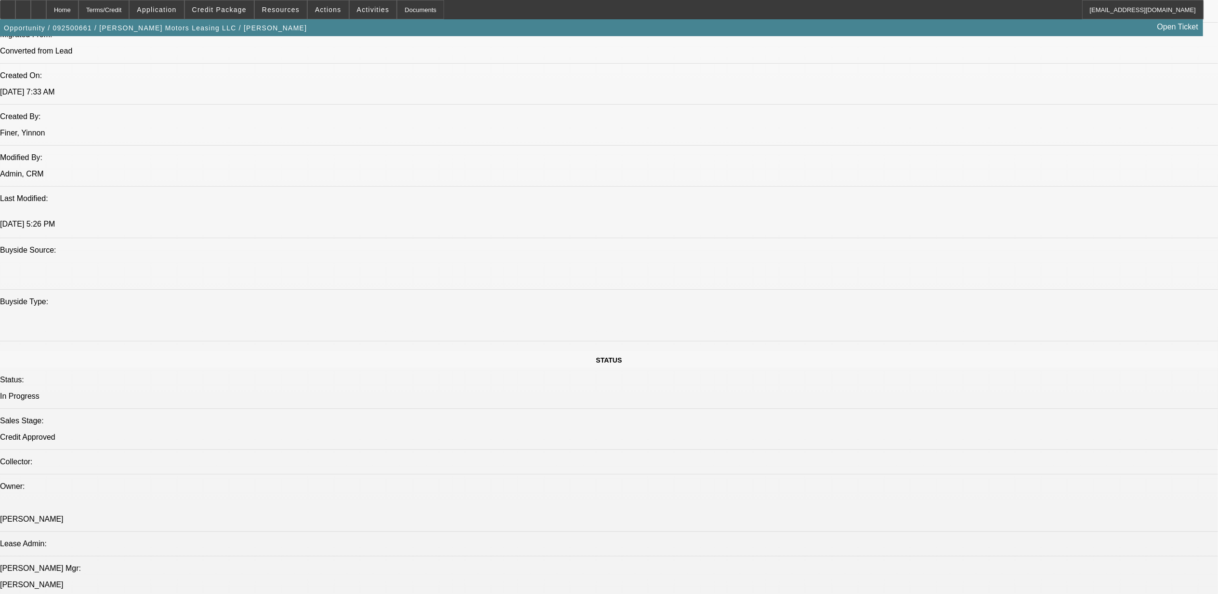
select select "0"
select select "2"
select select "0"
select select "6"
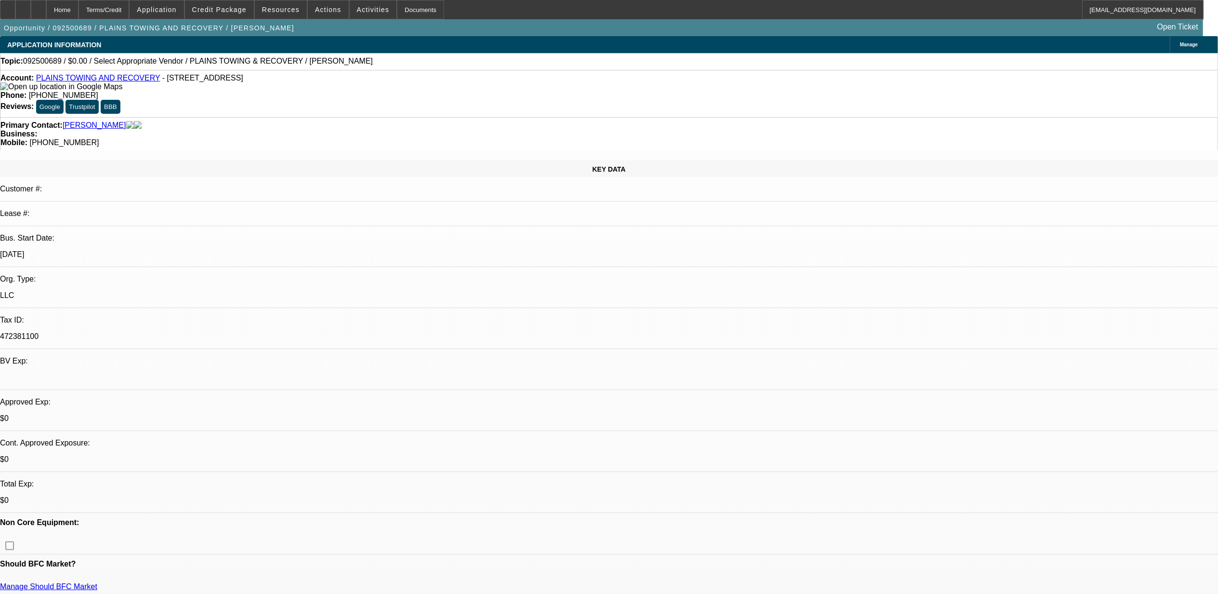
select select "0"
select select "2"
select select "0.1"
select select "4"
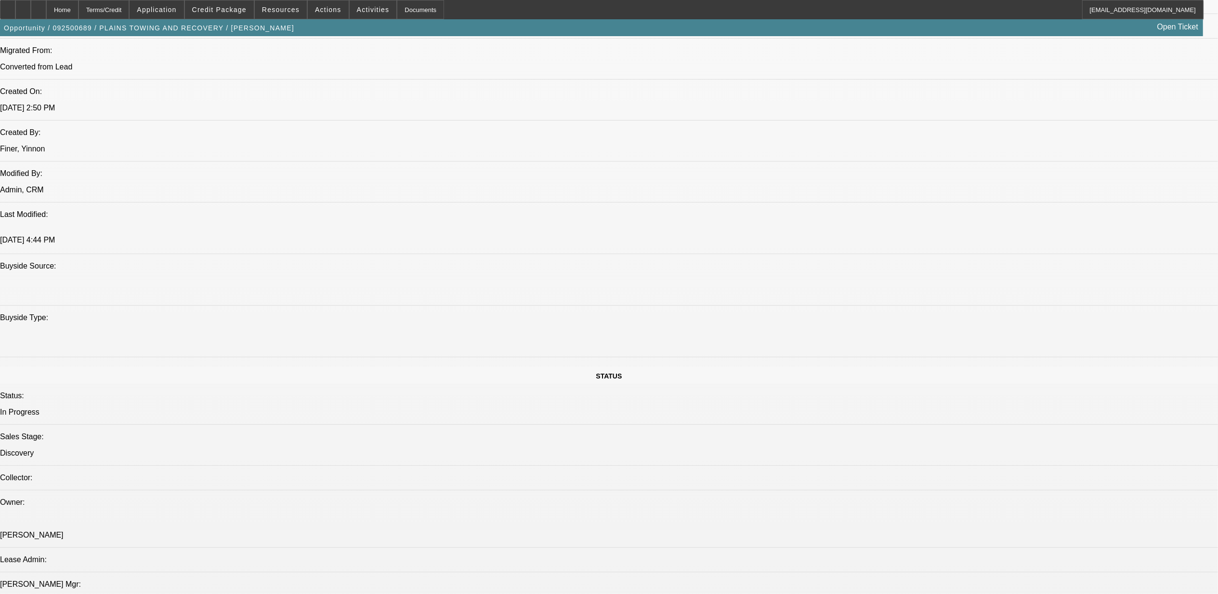
scroll to position [706, 0]
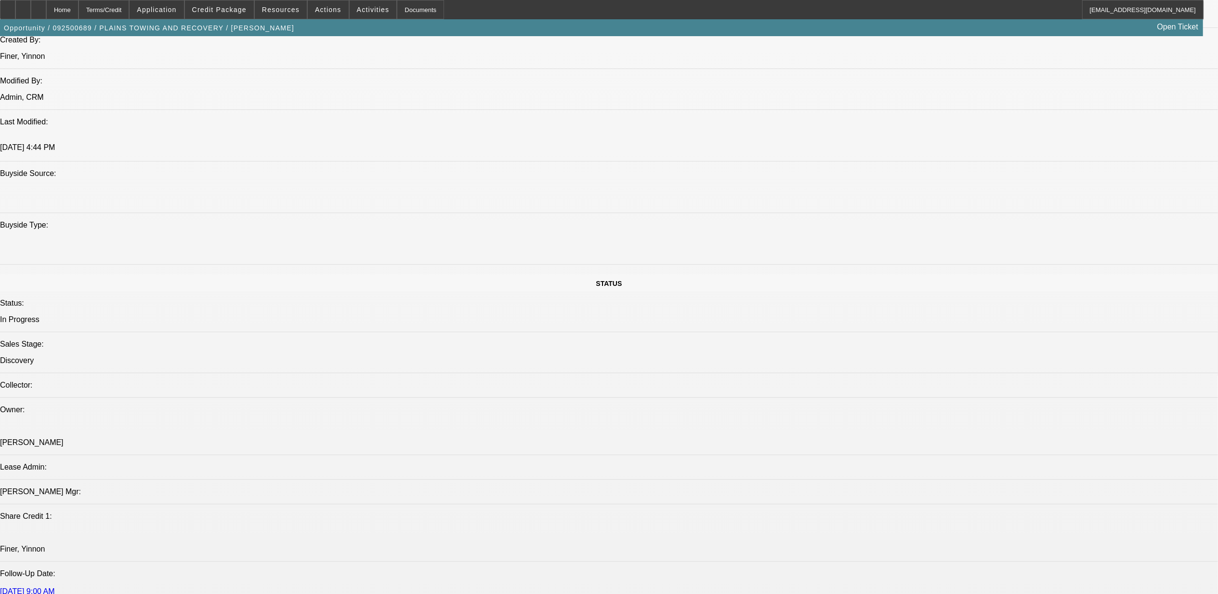
scroll to position [835, 0]
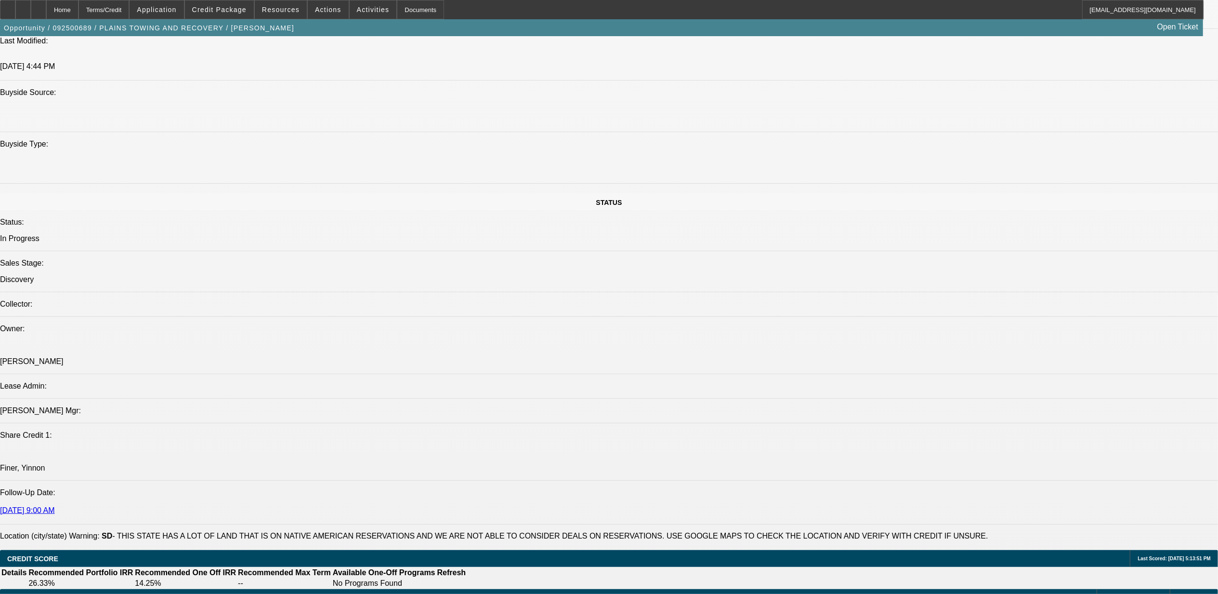
scroll to position [899, 0]
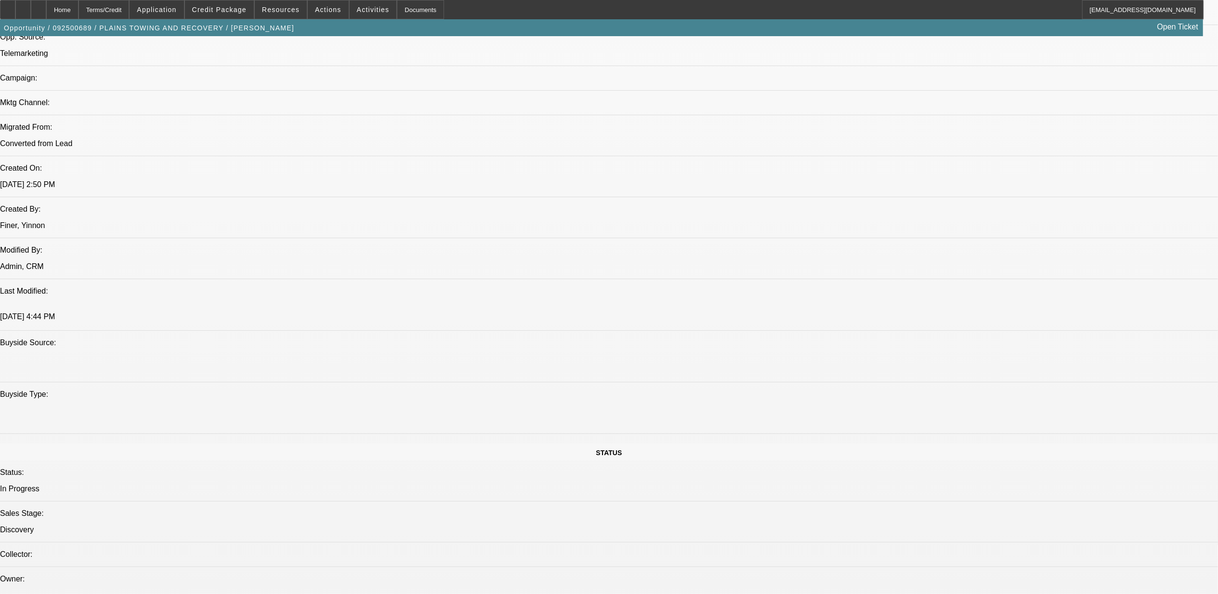
scroll to position [642, 0]
click at [214, 8] on span "Credit Package" at bounding box center [219, 10] width 54 height 8
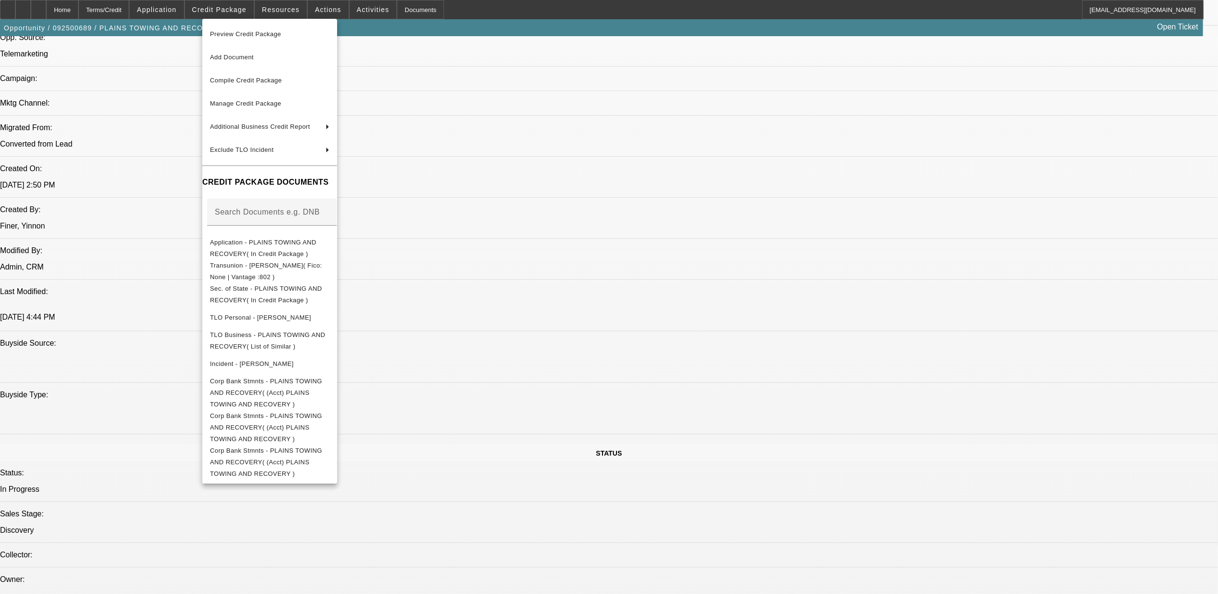
click at [929, 106] on div at bounding box center [609, 297] width 1218 height 594
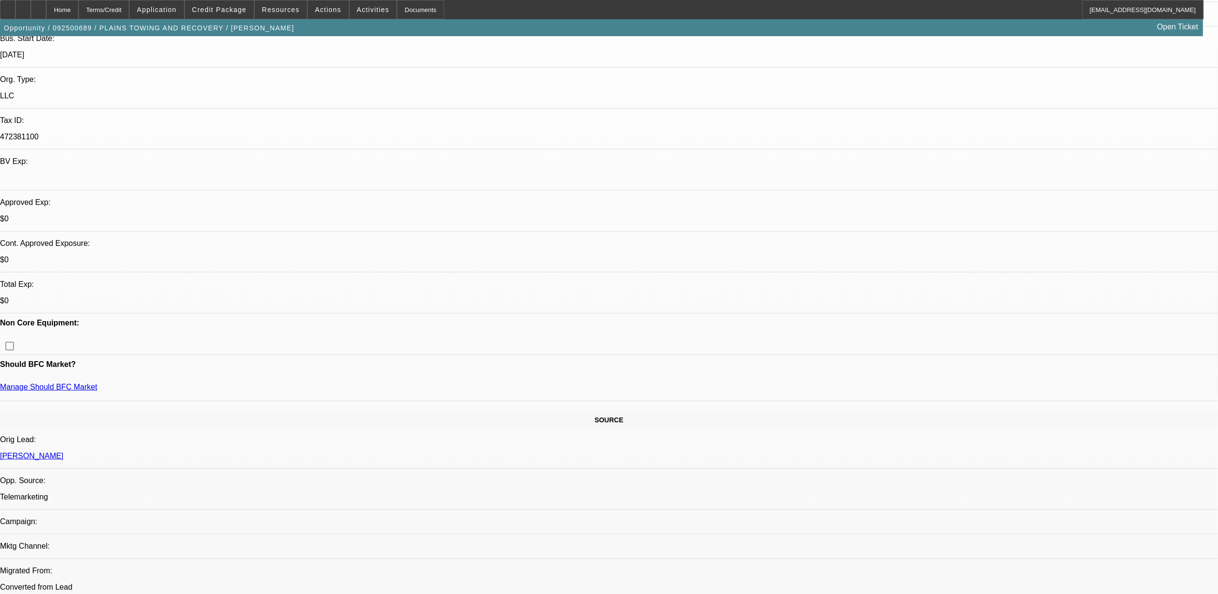
scroll to position [193, 0]
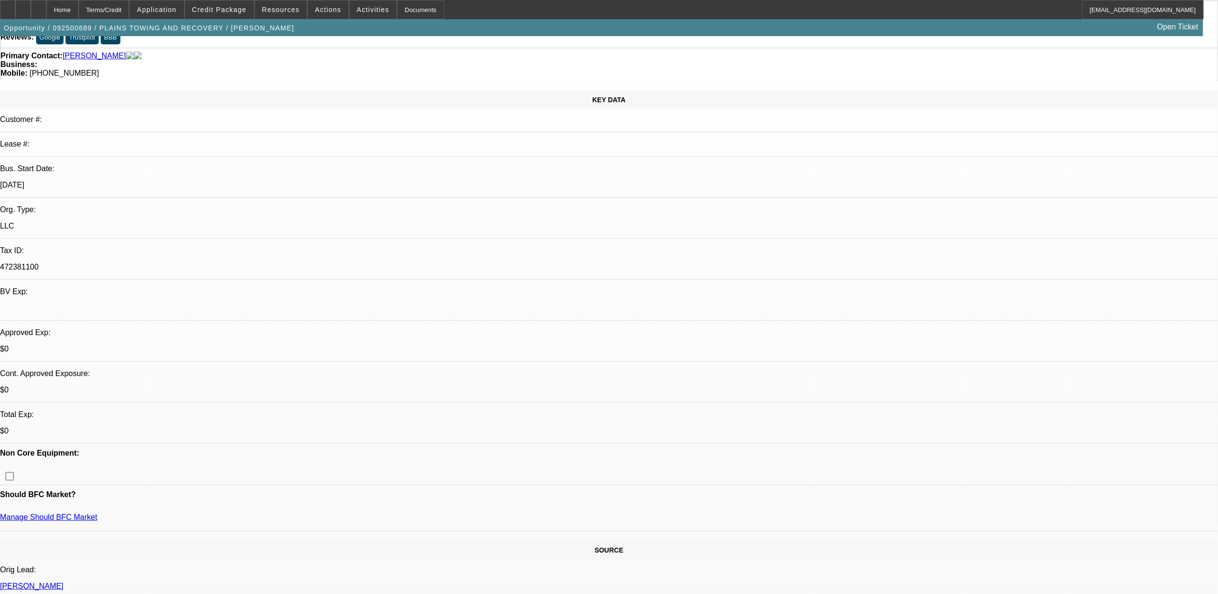
scroll to position [0, 0]
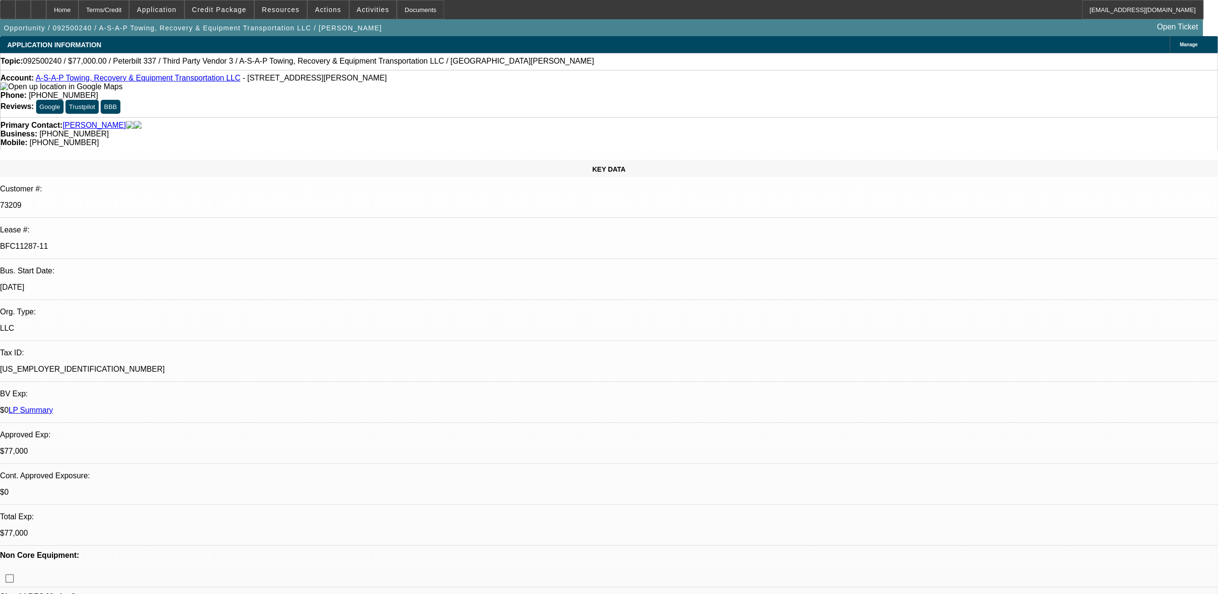
select select "0"
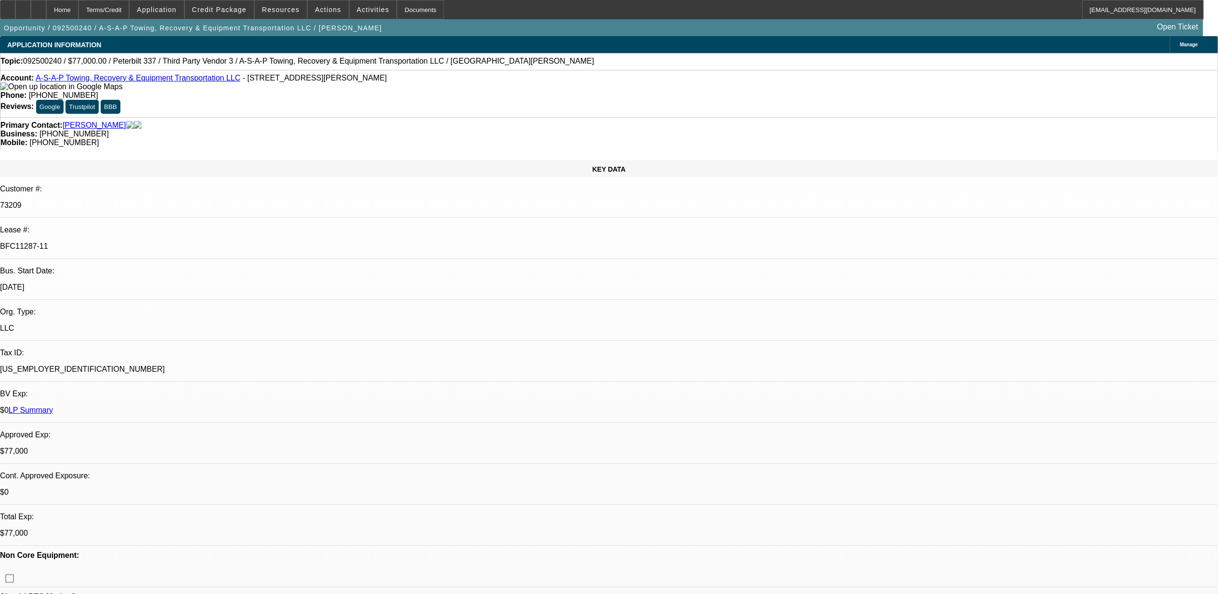
select select "0"
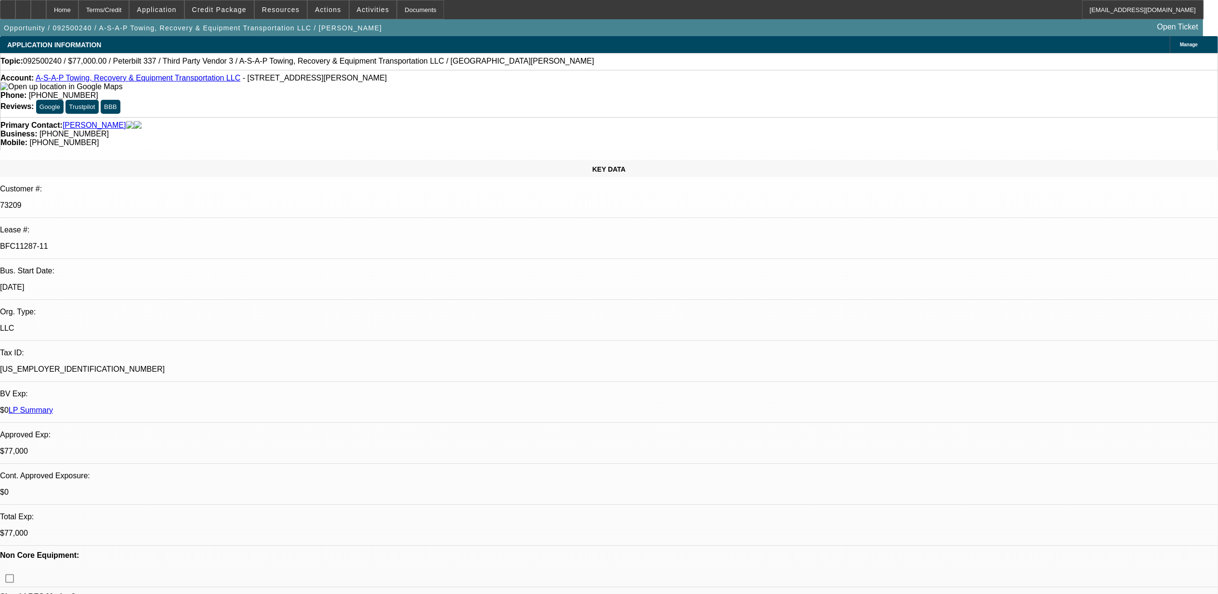
select select "0"
select select "1"
select select "2"
select select "6"
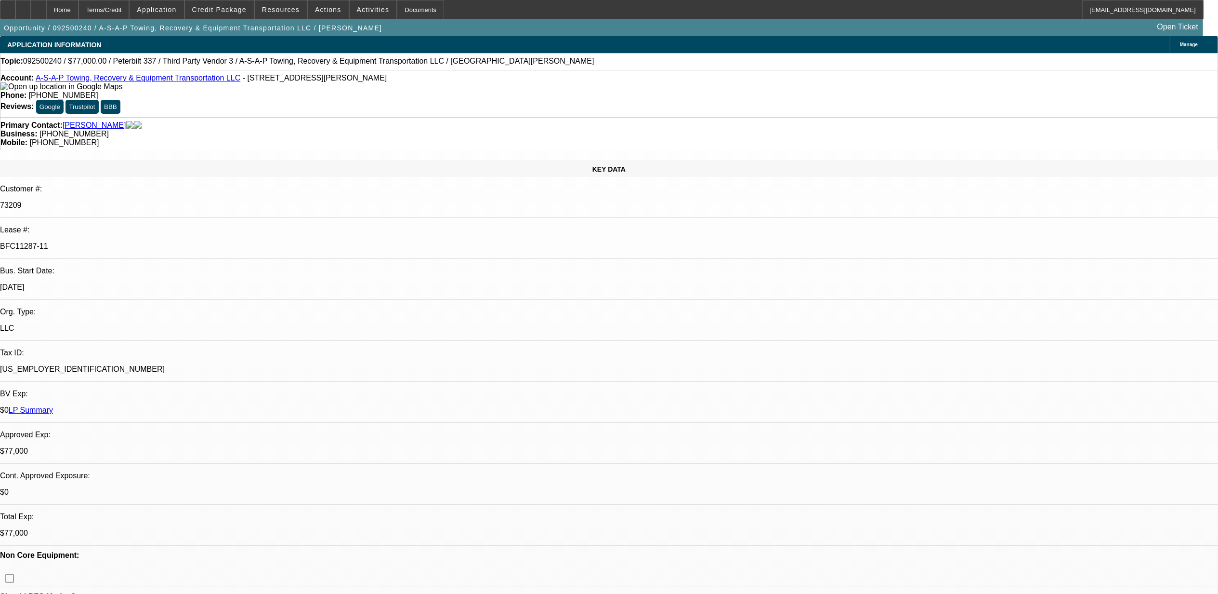
select select "1"
select select "6"
select select "1"
select select "3"
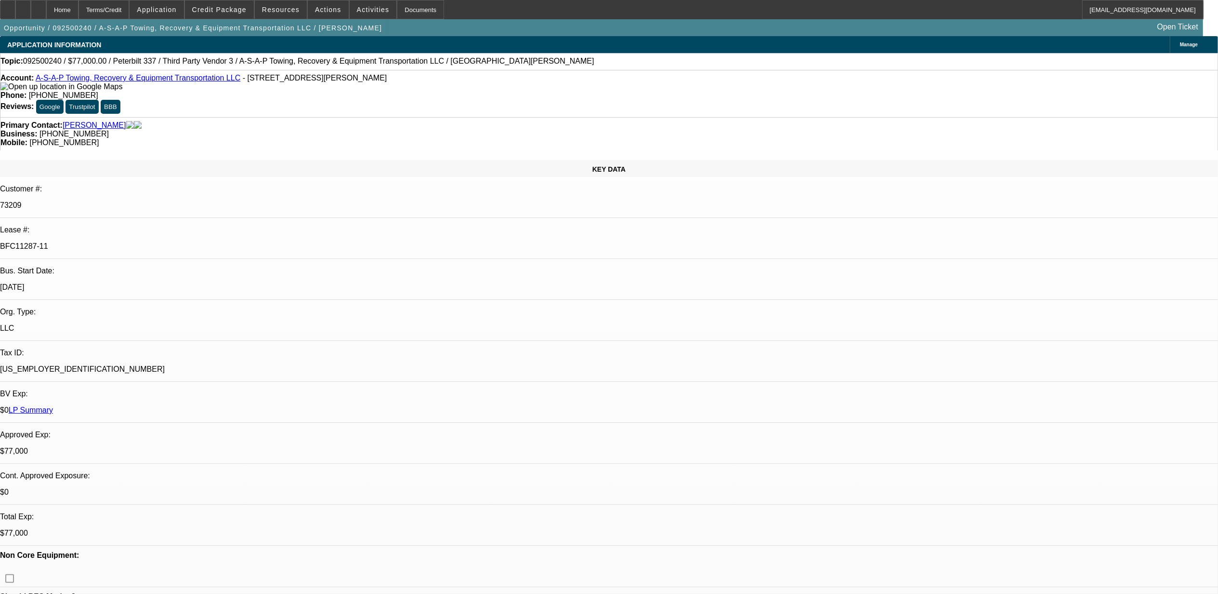
select select "6"
select select "1"
select select "3"
select select "6"
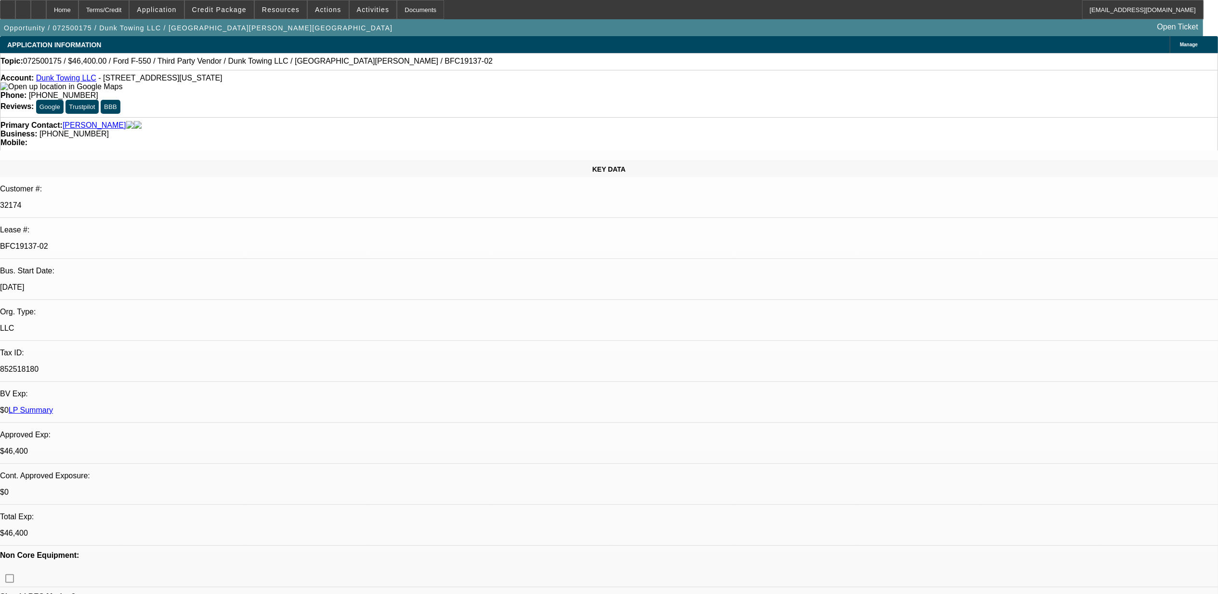
select select "0"
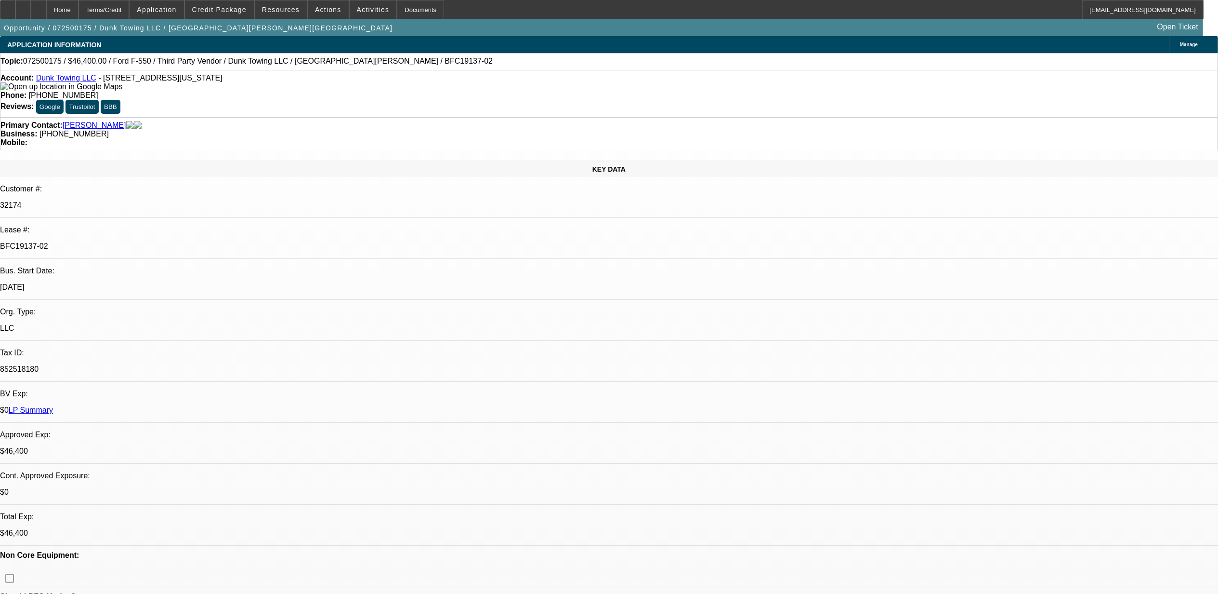
select select "0"
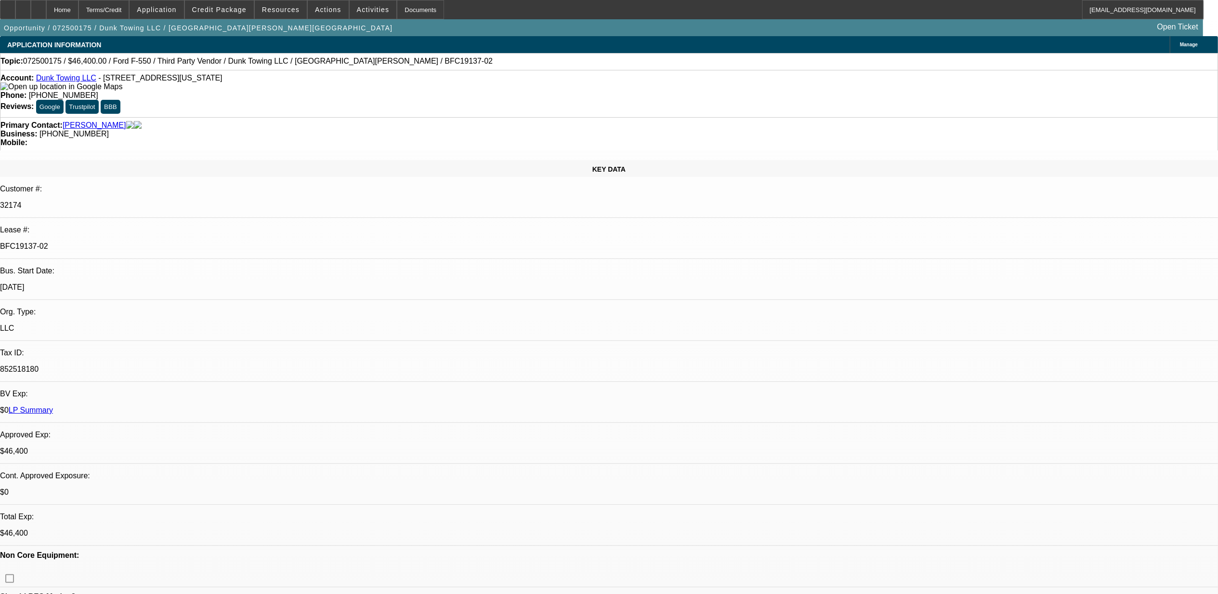
select select "0"
select select "1"
select select "3"
select select "6"
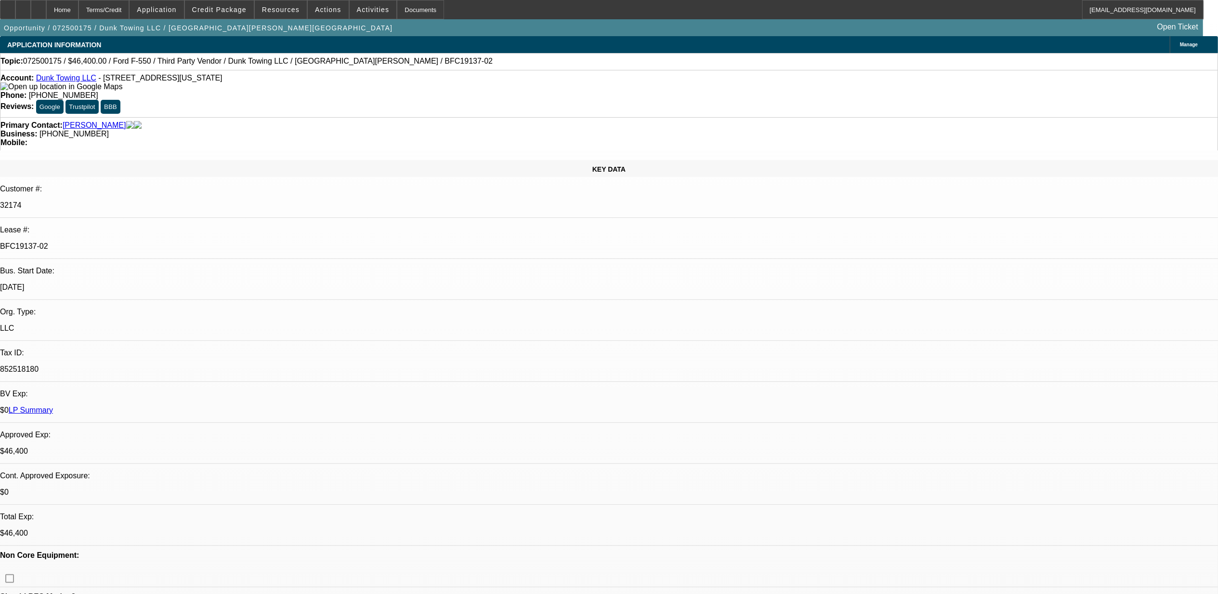
select select "1"
select select "3"
select select "6"
select select "1"
select select "3"
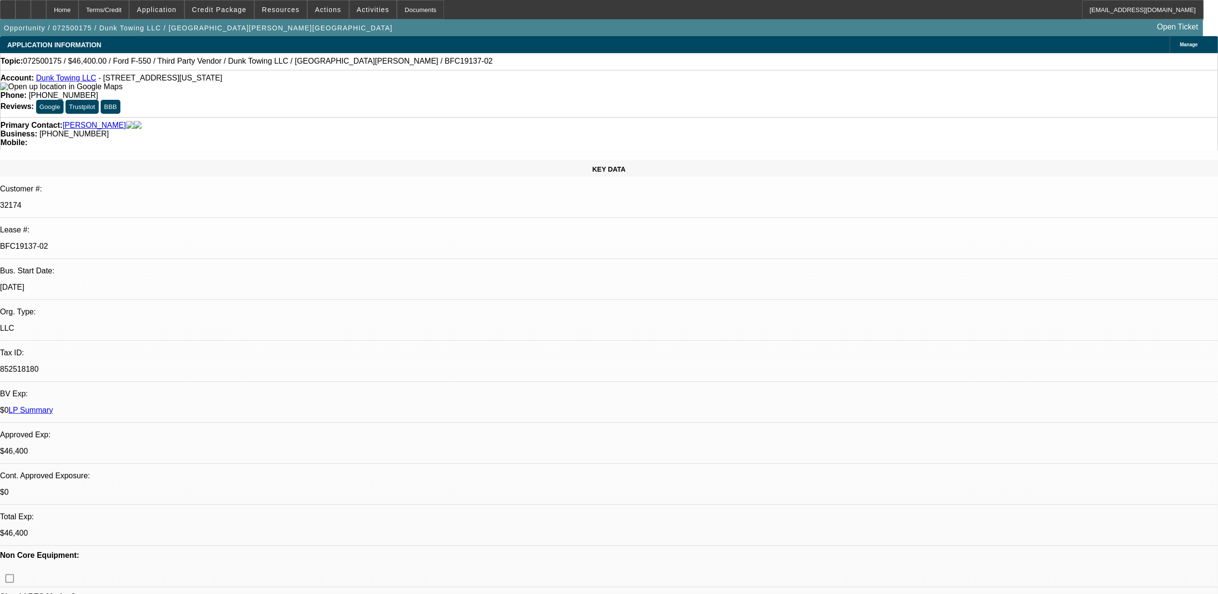
select select "6"
select select "1"
select select "3"
select select "6"
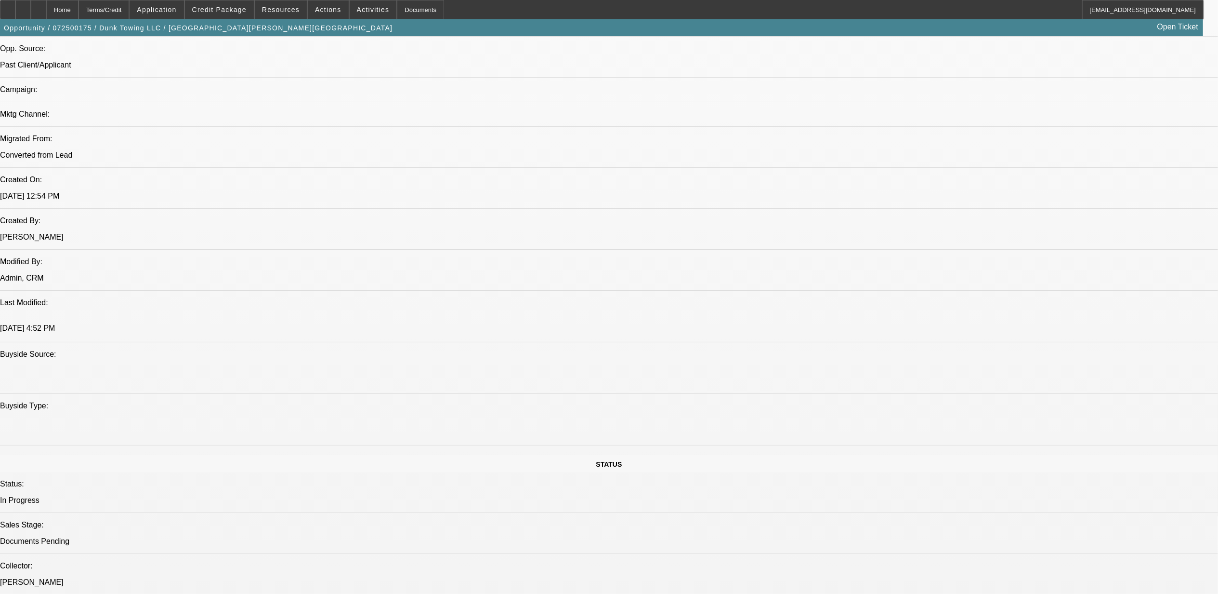
scroll to position [706, 0]
